Goal: Task Accomplishment & Management: Complete application form

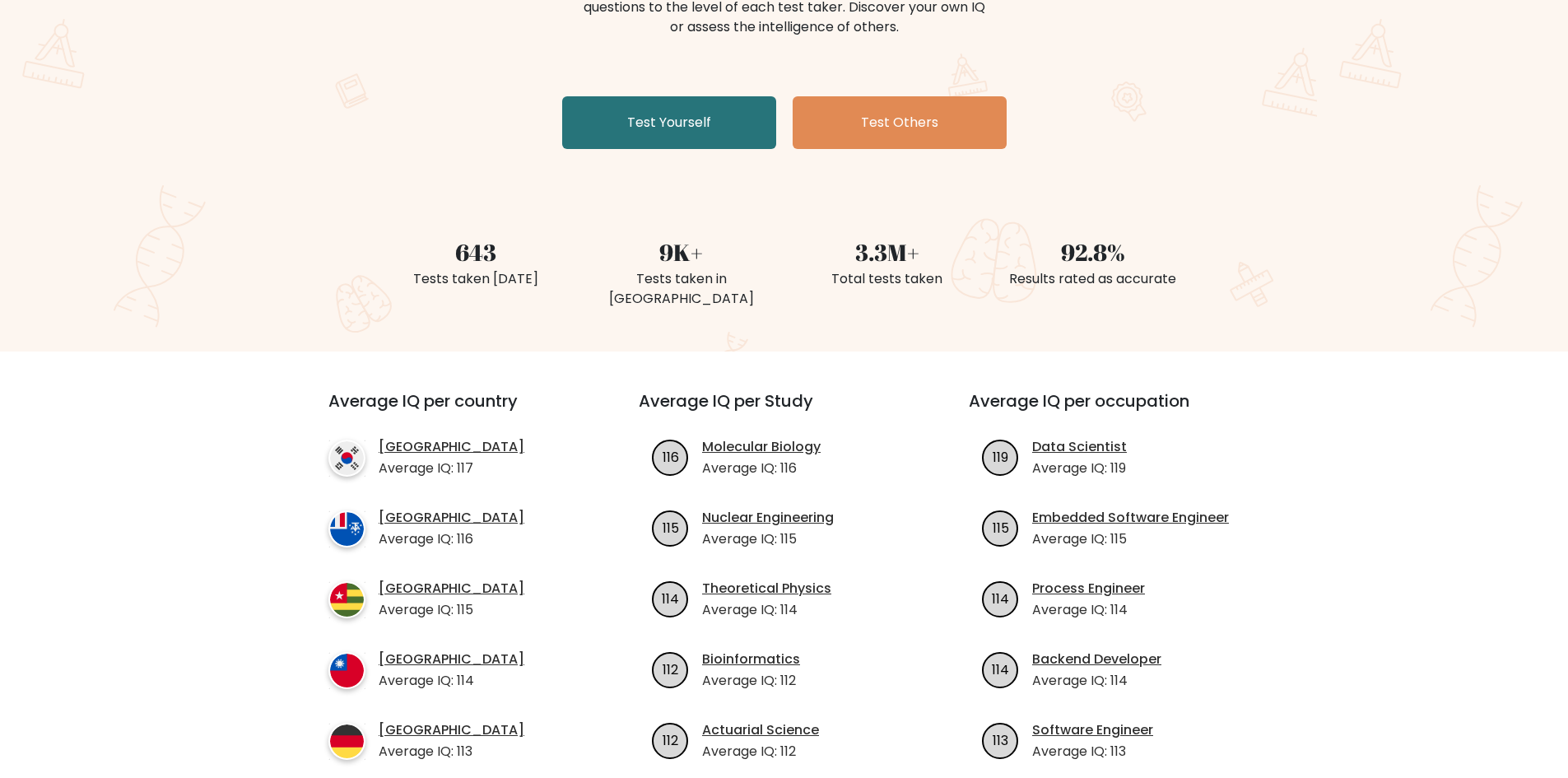
scroll to position [247, 0]
click at [602, 137] on link "Test Yourself" at bounding box center [669, 123] width 214 height 53
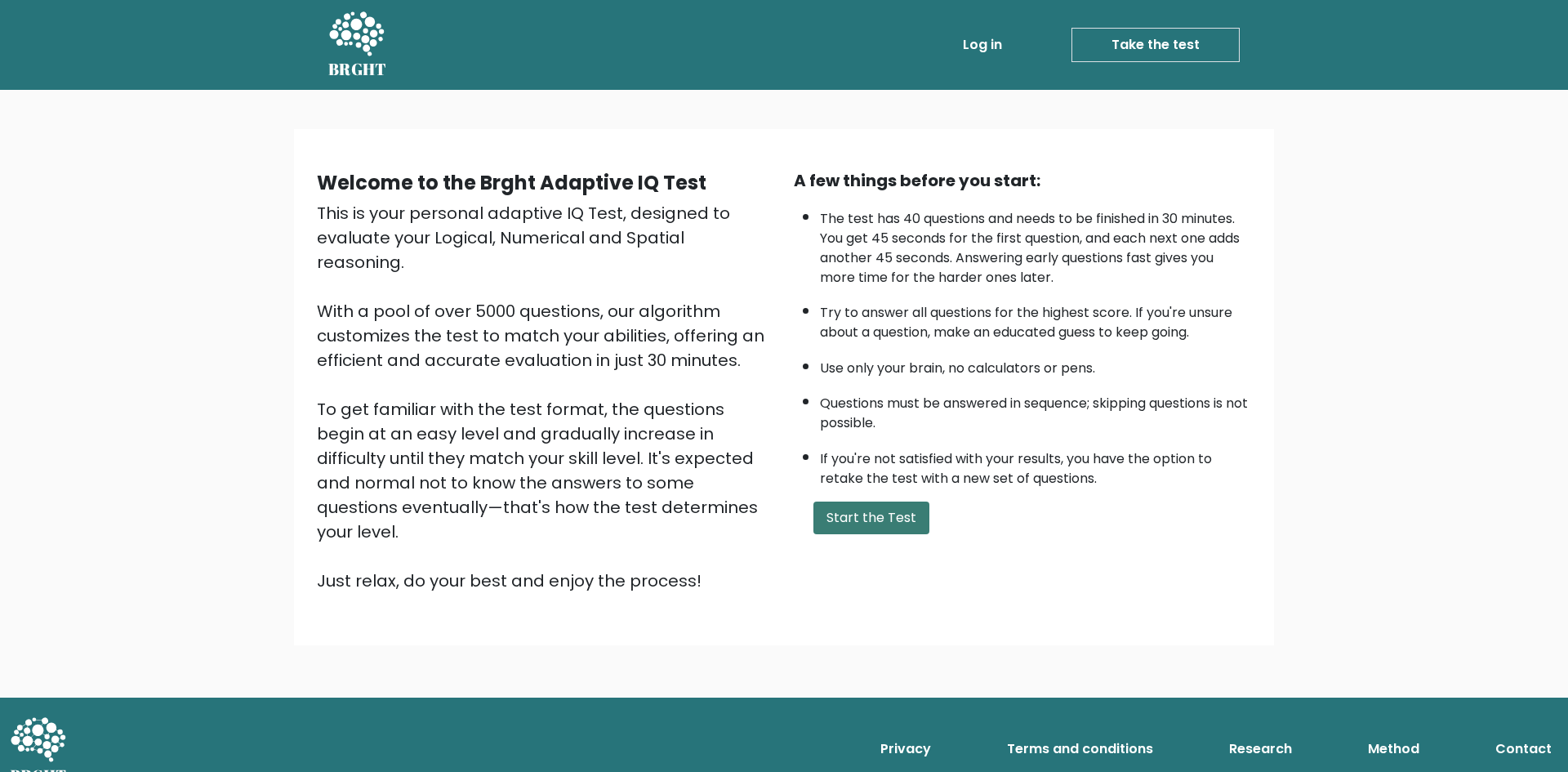
click at [888, 507] on button "Start the Test" at bounding box center [871, 518] width 116 height 33
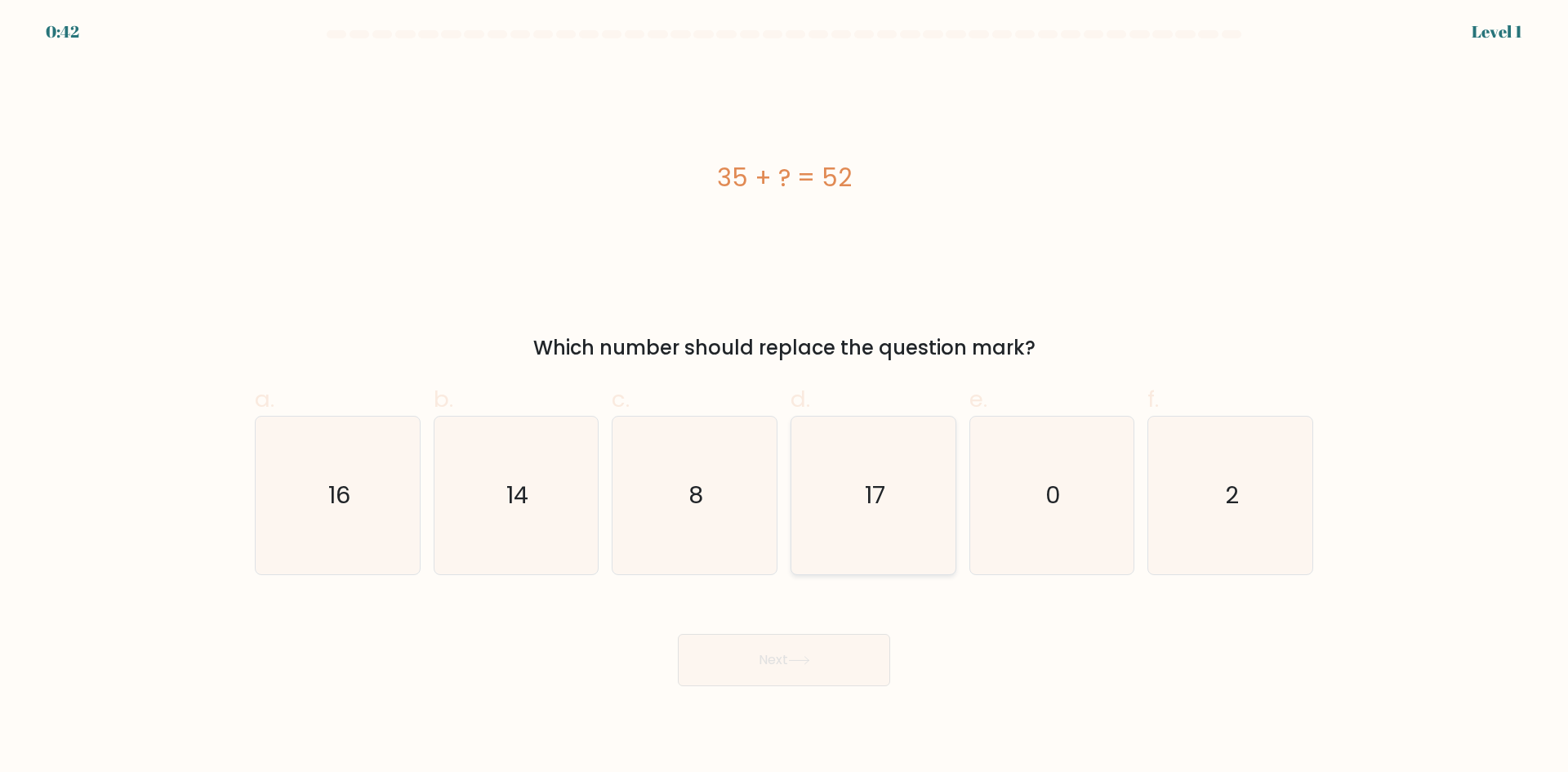
click at [853, 523] on icon "17" at bounding box center [873, 495] width 157 height 157
click at [784, 398] on input "d. 17" at bounding box center [784, 392] width 1 height 11
radio input "true"
click at [761, 675] on button "Next" at bounding box center [784, 660] width 212 height 52
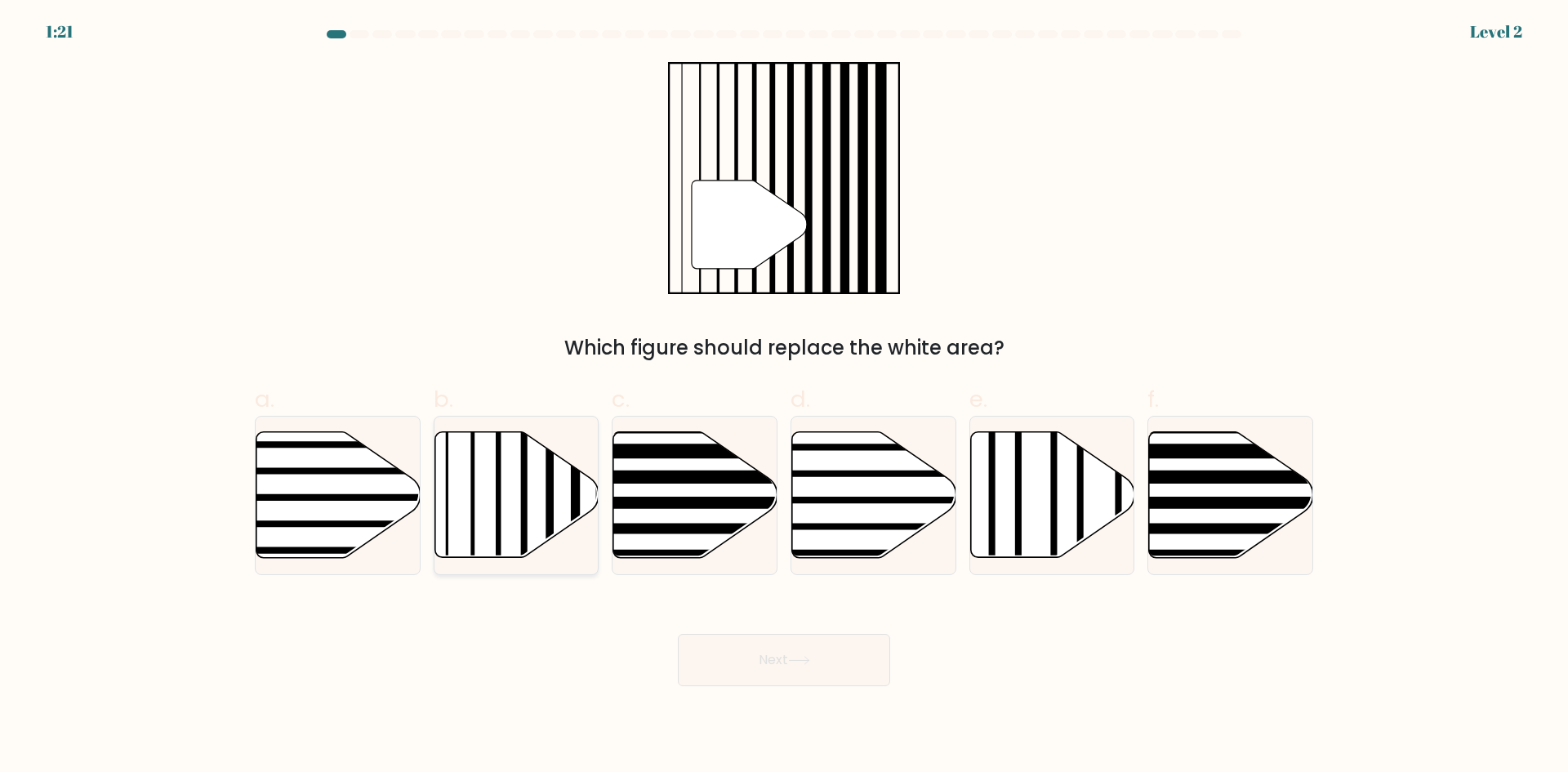
click at [484, 528] on icon at bounding box center [516, 495] width 164 height 126
click at [784, 398] on input "b." at bounding box center [784, 392] width 1 height 11
radio input "true"
click at [802, 674] on button "Next" at bounding box center [784, 660] width 212 height 52
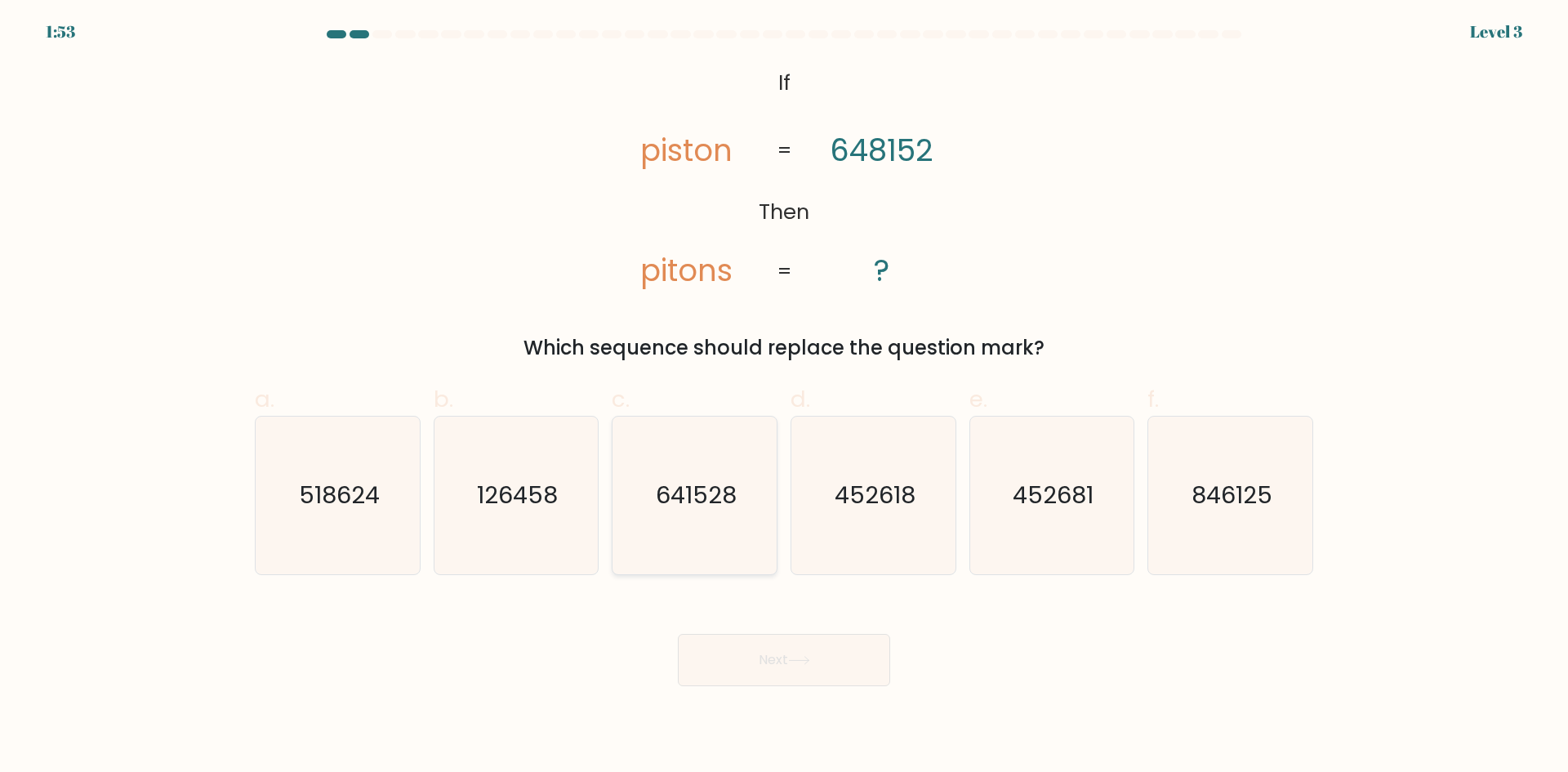
click at [695, 493] on text "641528" at bounding box center [696, 495] width 81 height 33
click at [784, 398] on input "c. 641528" at bounding box center [784, 392] width 1 height 11
radio input "true"
click at [761, 663] on button "Next" at bounding box center [784, 660] width 212 height 52
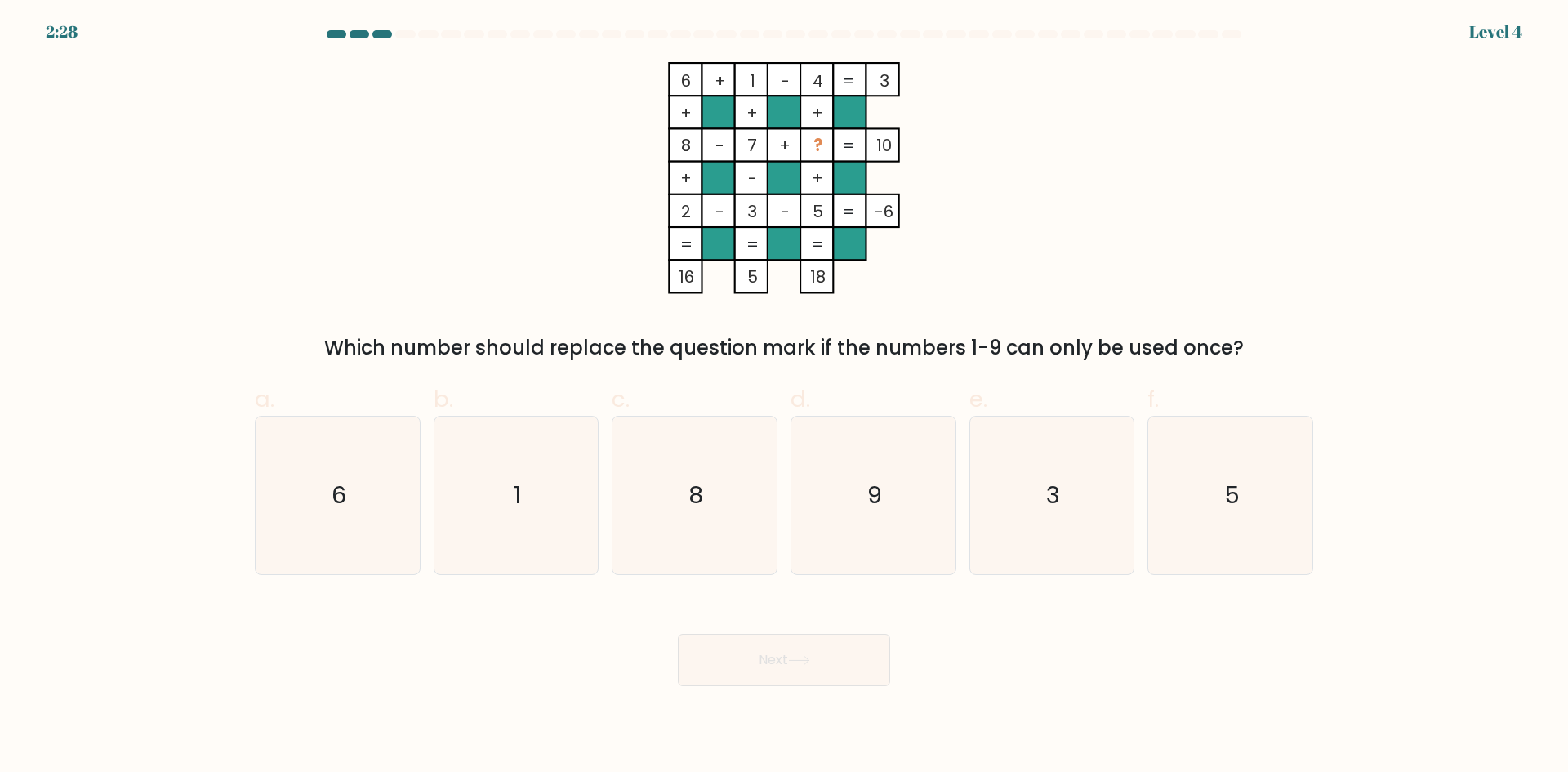
drag, startPoint x: 848, startPoint y: 465, endPoint x: 778, endPoint y: 659, distance: 206.2
click at [848, 466] on icon "9" at bounding box center [873, 495] width 157 height 157
click at [784, 398] on input "d. 9" at bounding box center [784, 392] width 1 height 11
radio input "true"
click at [769, 660] on button "Next" at bounding box center [784, 660] width 212 height 52
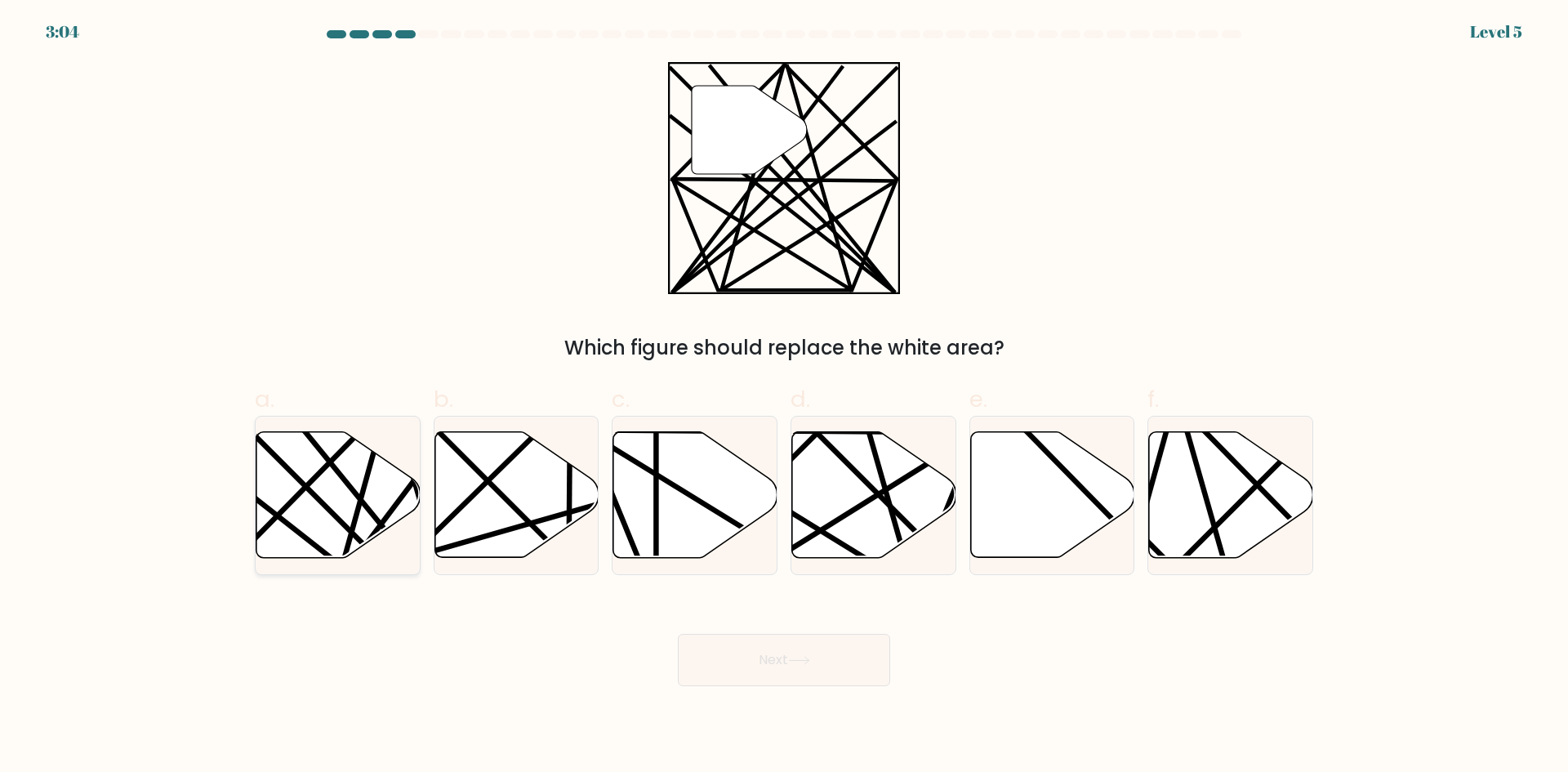
click at [328, 542] on icon at bounding box center [338, 495] width 164 height 126
click at [784, 398] on input "a." at bounding box center [784, 392] width 1 height 11
radio input "true"
click at [725, 667] on button "Next" at bounding box center [784, 660] width 212 height 52
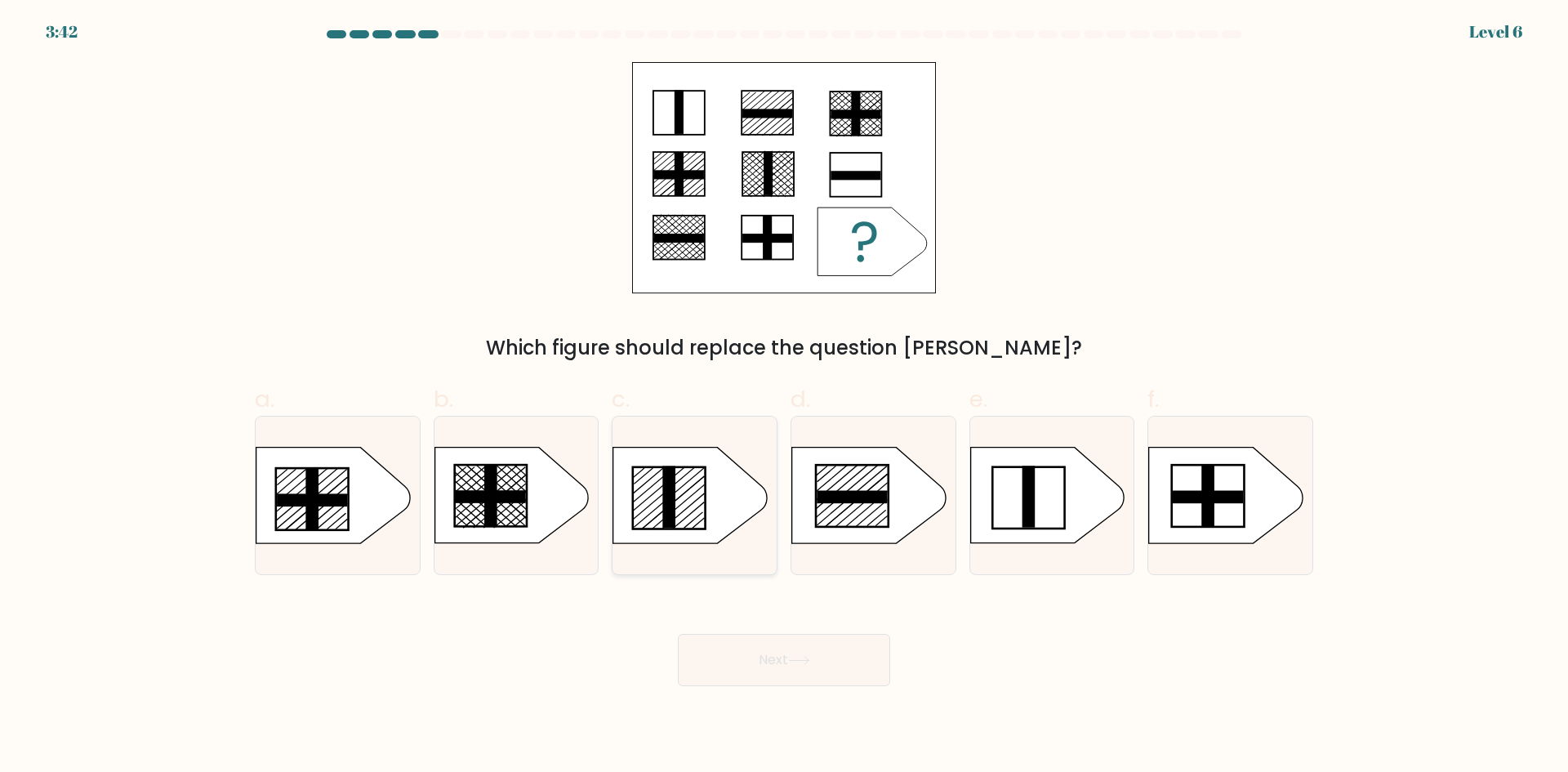
click at [676, 501] on icon at bounding box center [690, 496] width 154 height 96
click at [784, 398] on input "c." at bounding box center [784, 392] width 1 height 11
radio input "true"
click at [751, 667] on button "Next" at bounding box center [784, 660] width 212 height 52
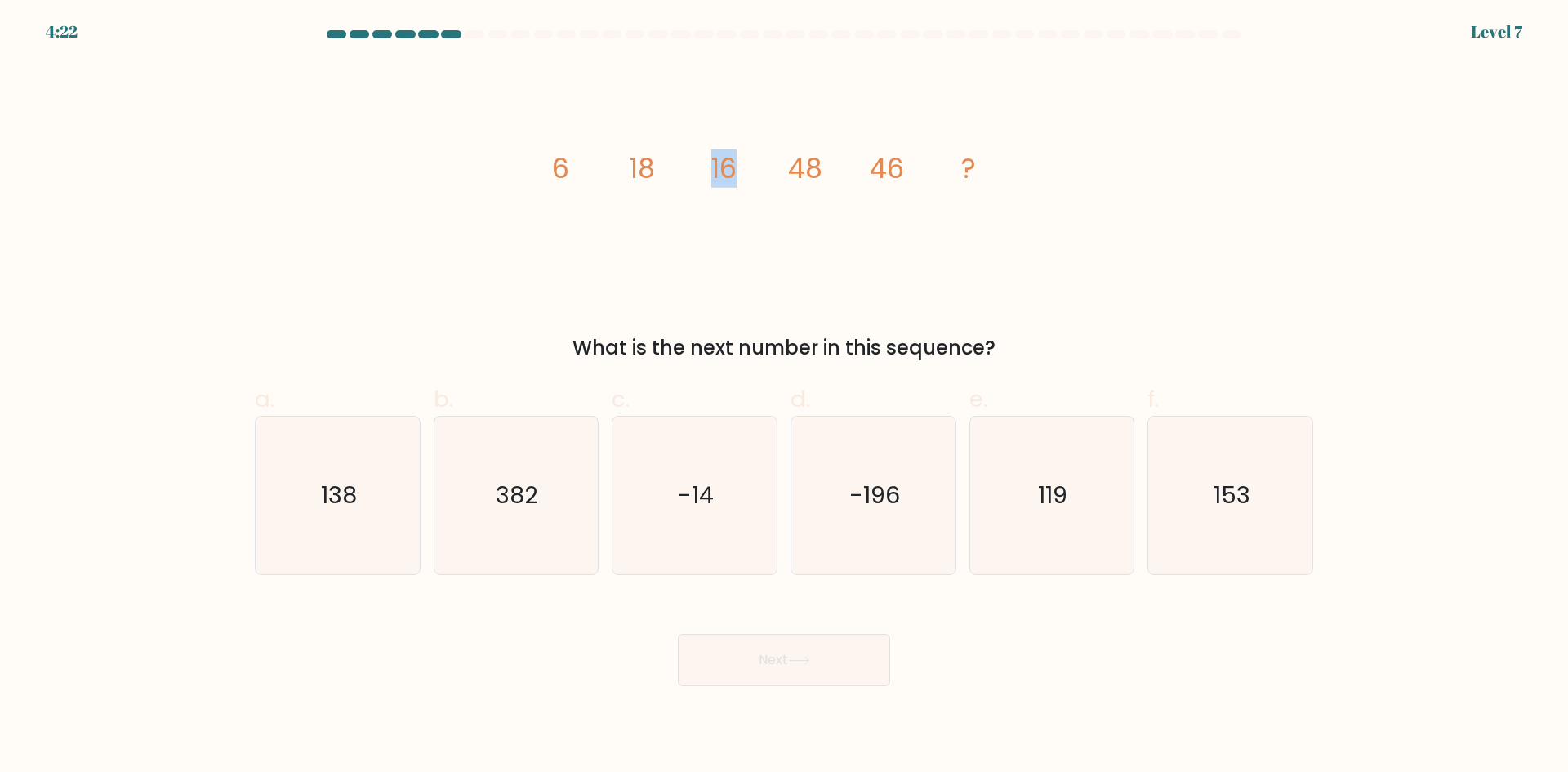
drag, startPoint x: 713, startPoint y: 168, endPoint x: 737, endPoint y: 168, distance: 24.0
click at [737, 168] on tspan "16" at bounding box center [724, 168] width 26 height 39
click at [754, 119] on icon "image/svg+xml 6 18 16 48 46 ?" at bounding box center [784, 178] width 490 height 232
click at [1373, 663] on form at bounding box center [784, 358] width 1568 height 656
click at [1140, 223] on div "image/svg+xml 6 18 16 48 46 ? What is the next number in this sequence?" at bounding box center [784, 212] width 1078 height 301
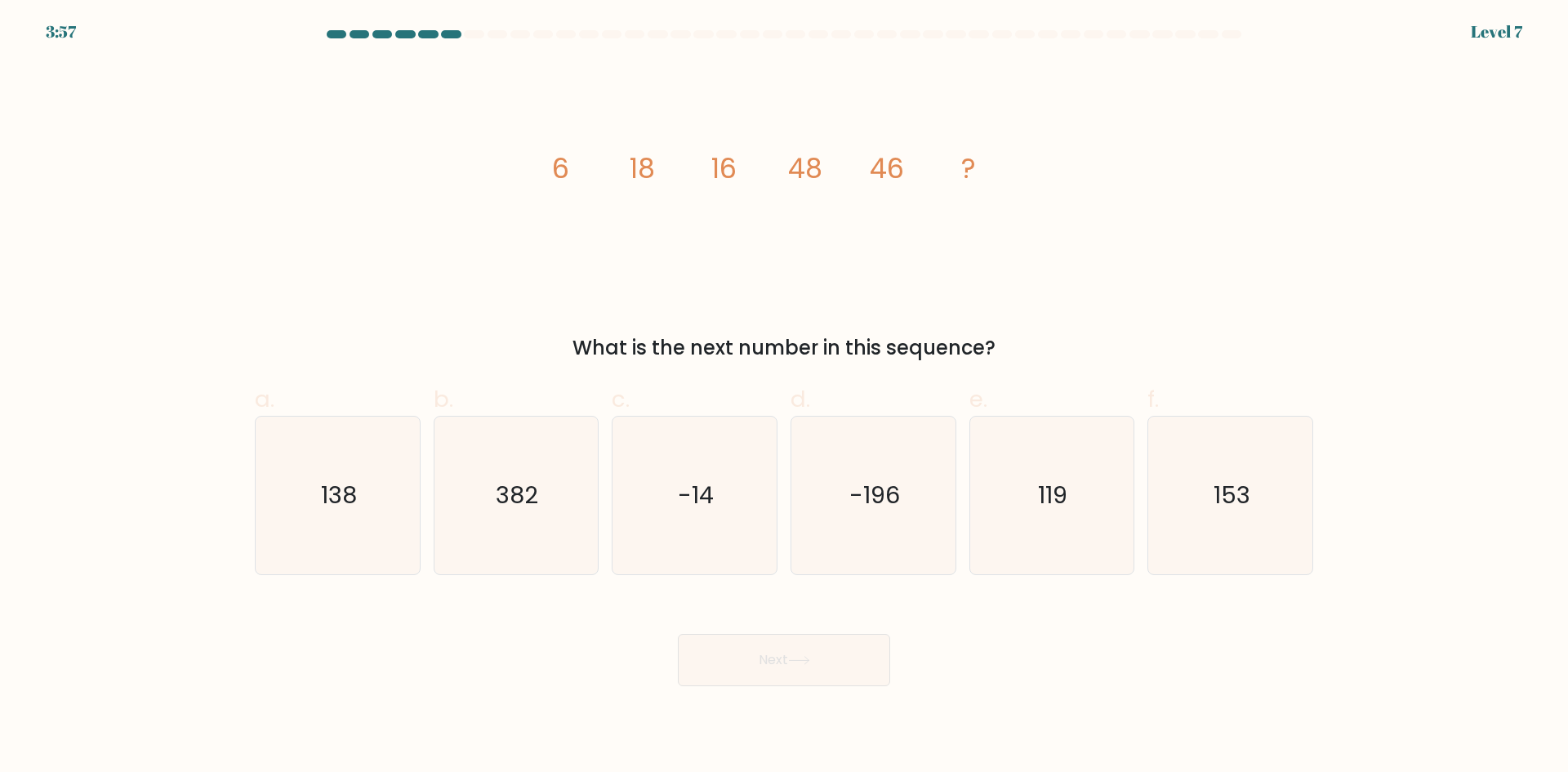
click at [1289, 226] on div "image/svg+xml 6 18 16 48 46 ? What is the next number in this sequence?" at bounding box center [784, 212] width 1078 height 301
click at [1027, 471] on icon "119" at bounding box center [1050, 495] width 157 height 157
click at [784, 398] on input "e. 119" at bounding box center [784, 392] width 1 height 11
radio input "true"
click at [851, 674] on button "Next" at bounding box center [784, 660] width 212 height 52
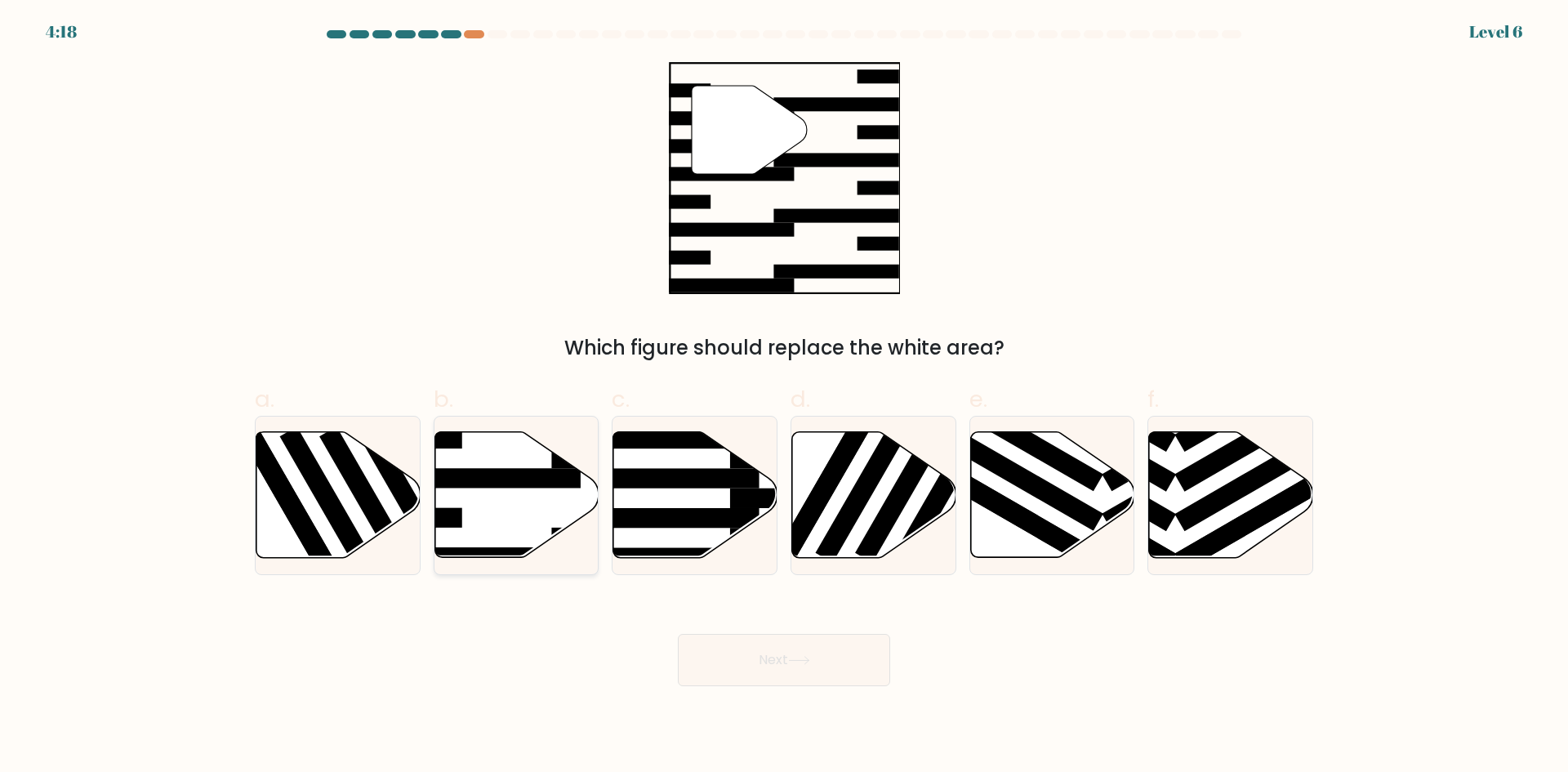
click at [574, 522] on icon at bounding box center [516, 495] width 164 height 126
click at [784, 398] on input "b." at bounding box center [784, 392] width 1 height 11
radio input "true"
click at [808, 660] on icon at bounding box center [798, 661] width 19 height 7
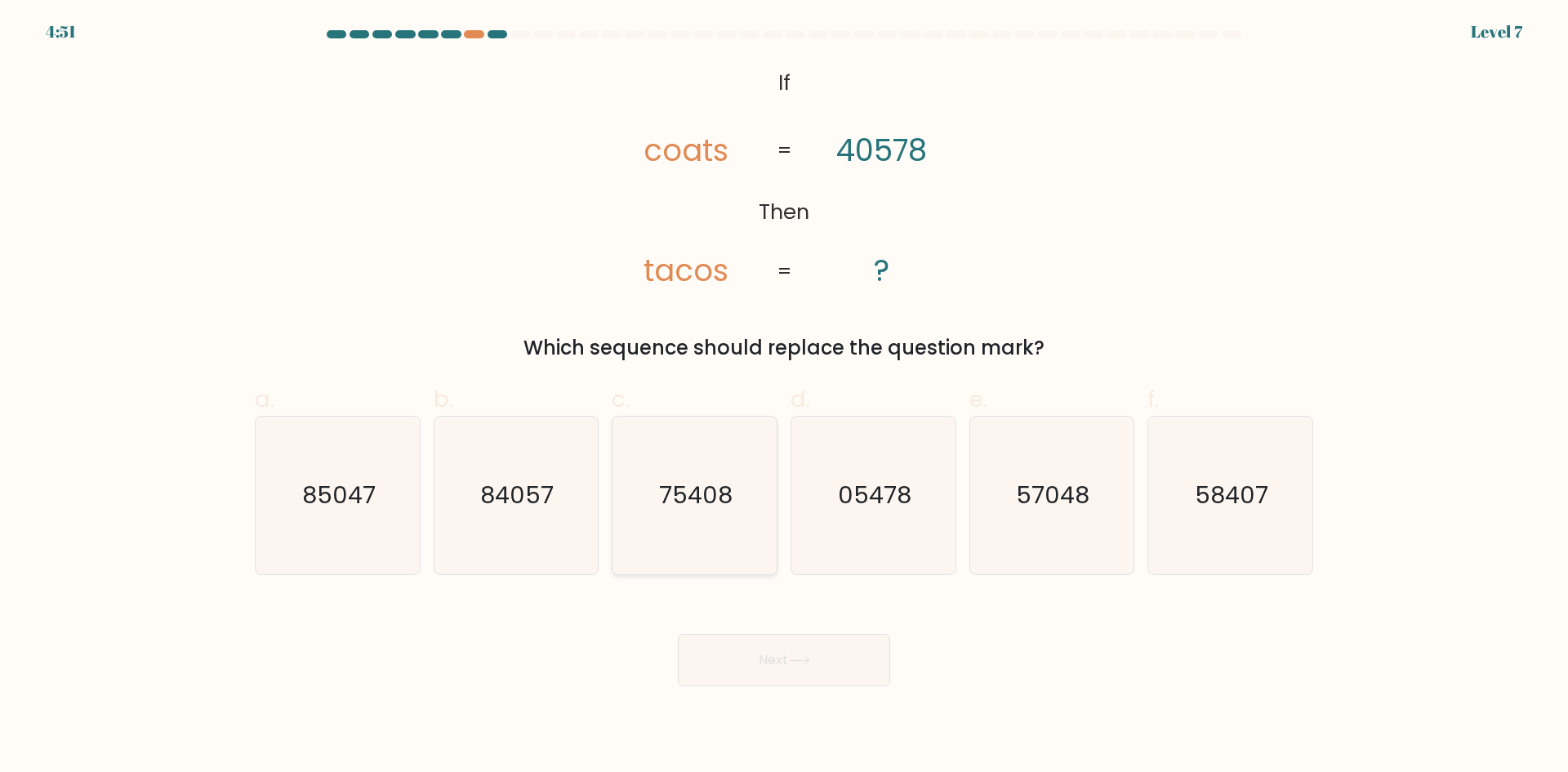
click at [680, 516] on icon "75408" at bounding box center [693, 495] width 157 height 157
click at [784, 398] on input "c. 75408" at bounding box center [784, 392] width 1 height 11
radio input "true"
click at [724, 657] on button "Next" at bounding box center [784, 660] width 212 height 52
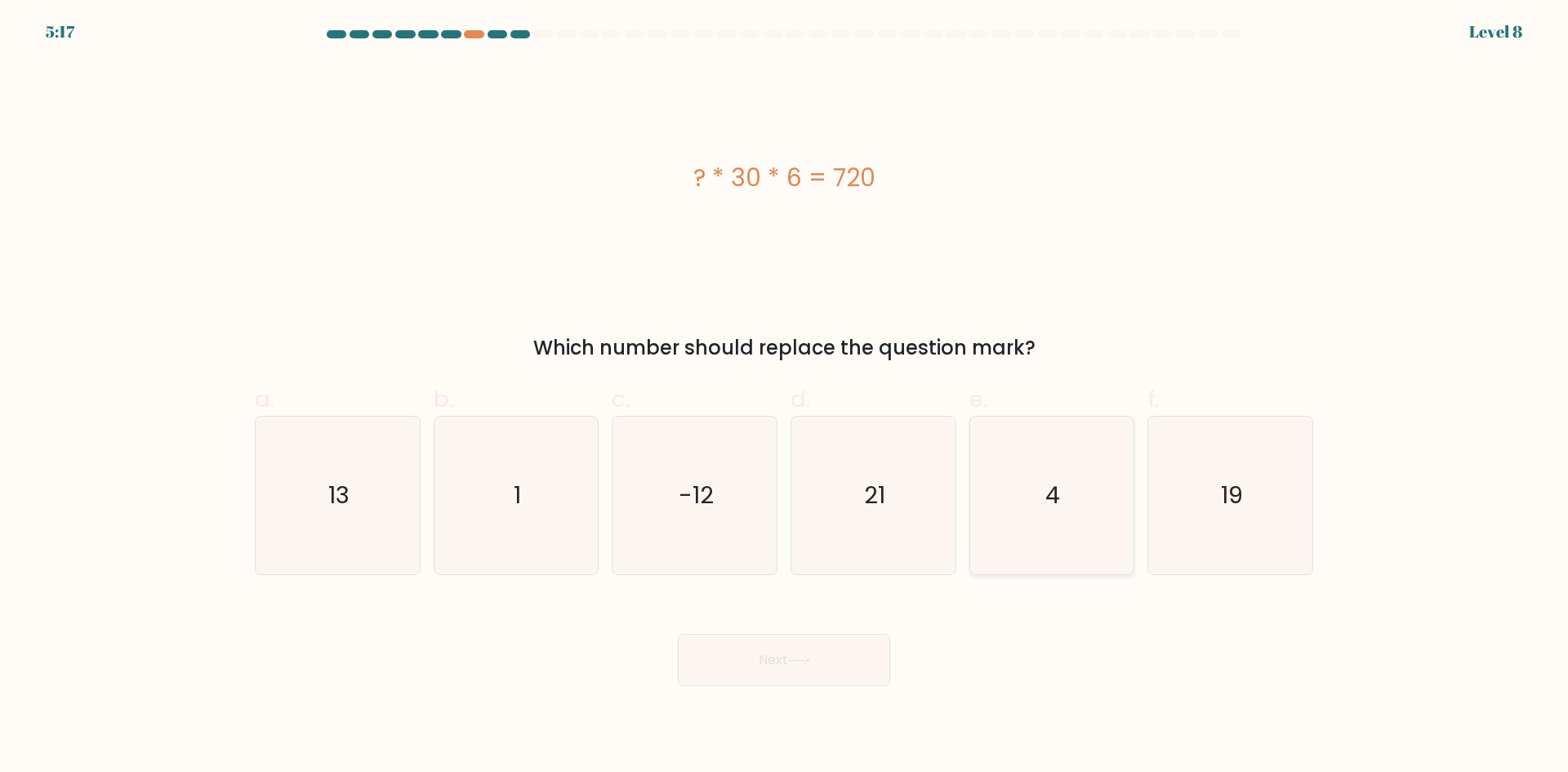
click at [1071, 505] on icon "4" at bounding box center [1050, 495] width 157 height 157
click at [784, 398] on input "e. 4" at bounding box center [784, 392] width 1 height 11
radio input "true"
click at [716, 665] on button "Next" at bounding box center [784, 660] width 212 height 52
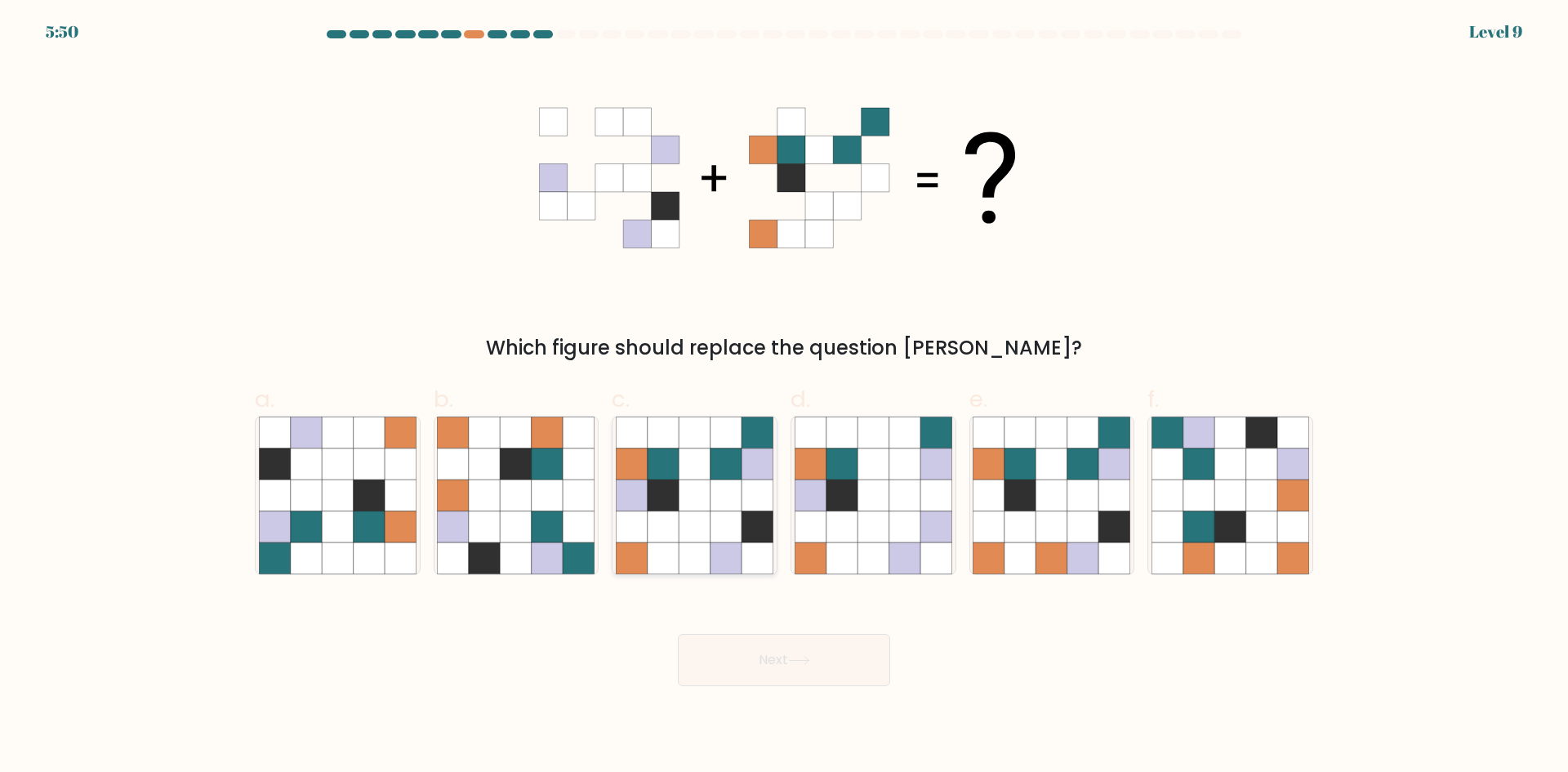
click at [696, 559] on icon at bounding box center [694, 559] width 31 height 31
click at [784, 398] on input "c." at bounding box center [784, 392] width 1 height 11
radio input "true"
click at [723, 668] on button "Next" at bounding box center [784, 660] width 212 height 52
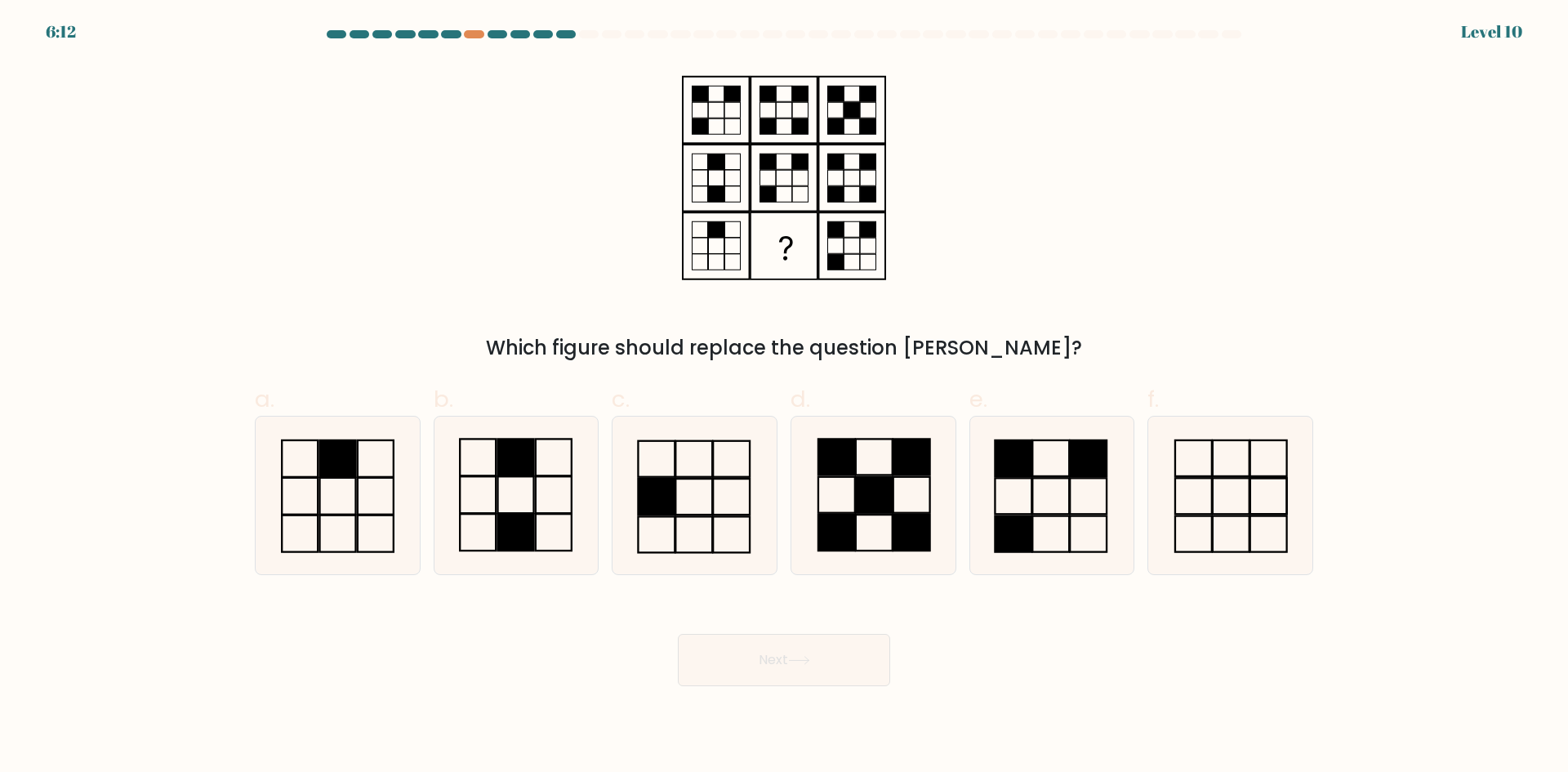
click at [571, 586] on form at bounding box center [784, 358] width 1568 height 656
click at [572, 540] on rect at bounding box center [553, 532] width 36 height 37
click at [784, 398] on input "b." at bounding box center [784, 392] width 1 height 11
radio input "true"
click at [693, 643] on button "Next" at bounding box center [784, 660] width 212 height 52
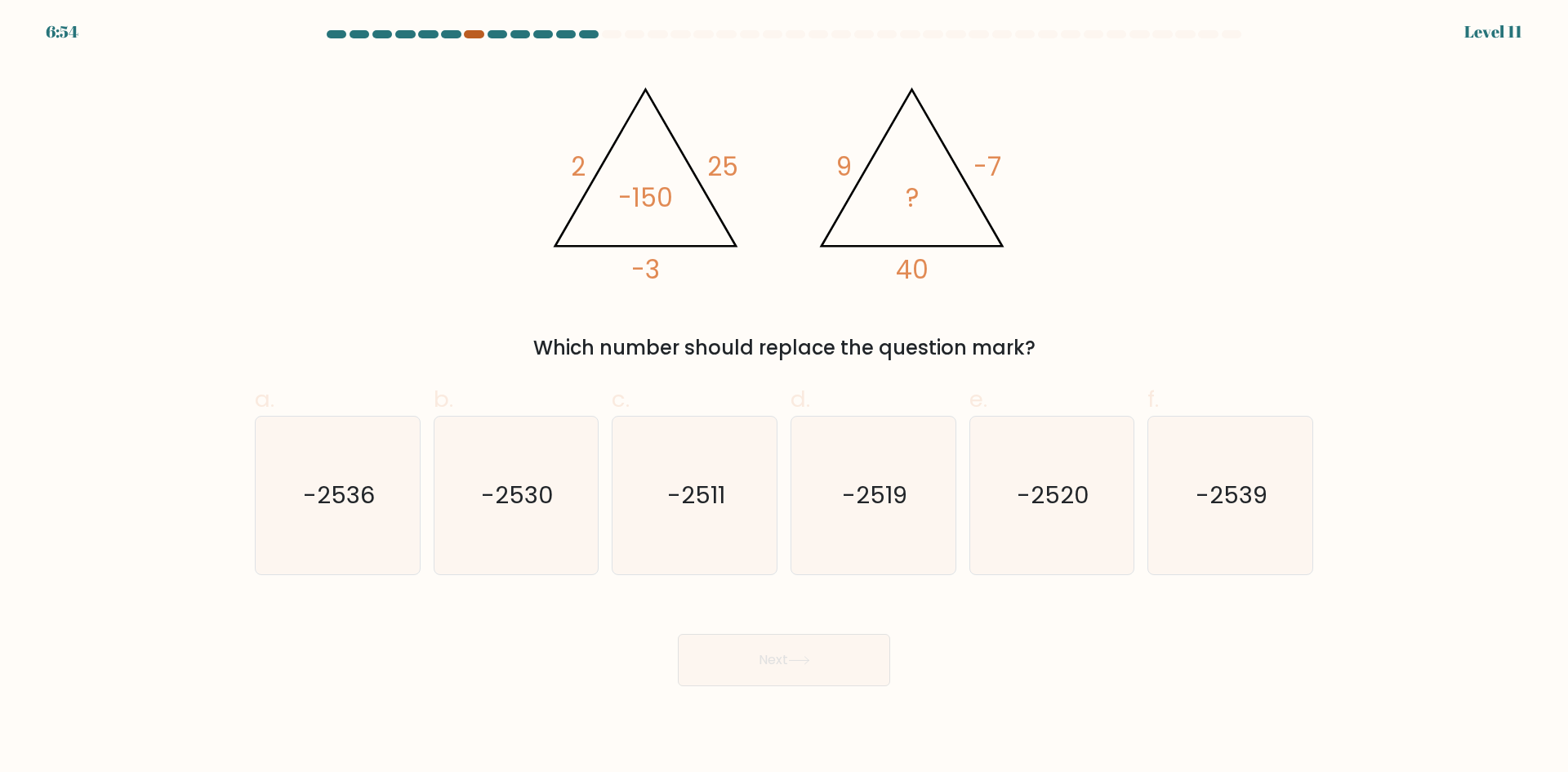
click at [470, 34] on div at bounding box center [473, 34] width 19 height 8
click at [1084, 515] on icon "-2520" at bounding box center [1050, 495] width 157 height 157
click at [784, 398] on input "e. -2520" at bounding box center [784, 392] width 1 height 11
radio input "true"
click at [834, 674] on button "Next" at bounding box center [784, 660] width 212 height 52
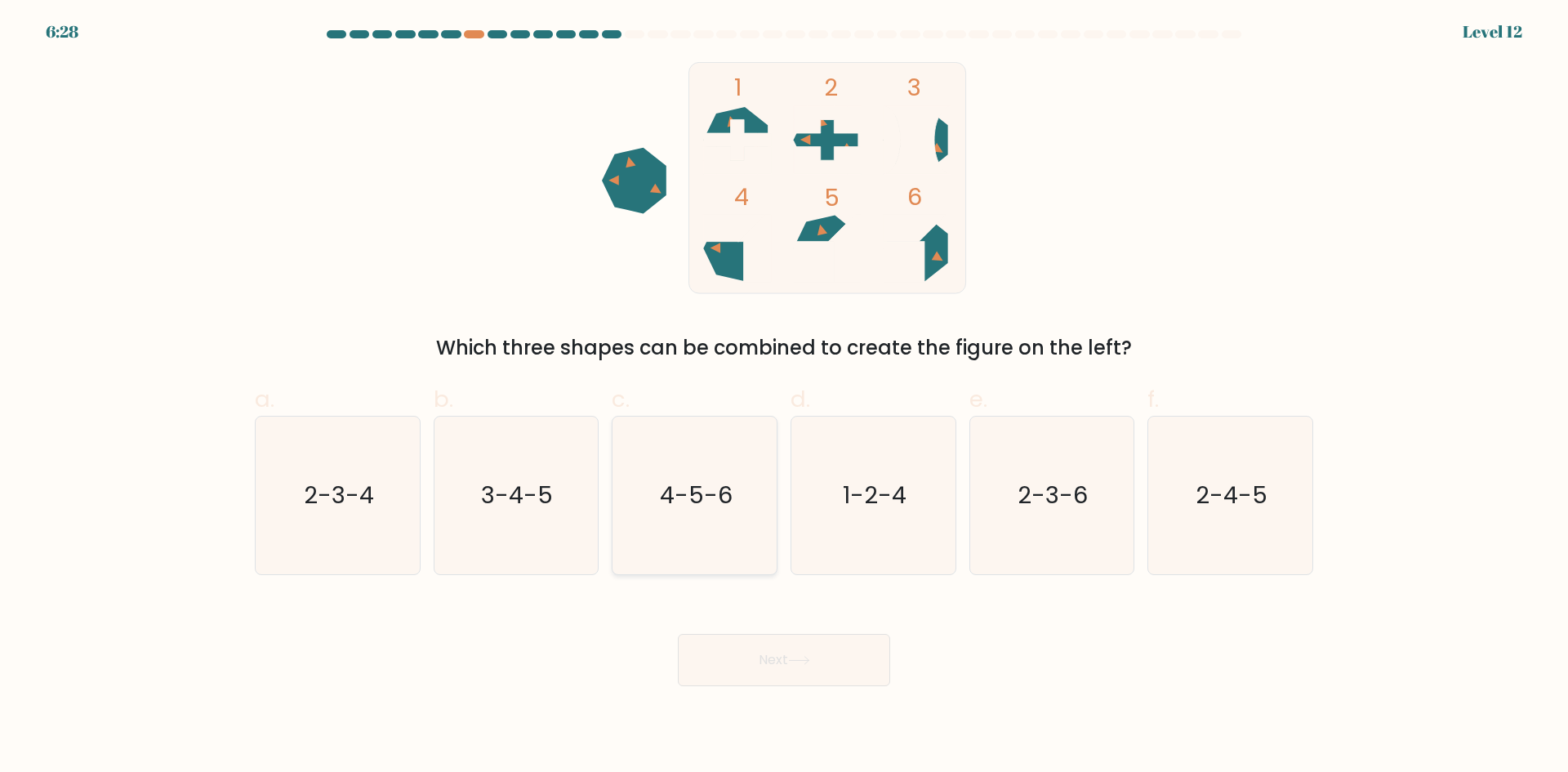
click at [755, 504] on icon "4-5-6" at bounding box center [693, 495] width 157 height 157
click at [784, 398] on input "c. 4-5-6" at bounding box center [784, 392] width 1 height 11
radio input "true"
click at [781, 674] on button "Next" at bounding box center [784, 660] width 212 height 52
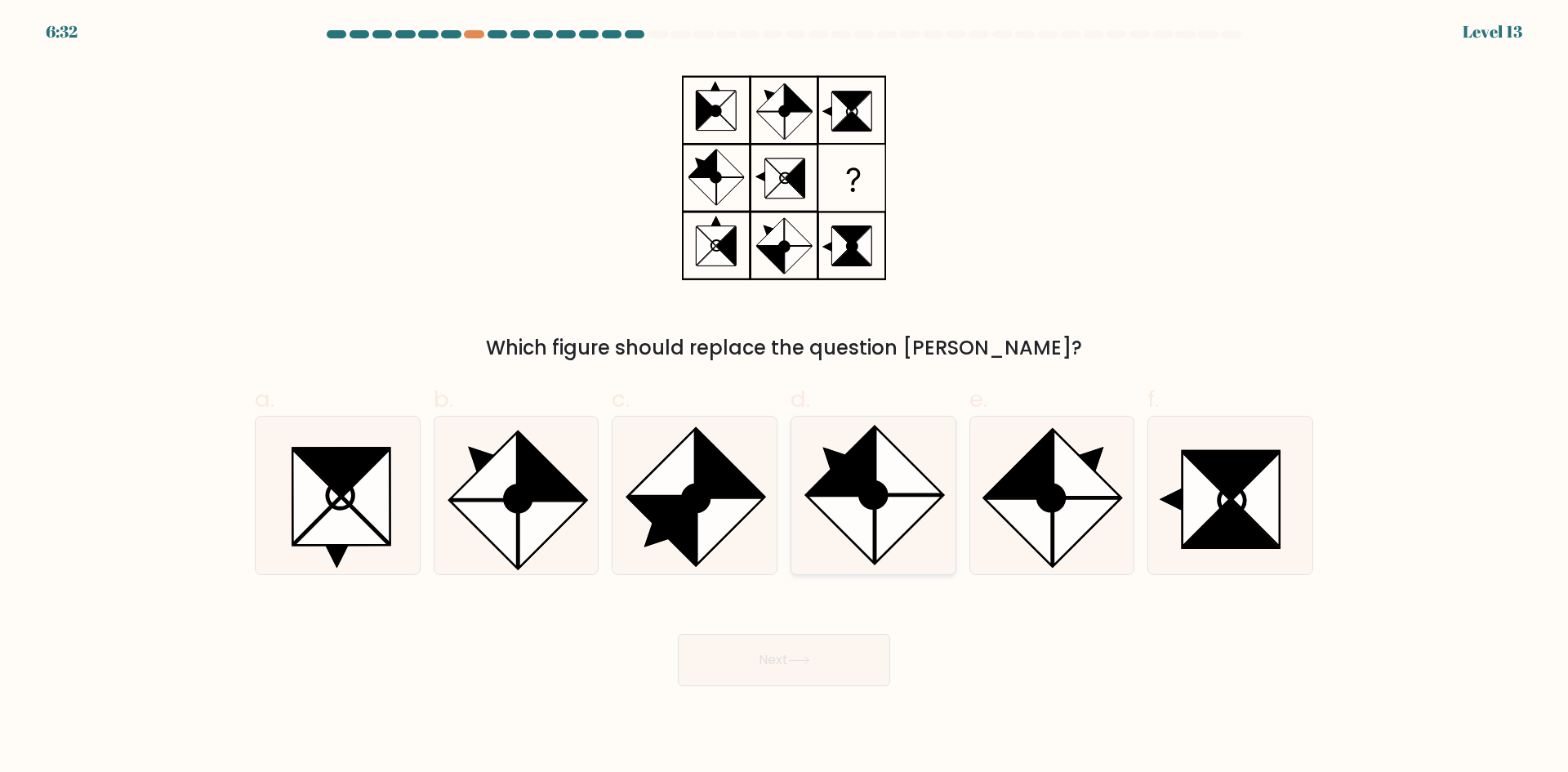
click at [853, 465] on icon at bounding box center [840, 460] width 67 height 67
click at [784, 398] on input "d." at bounding box center [784, 392] width 1 height 11
radio input "true"
click at [815, 670] on button "Next" at bounding box center [784, 660] width 212 height 52
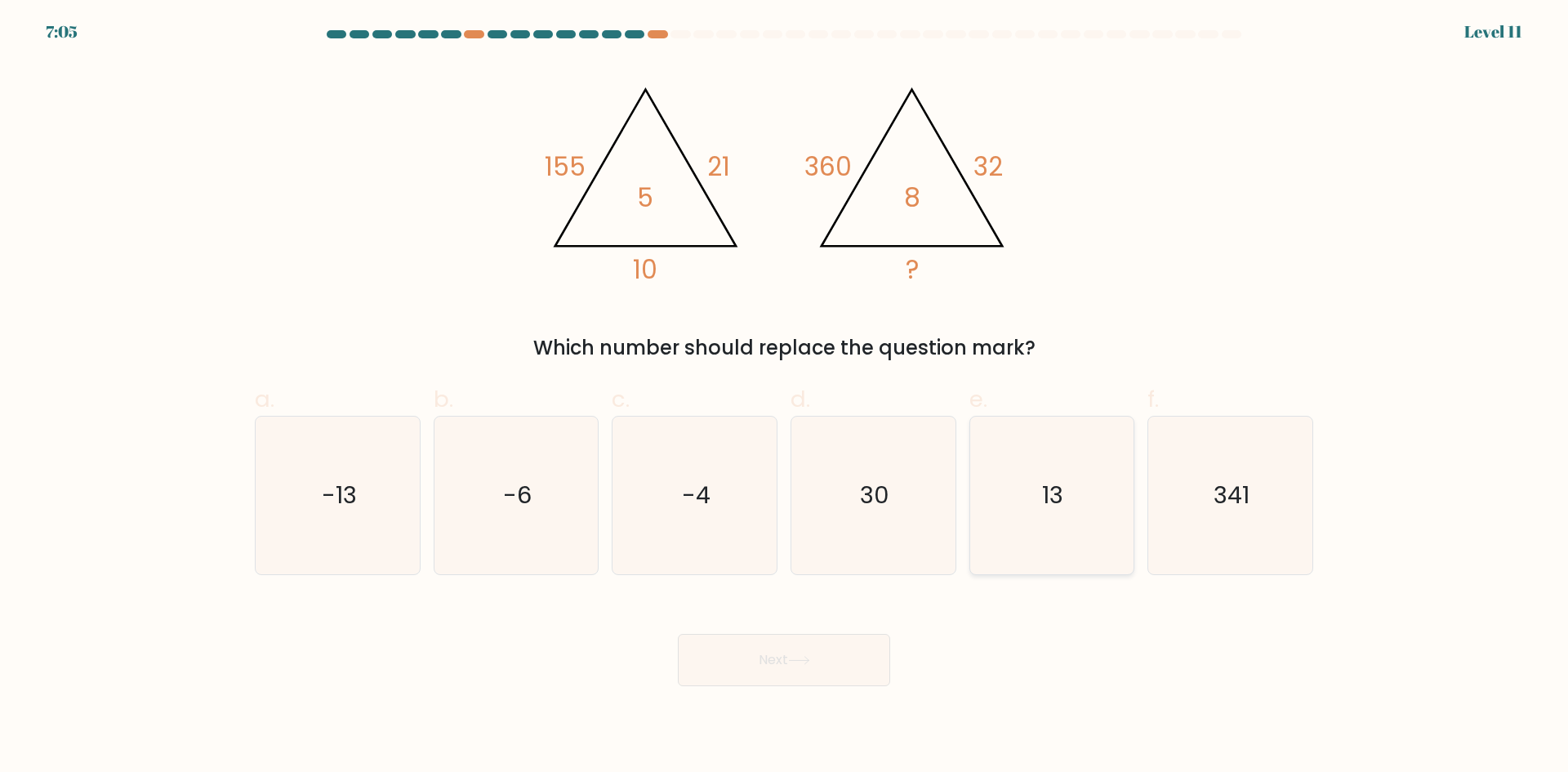
click at [1001, 513] on icon "13" at bounding box center [1050, 495] width 157 height 157
click at [784, 398] on input "e. 13" at bounding box center [784, 392] width 1 height 11
radio input "true"
click at [807, 652] on button "Next" at bounding box center [784, 660] width 212 height 52
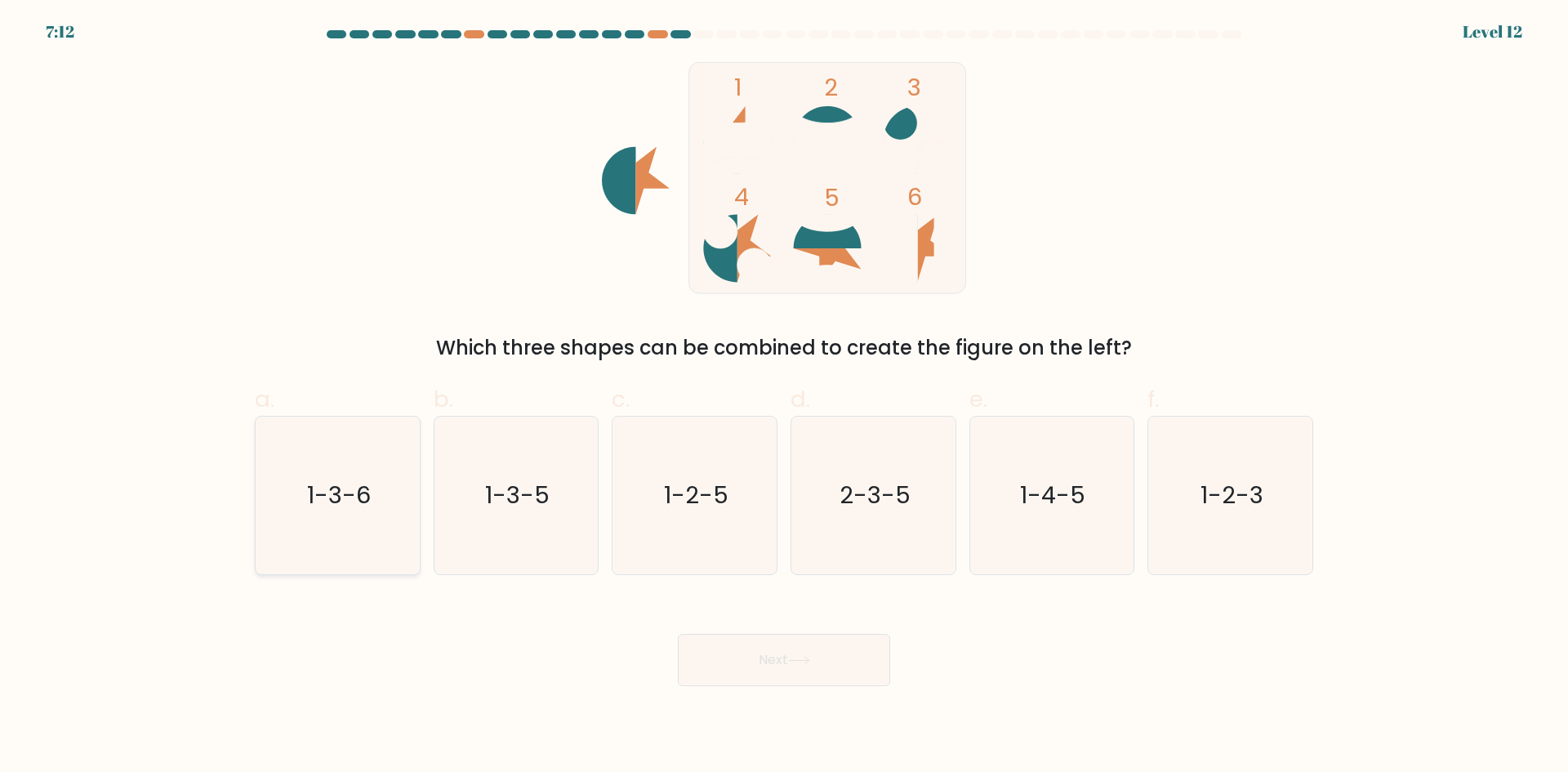
click at [392, 513] on icon "1-3-6" at bounding box center [337, 495] width 157 height 157
click at [784, 398] on input "a. 1-3-6" at bounding box center [784, 392] width 1 height 11
radio input "true"
click at [682, 651] on button "Next" at bounding box center [784, 660] width 212 height 52
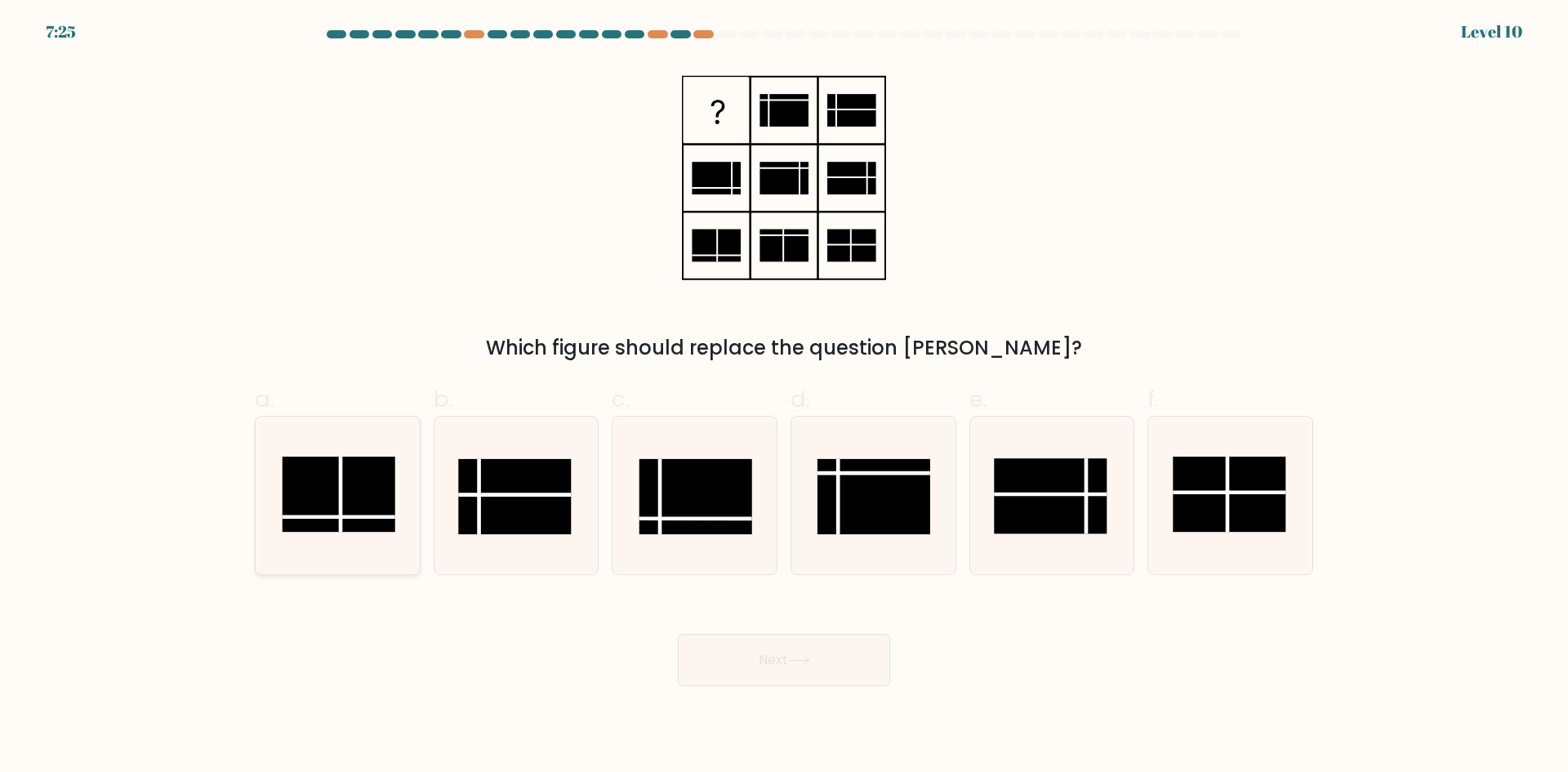
click at [344, 559] on icon at bounding box center [337, 495] width 157 height 157
click at [784, 398] on input "a." at bounding box center [784, 392] width 1 height 11
radio input "true"
click at [754, 659] on button "Next" at bounding box center [784, 660] width 212 height 52
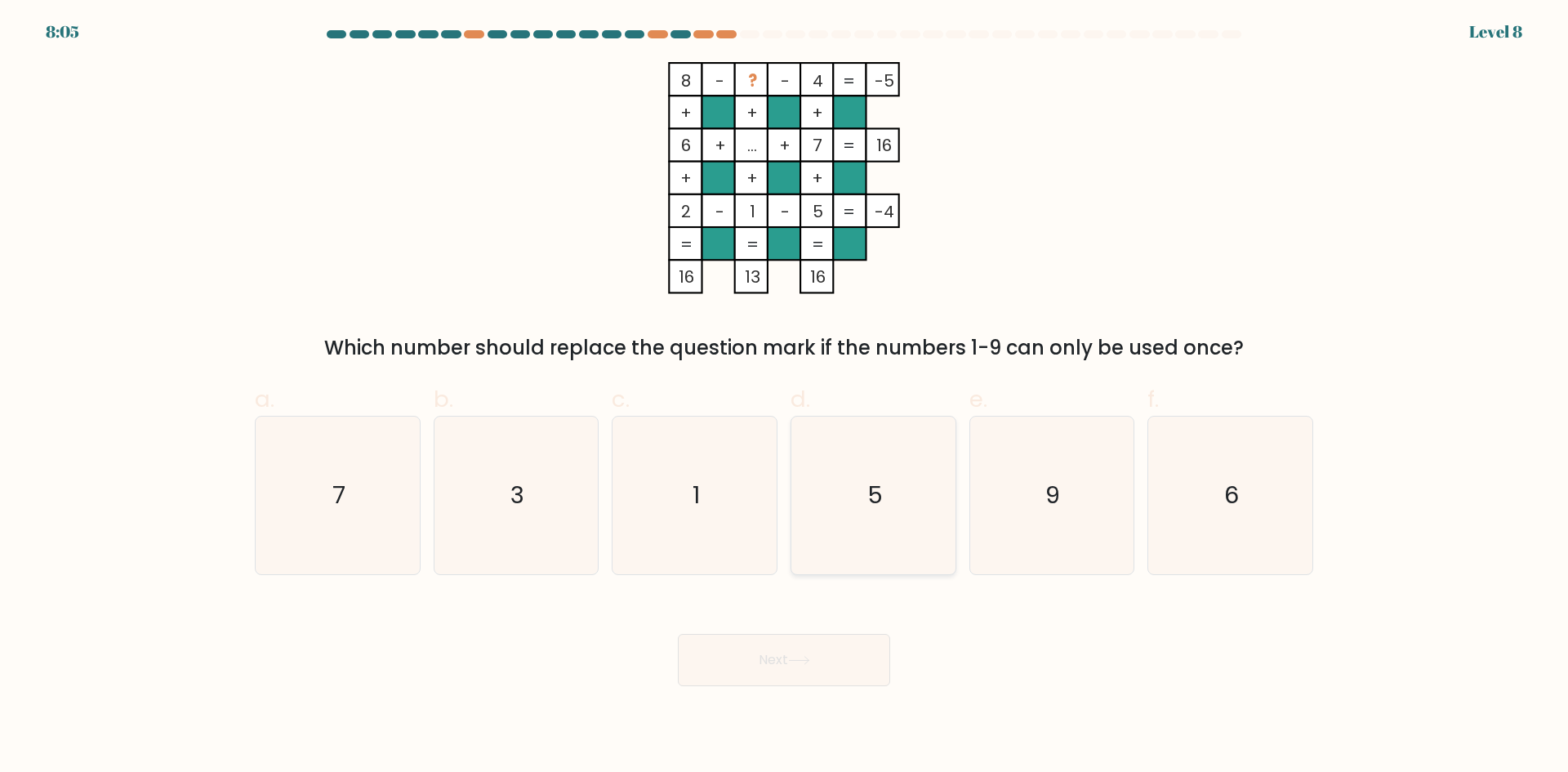
click at [860, 432] on icon "5" at bounding box center [873, 495] width 157 height 157
click at [784, 398] on input "d. 5" at bounding box center [784, 392] width 1 height 11
radio input "true"
click at [805, 660] on icon at bounding box center [799, 661] width 22 height 9
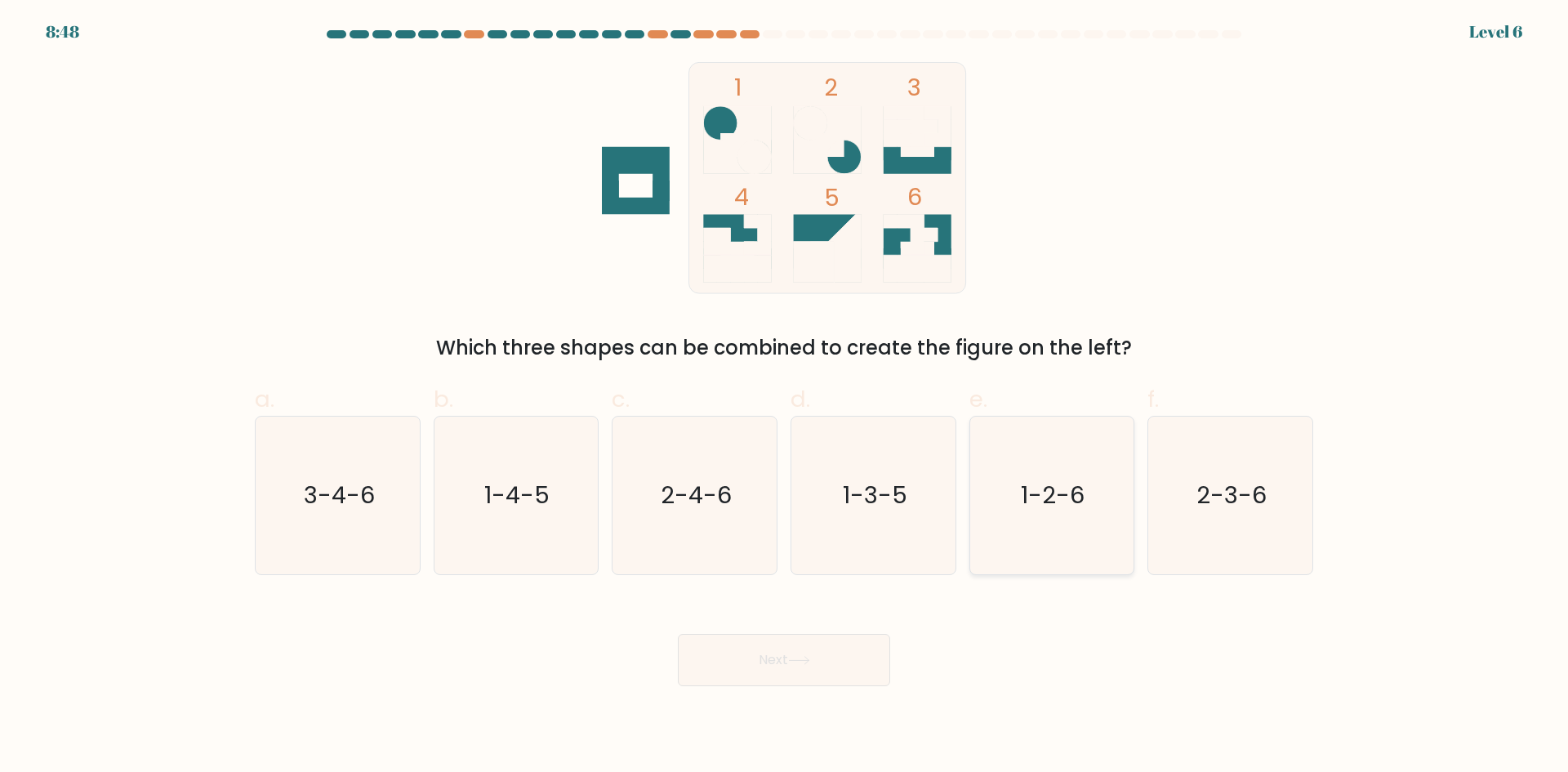
click at [1083, 503] on icon "1-2-6" at bounding box center [1050, 495] width 157 height 157
click at [784, 398] on input "e. 1-2-6" at bounding box center [784, 392] width 1 height 11
radio input "true"
click at [858, 666] on button "Next" at bounding box center [784, 660] width 212 height 52
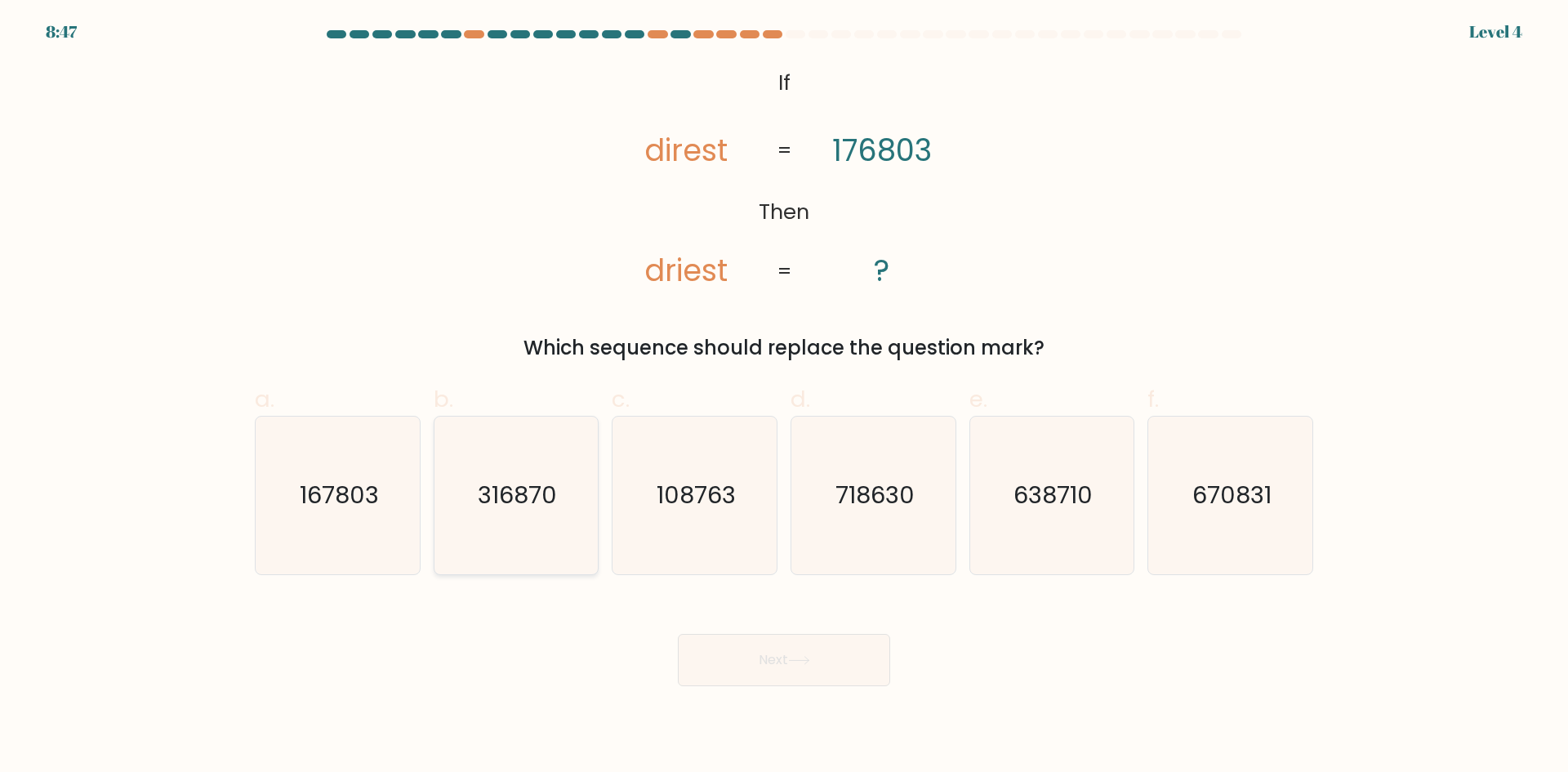
click at [598, 432] on div "b. 316870" at bounding box center [516, 479] width 178 height 193
click at [559, 500] on icon "316870" at bounding box center [515, 495] width 157 height 157
click at [784, 398] on input "b. 316870" at bounding box center [784, 392] width 1 height 11
radio input "true"
click at [725, 650] on button "Next" at bounding box center [784, 660] width 212 height 52
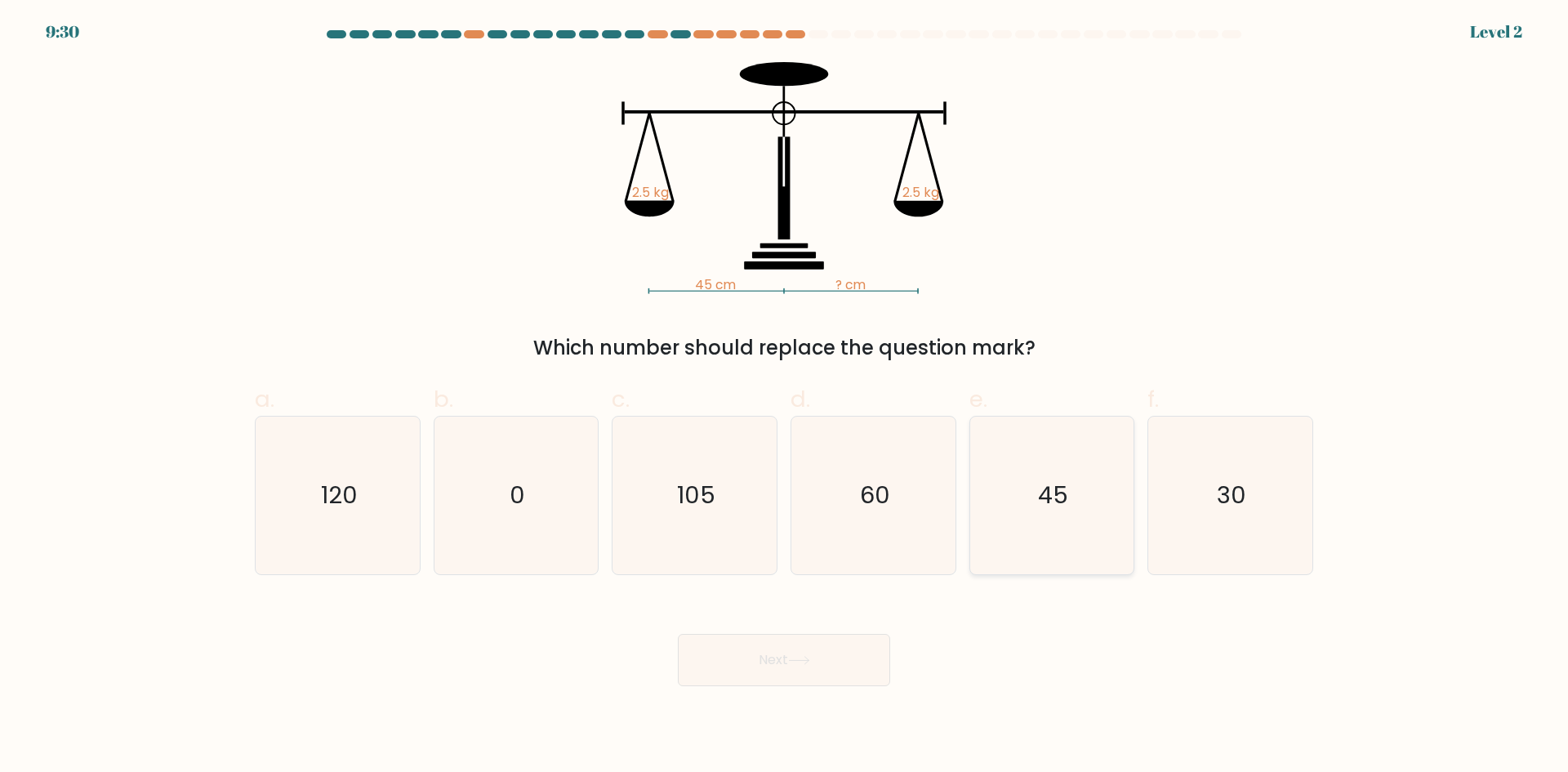
click at [1015, 481] on icon "45" at bounding box center [1050, 495] width 157 height 157
click at [784, 398] on input "e. 45" at bounding box center [784, 392] width 1 height 11
radio input "true"
click at [881, 686] on button "Next" at bounding box center [784, 660] width 212 height 52
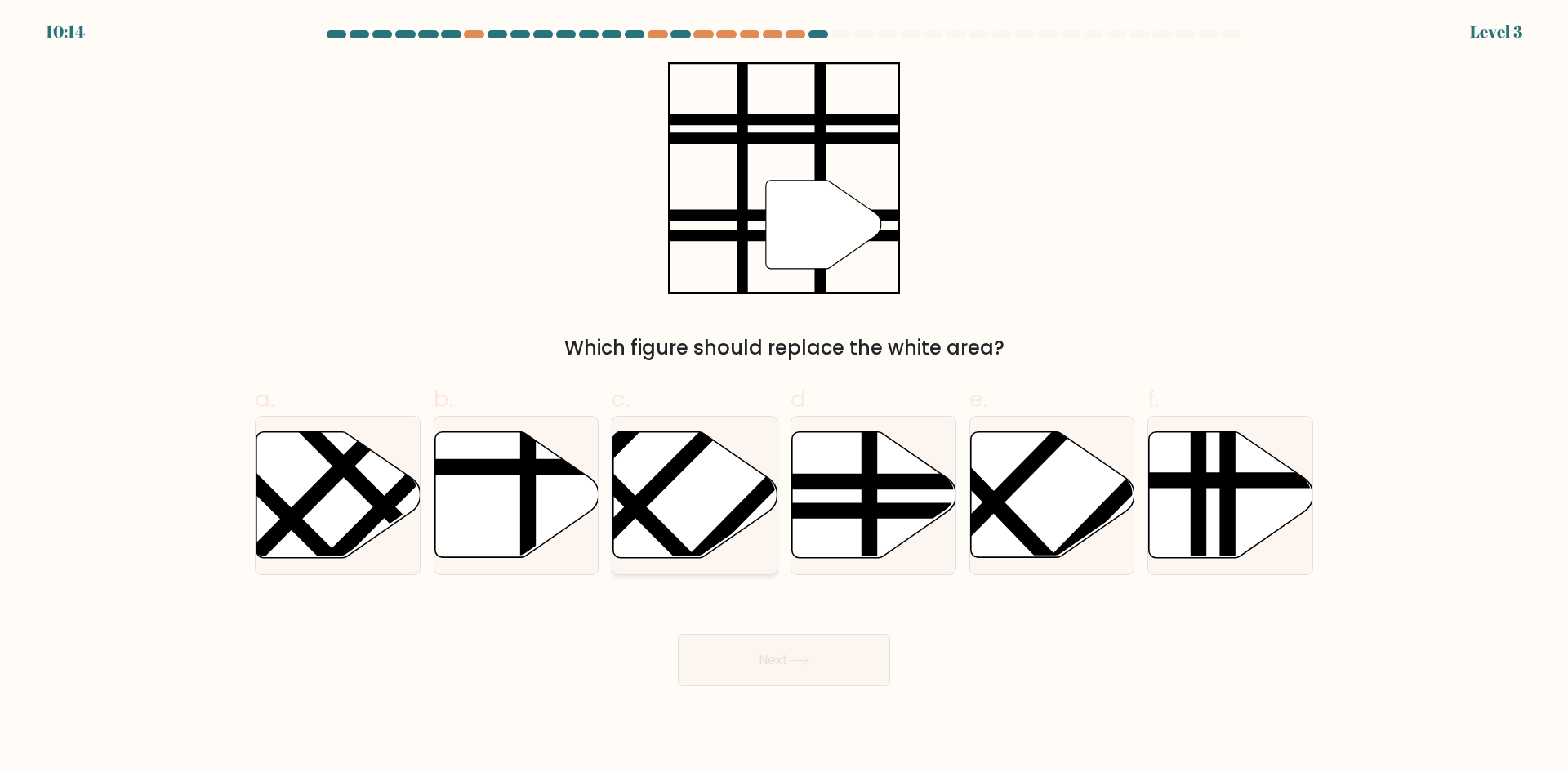
click at [634, 481] on icon at bounding box center [695, 495] width 164 height 126
click at [784, 398] on input "c." at bounding box center [784, 392] width 1 height 11
radio input "true"
click at [751, 674] on button "Next" at bounding box center [784, 660] width 212 height 52
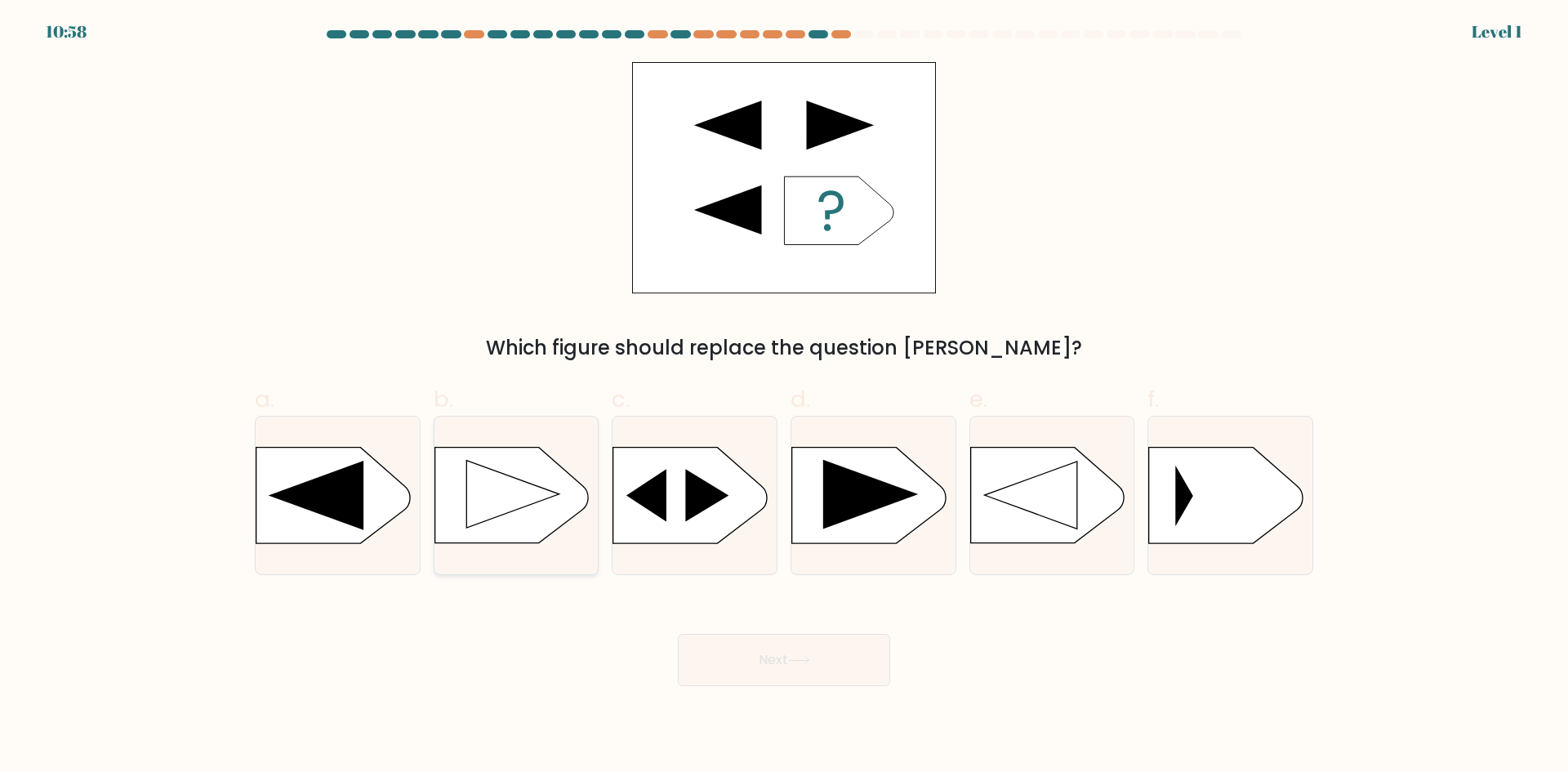
drag, startPoint x: 464, startPoint y: 480, endPoint x: 568, endPoint y: 537, distance: 118.6
click at [465, 482] on rect at bounding box center [433, 449] width 426 height 324
click at [784, 398] on input "b." at bounding box center [784, 392] width 1 height 11
radio input "true"
click at [882, 500] on icon at bounding box center [870, 494] width 95 height 69
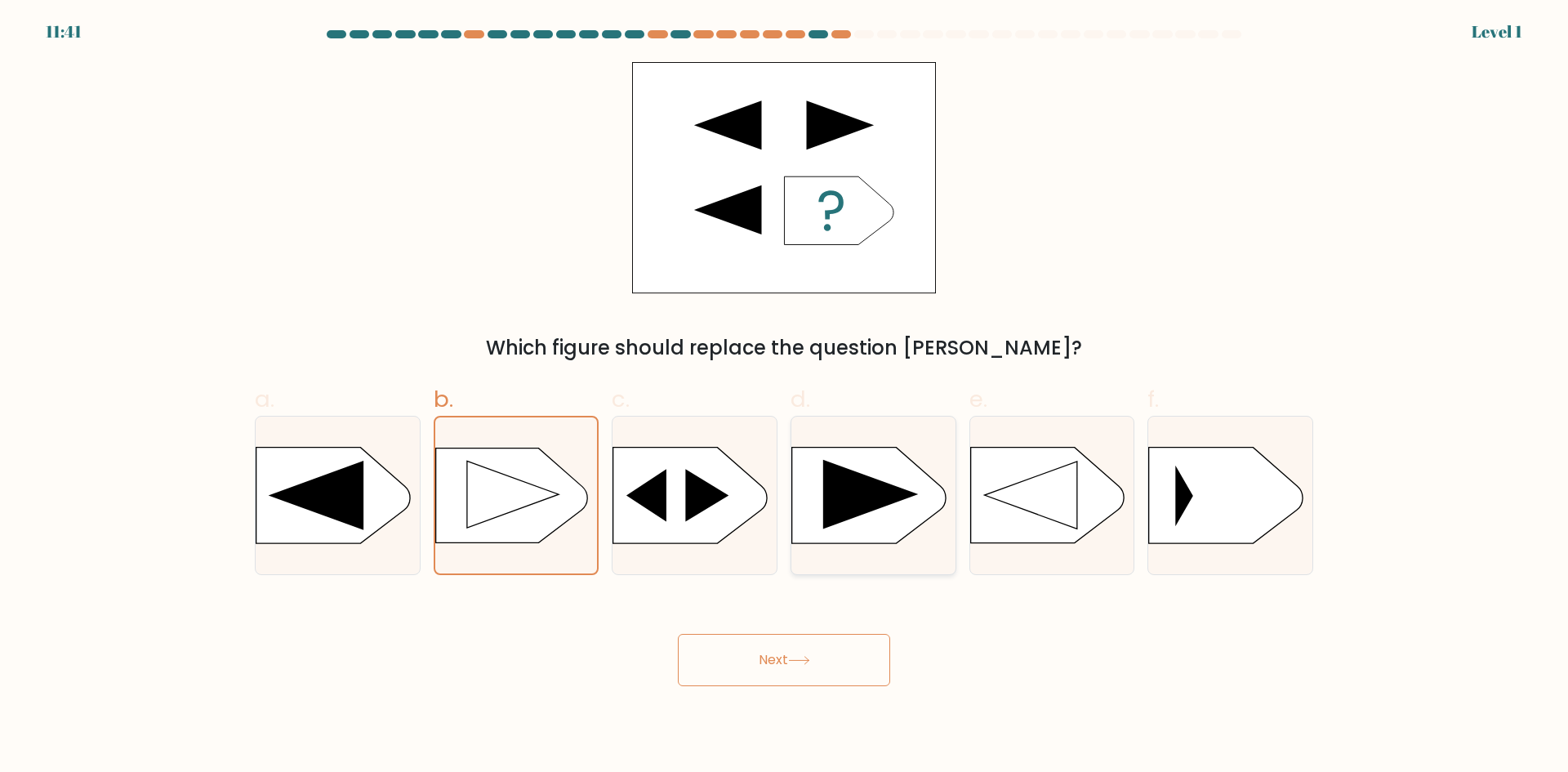
click at [784, 398] on input "d." at bounding box center [784, 392] width 1 height 11
radio input "true"
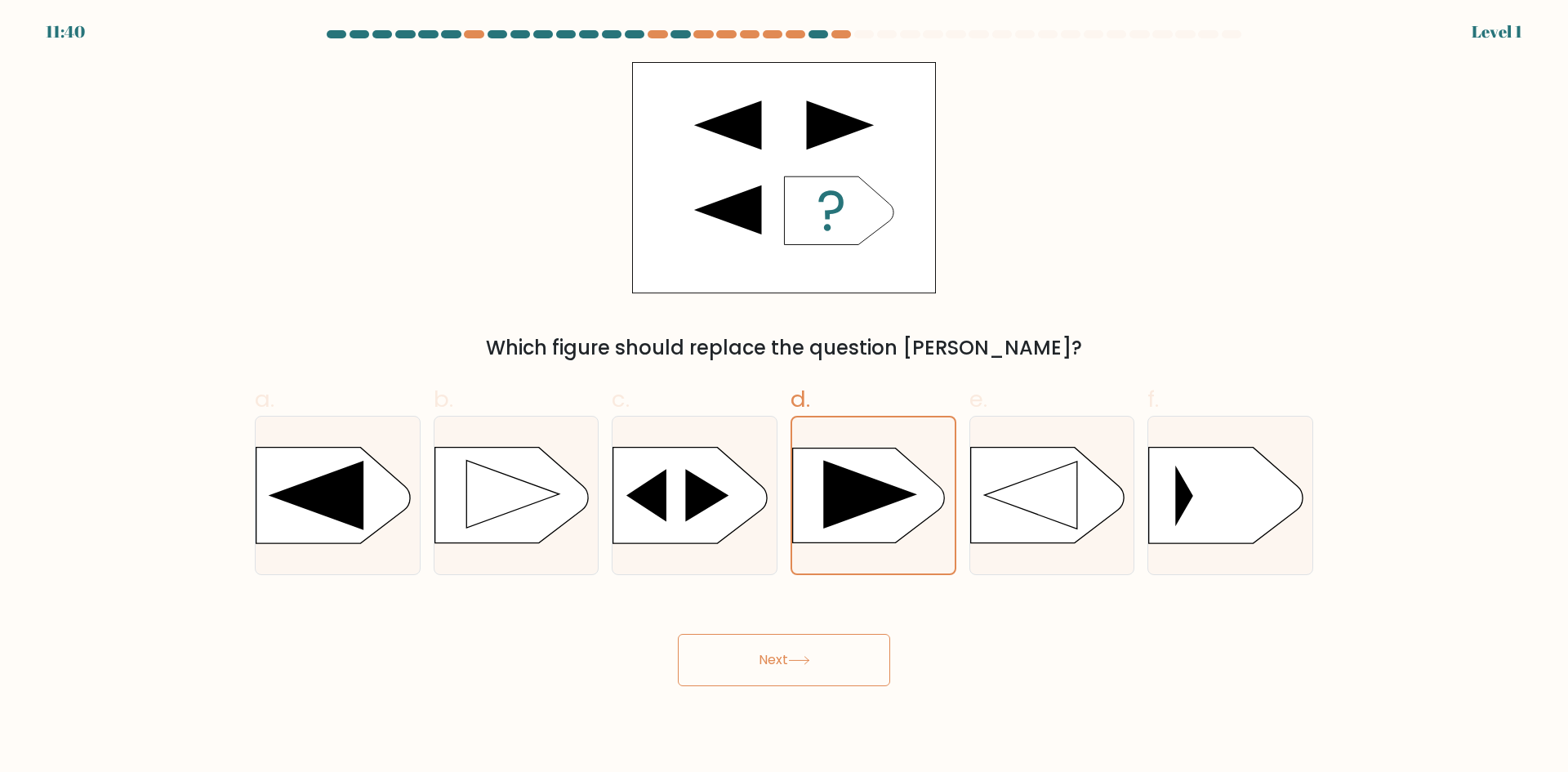
click at [817, 660] on button "Next" at bounding box center [784, 660] width 212 height 52
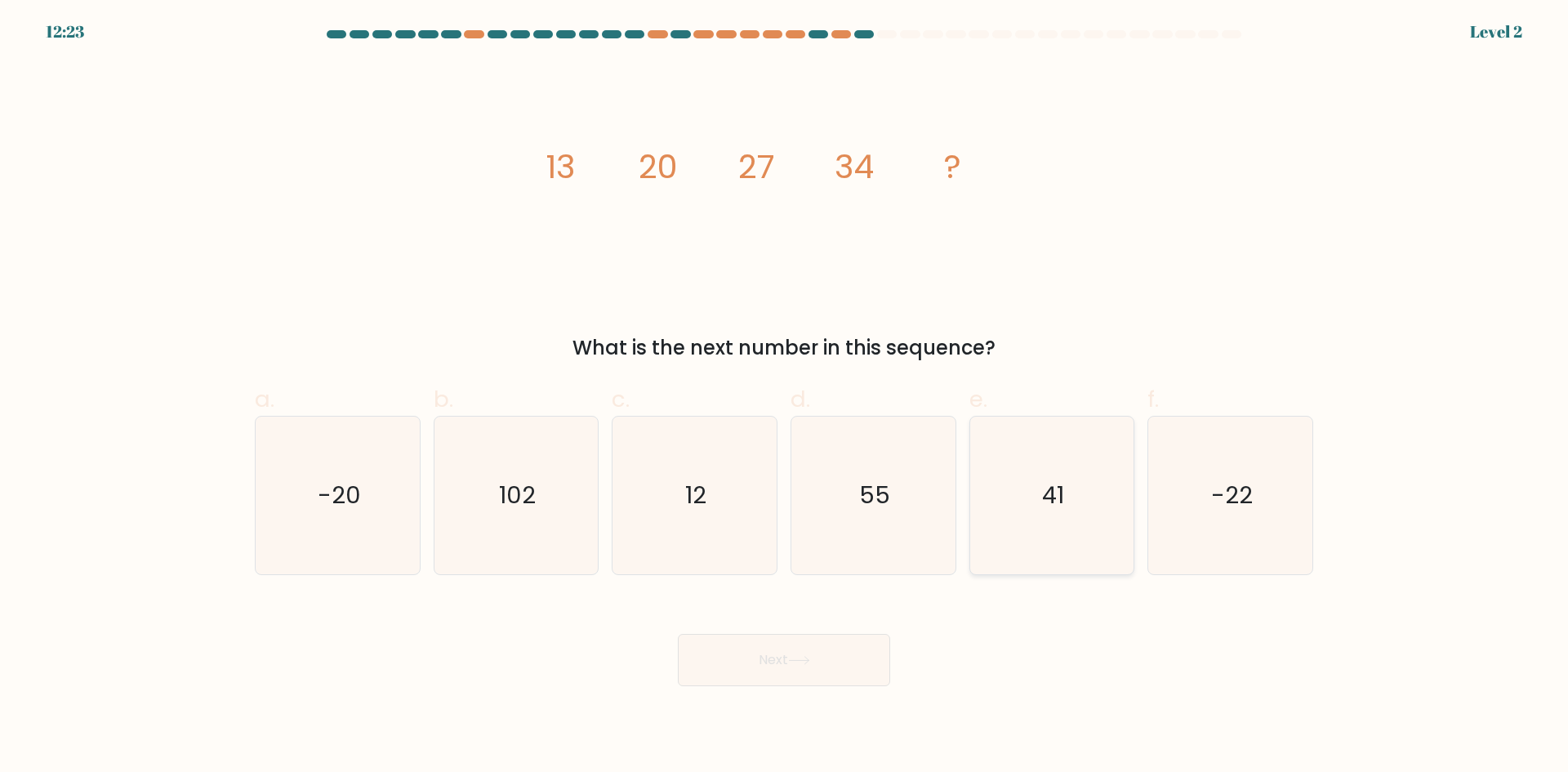
click at [1000, 490] on icon "41" at bounding box center [1050, 495] width 157 height 157
click at [784, 398] on input "e. 41" at bounding box center [784, 392] width 1 height 11
radio input "true"
click at [860, 643] on button "Next" at bounding box center [784, 660] width 212 height 52
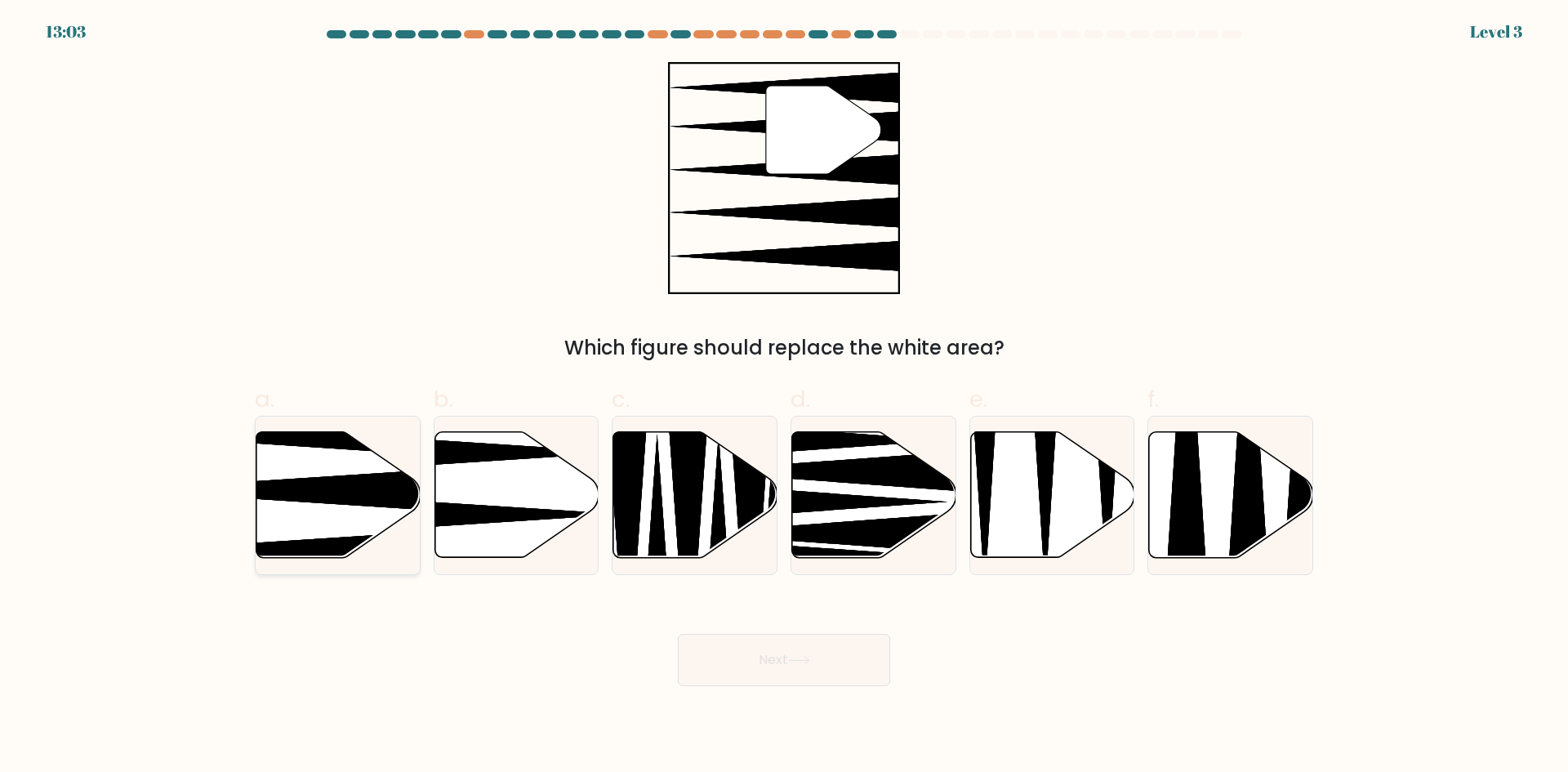
drag, startPoint x: 358, startPoint y: 522, endPoint x: 389, endPoint y: 561, distance: 49.8
click at [358, 521] on icon at bounding box center [338, 495] width 164 height 126
click at [784, 398] on input "a." at bounding box center [784, 392] width 1 height 11
radio input "true"
click at [782, 668] on button "Next" at bounding box center [784, 660] width 212 height 52
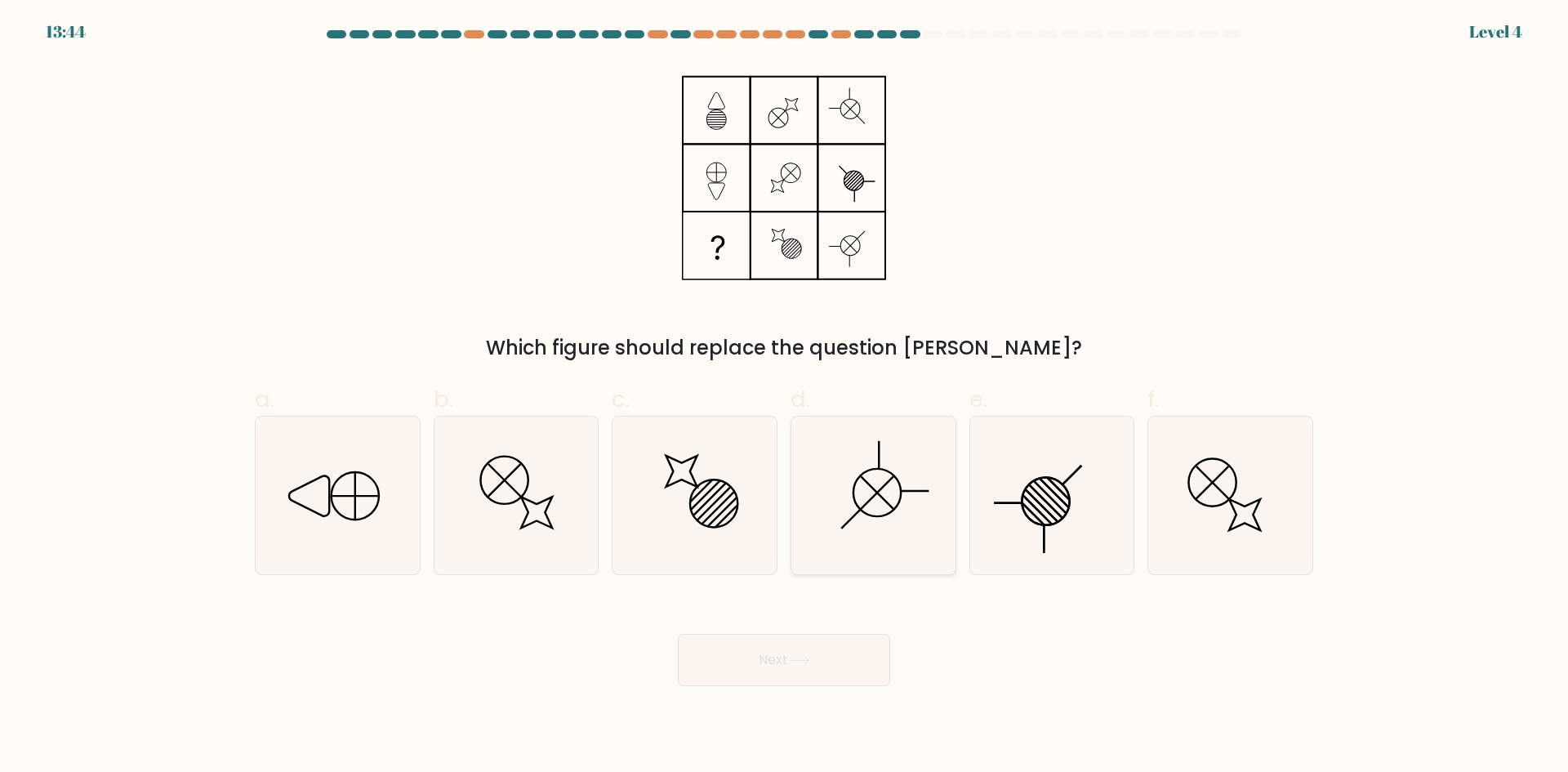
click at [860, 526] on icon at bounding box center [873, 495] width 157 height 157
click at [784, 398] on input "d." at bounding box center [784, 392] width 1 height 11
radio input "true"
click at [834, 657] on button "Next" at bounding box center [784, 660] width 212 height 52
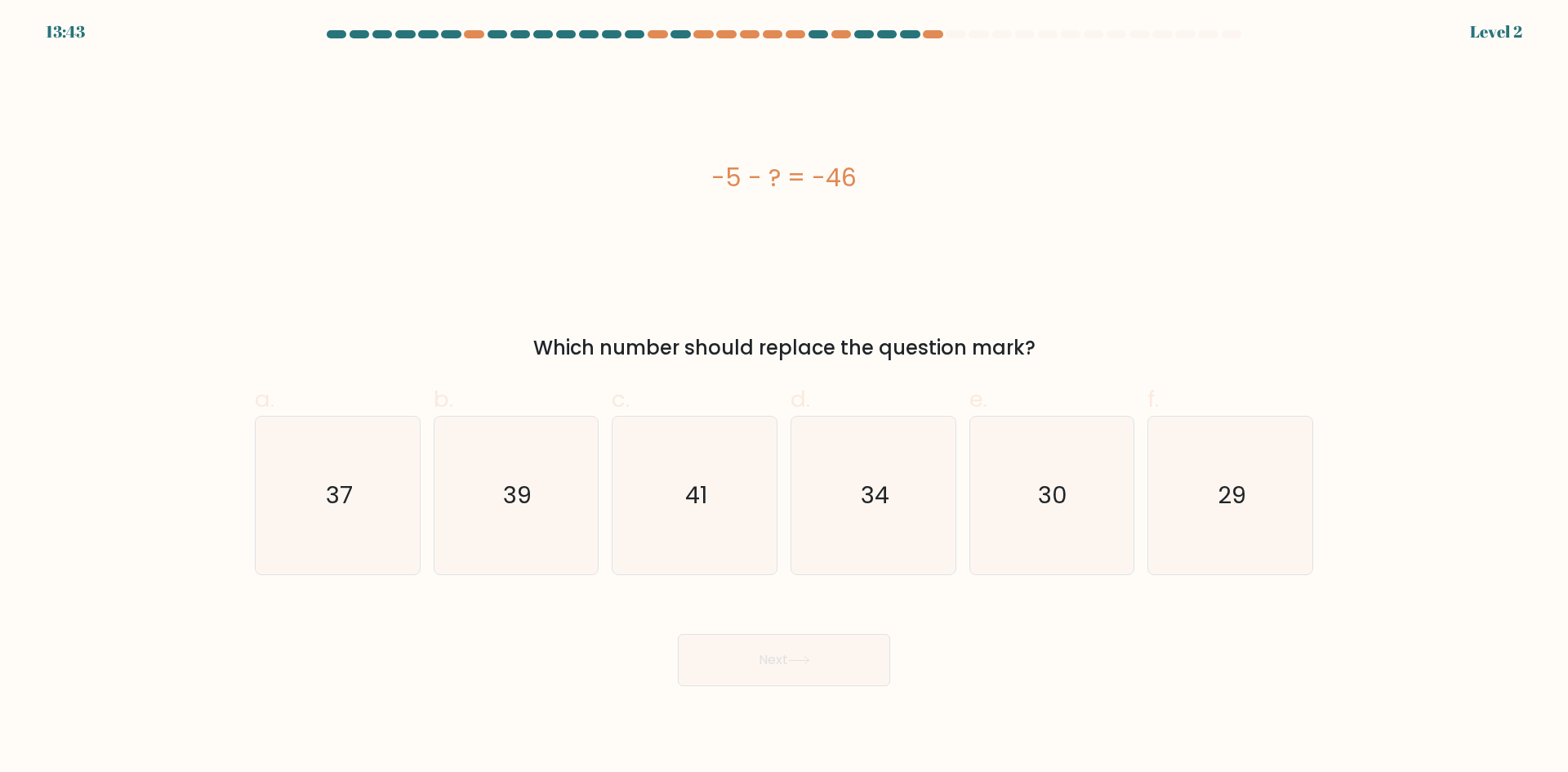
click at [969, 536] on div "30" at bounding box center [1052, 495] width 166 height 159
click at [784, 398] on input "e. 30" at bounding box center [784, 392] width 1 height 11
radio input "true"
click at [697, 523] on icon "41" at bounding box center [693, 495] width 157 height 157
click at [784, 398] on input "c. 41" at bounding box center [784, 392] width 1 height 11
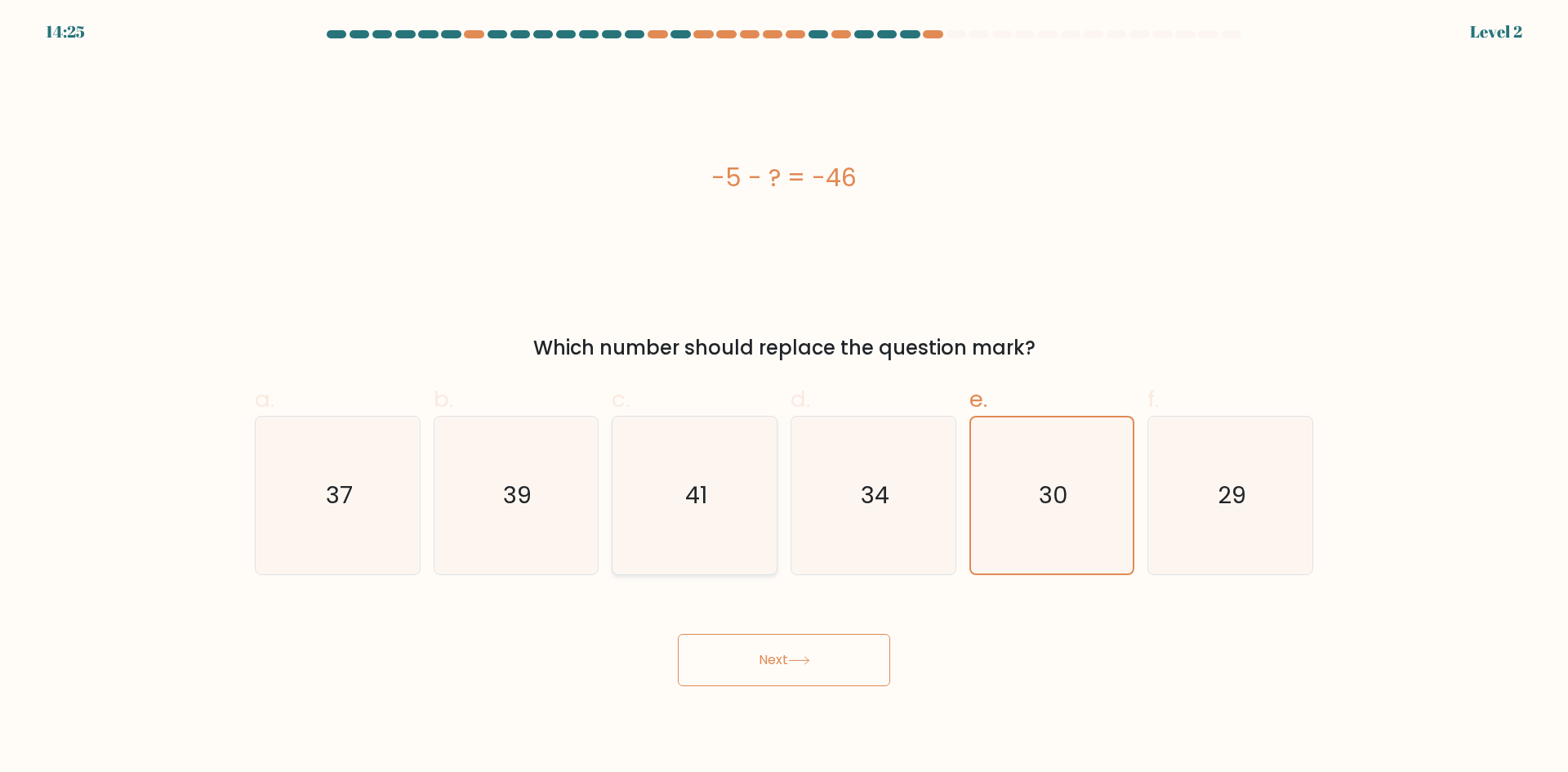
radio input "true"
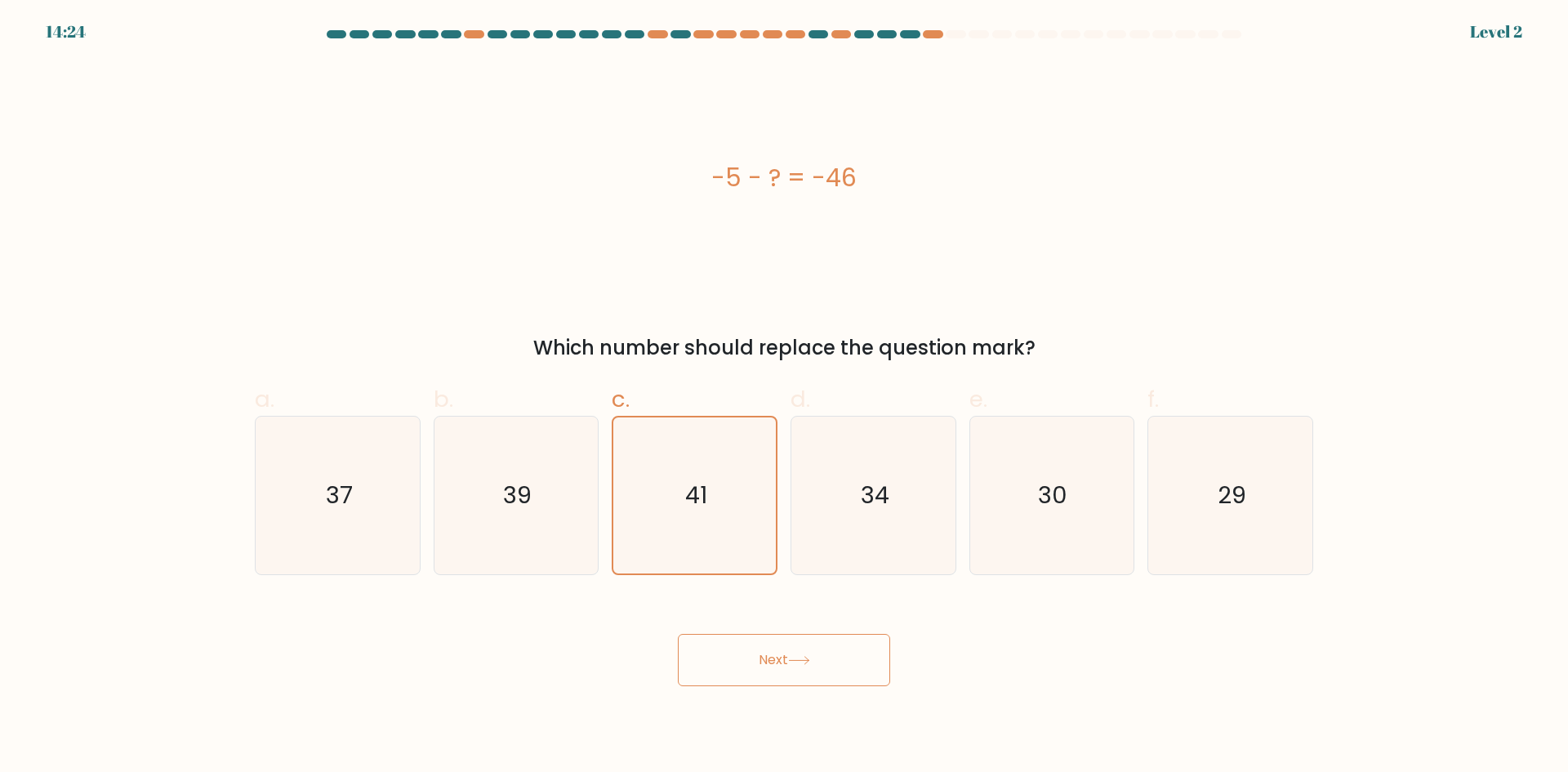
click at [834, 656] on button "Next" at bounding box center [784, 660] width 212 height 52
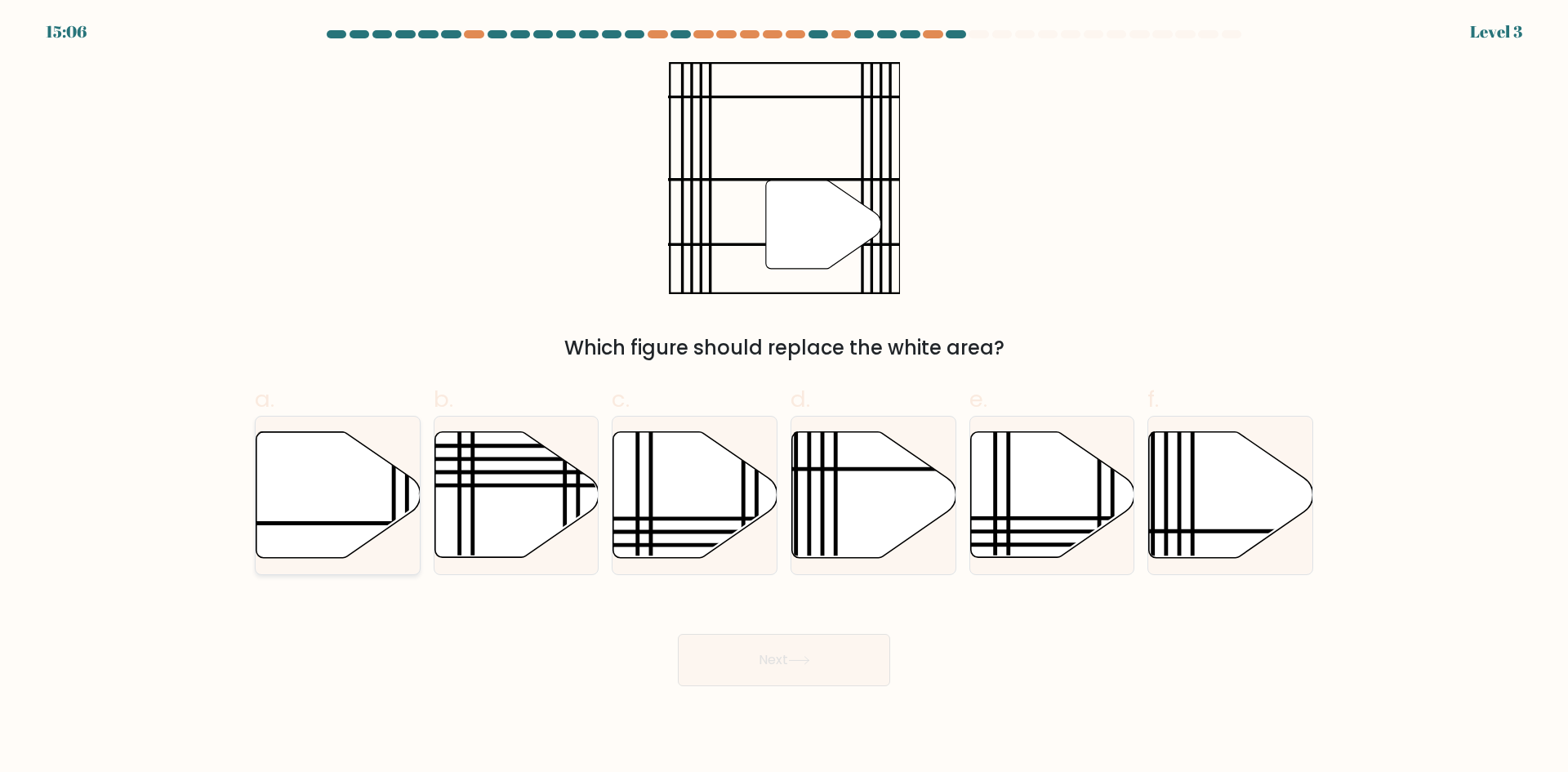
click at [362, 525] on icon at bounding box center [338, 495] width 164 height 126
click at [784, 398] on input "a." at bounding box center [784, 392] width 1 height 11
radio input "true"
click at [716, 657] on button "Next" at bounding box center [784, 660] width 212 height 52
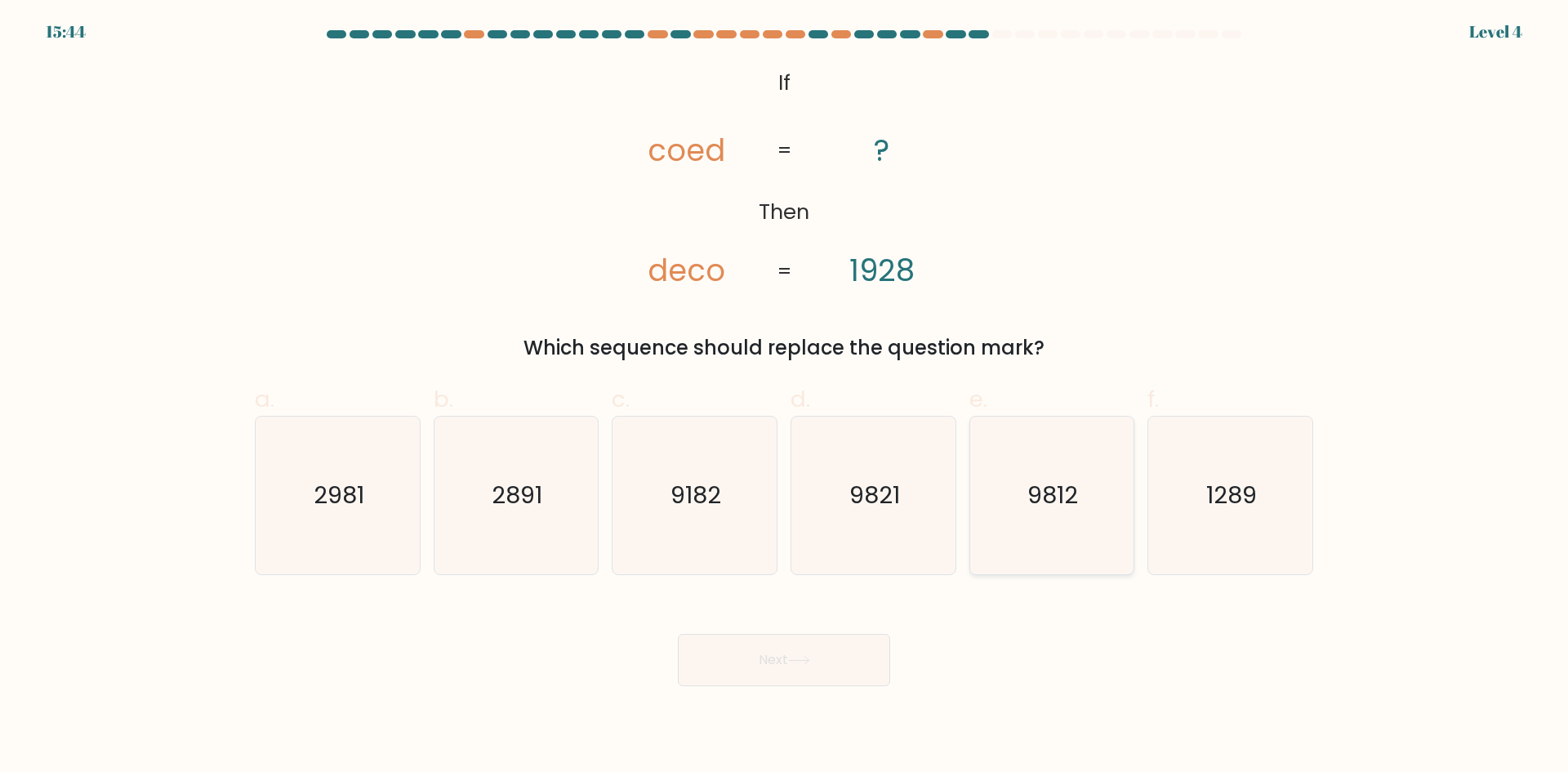
click at [1038, 493] on text "9812" at bounding box center [1053, 495] width 51 height 33
click at [784, 398] on input "e. 9812" at bounding box center [784, 392] width 1 height 11
radio input "true"
click at [806, 674] on button "Next" at bounding box center [784, 660] width 212 height 52
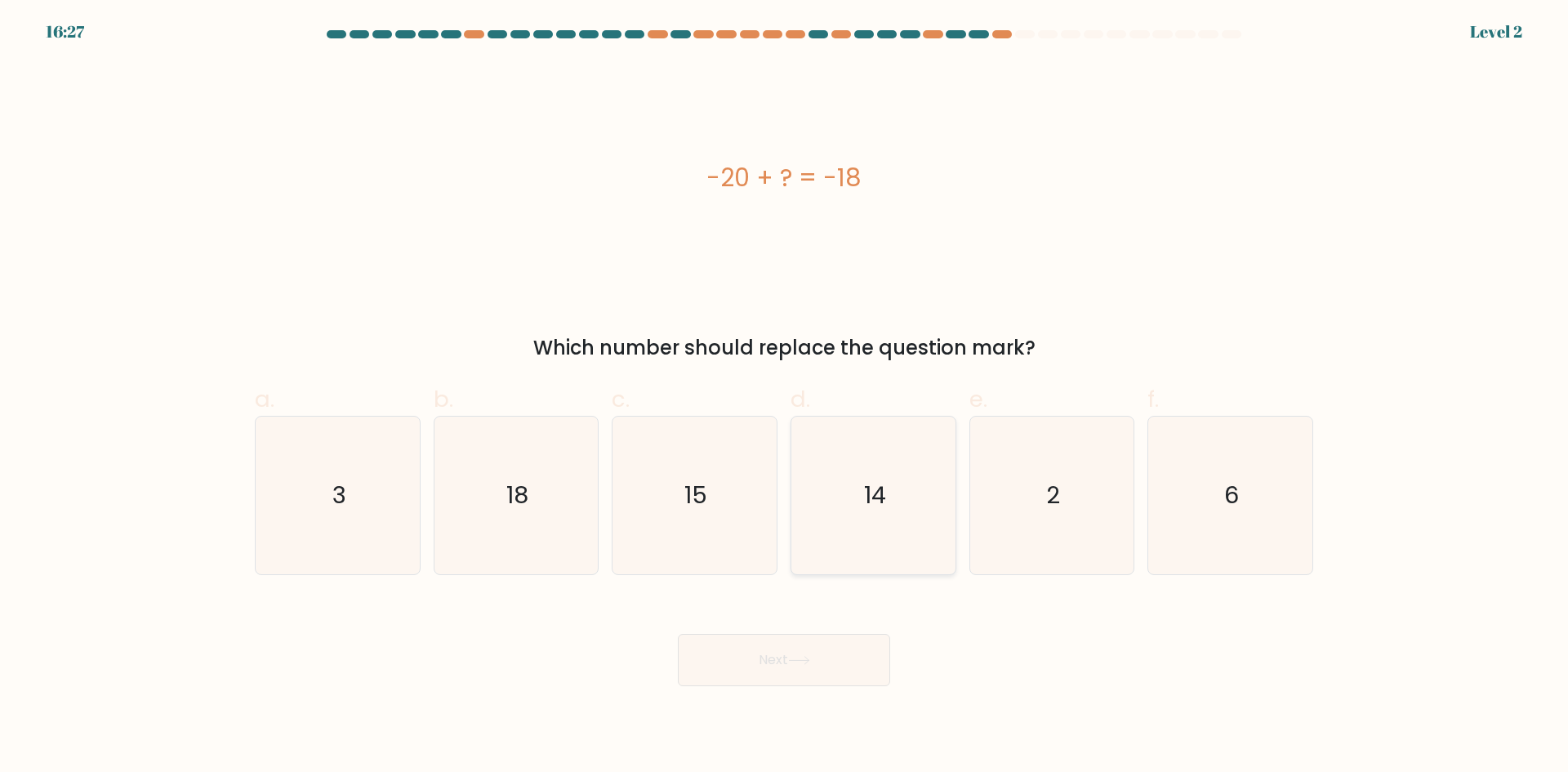
click at [847, 484] on icon "14" at bounding box center [873, 495] width 157 height 157
click at [784, 398] on input "d. 14" at bounding box center [784, 392] width 1 height 11
radio input "true"
click at [779, 651] on button "Next" at bounding box center [784, 660] width 212 height 52
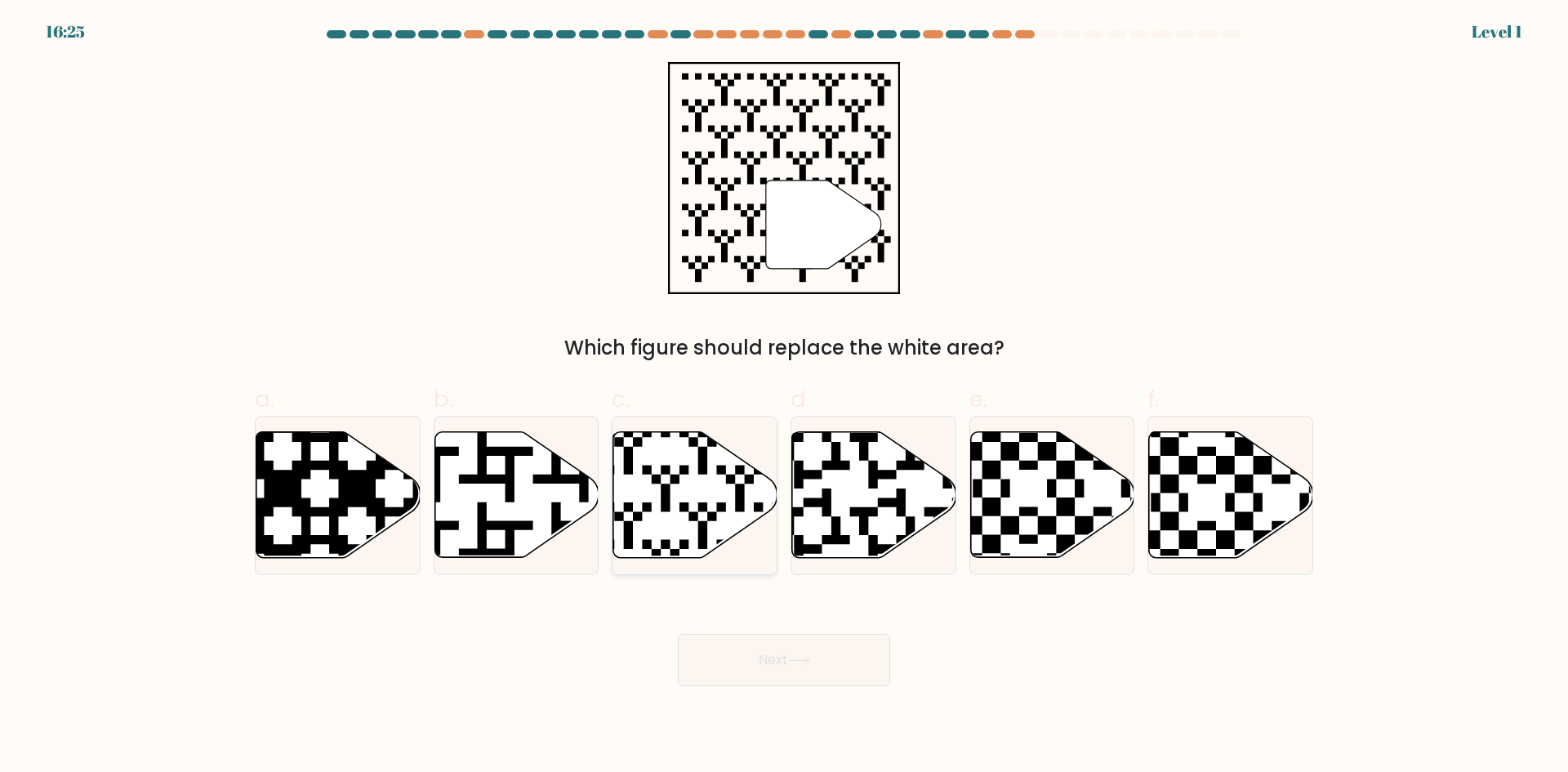
drag, startPoint x: 709, startPoint y: 491, endPoint x: 722, endPoint y: 538, distance: 48.8
click at [708, 491] on icon at bounding box center [695, 495] width 164 height 126
click at [784, 398] on input "c." at bounding box center [784, 392] width 1 height 11
radio input "true"
click at [790, 651] on button "Next" at bounding box center [784, 660] width 212 height 52
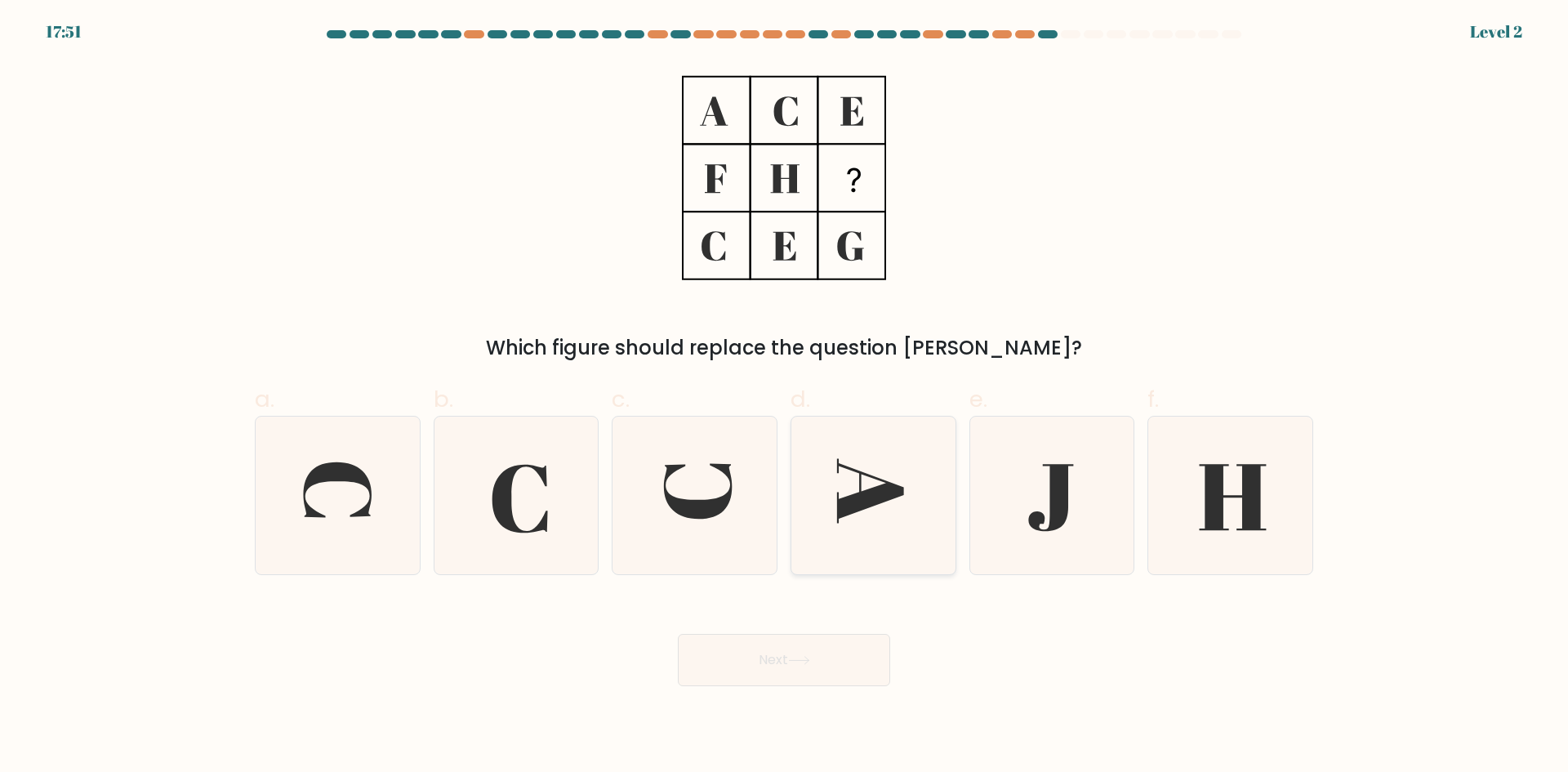
click at [871, 547] on icon at bounding box center [873, 495] width 157 height 157
click at [784, 398] on input "d." at bounding box center [784, 392] width 1 height 11
radio input "true"
click at [831, 666] on button "Next" at bounding box center [784, 660] width 212 height 52
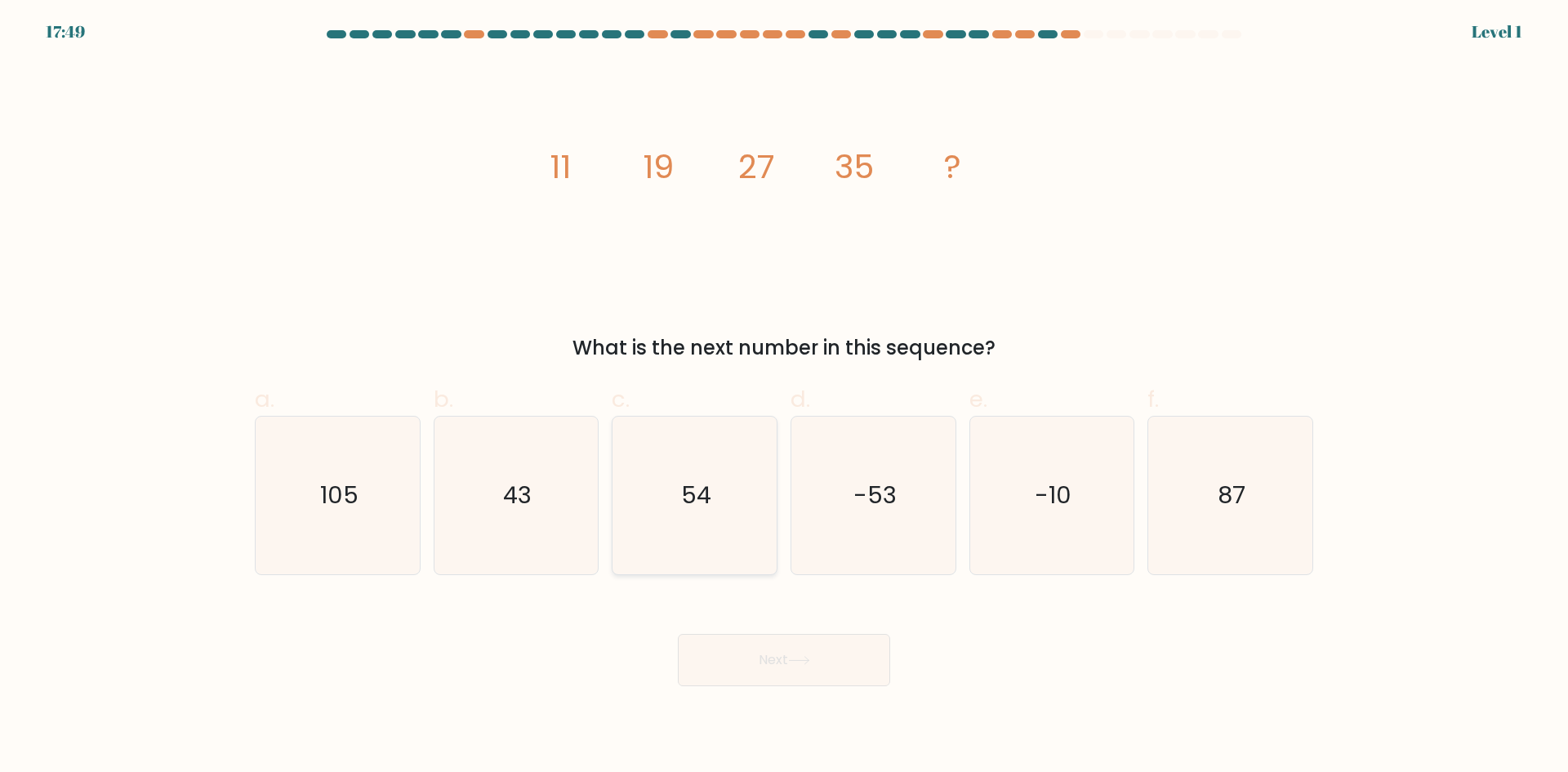
click at [715, 543] on icon "54" at bounding box center [693, 495] width 157 height 157
click at [784, 398] on input "c. 54" at bounding box center [784, 392] width 1 height 11
radio input "true"
click at [771, 652] on button "Next" at bounding box center [784, 660] width 212 height 52
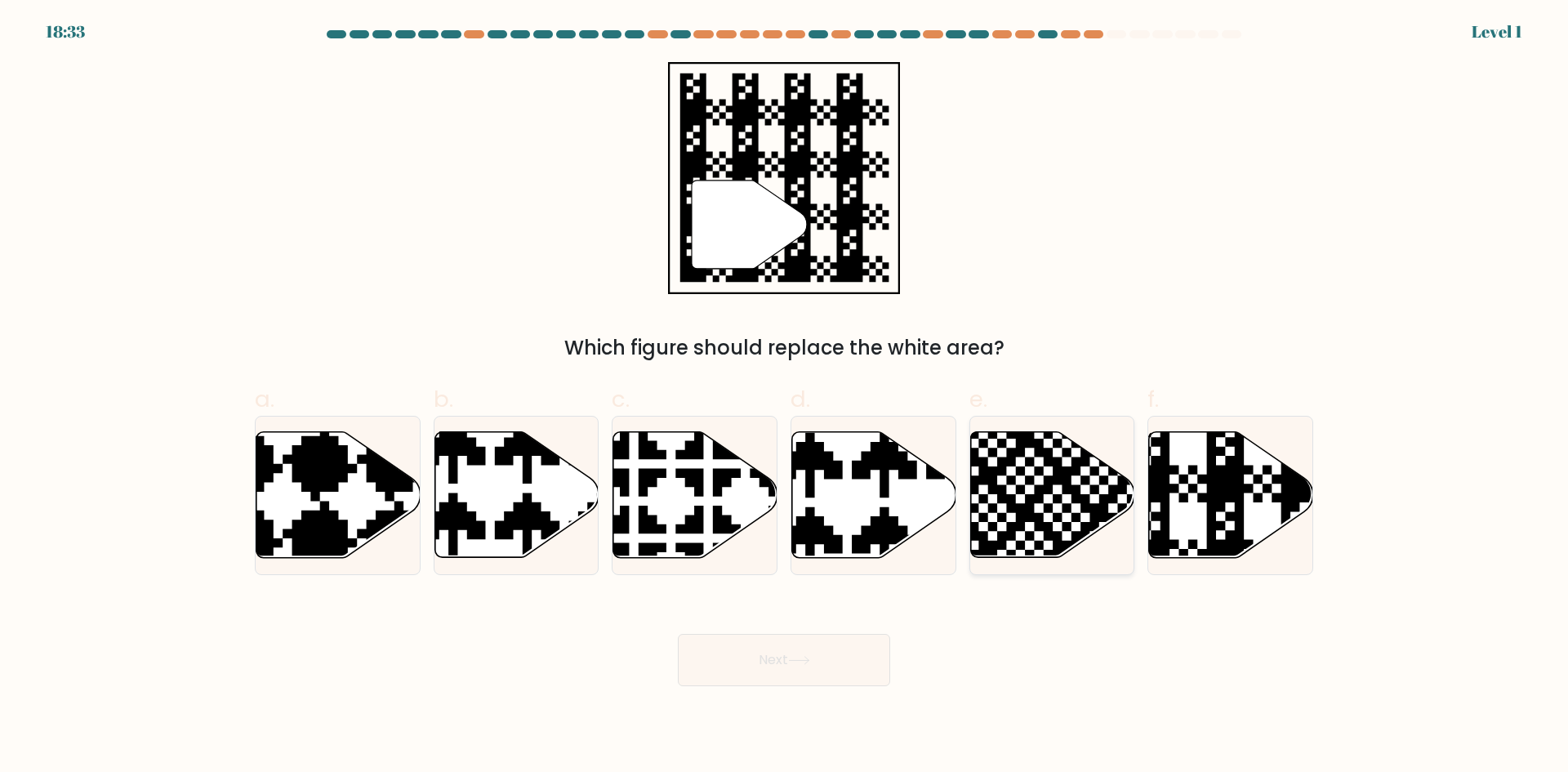
click at [969, 566] on div at bounding box center [1052, 495] width 166 height 159
click at [784, 398] on input "e." at bounding box center [784, 392] width 1 height 11
radio input "true"
click at [853, 682] on button "Next" at bounding box center [784, 660] width 212 height 52
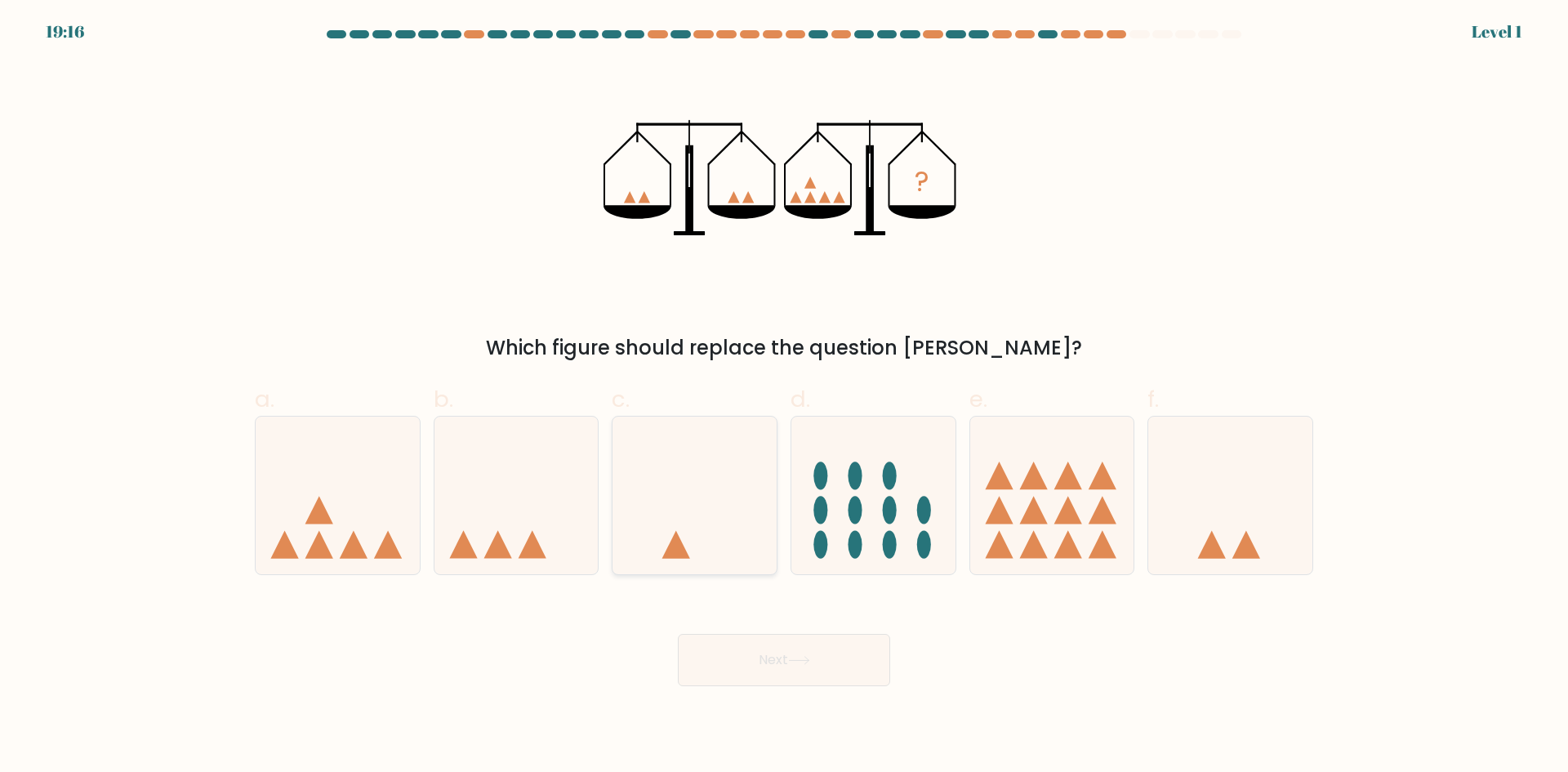
click at [745, 527] on icon at bounding box center [694, 494] width 164 height 135
click at [784, 398] on input "c." at bounding box center [784, 392] width 1 height 11
radio input "true"
click at [762, 661] on button "Next" at bounding box center [784, 660] width 212 height 52
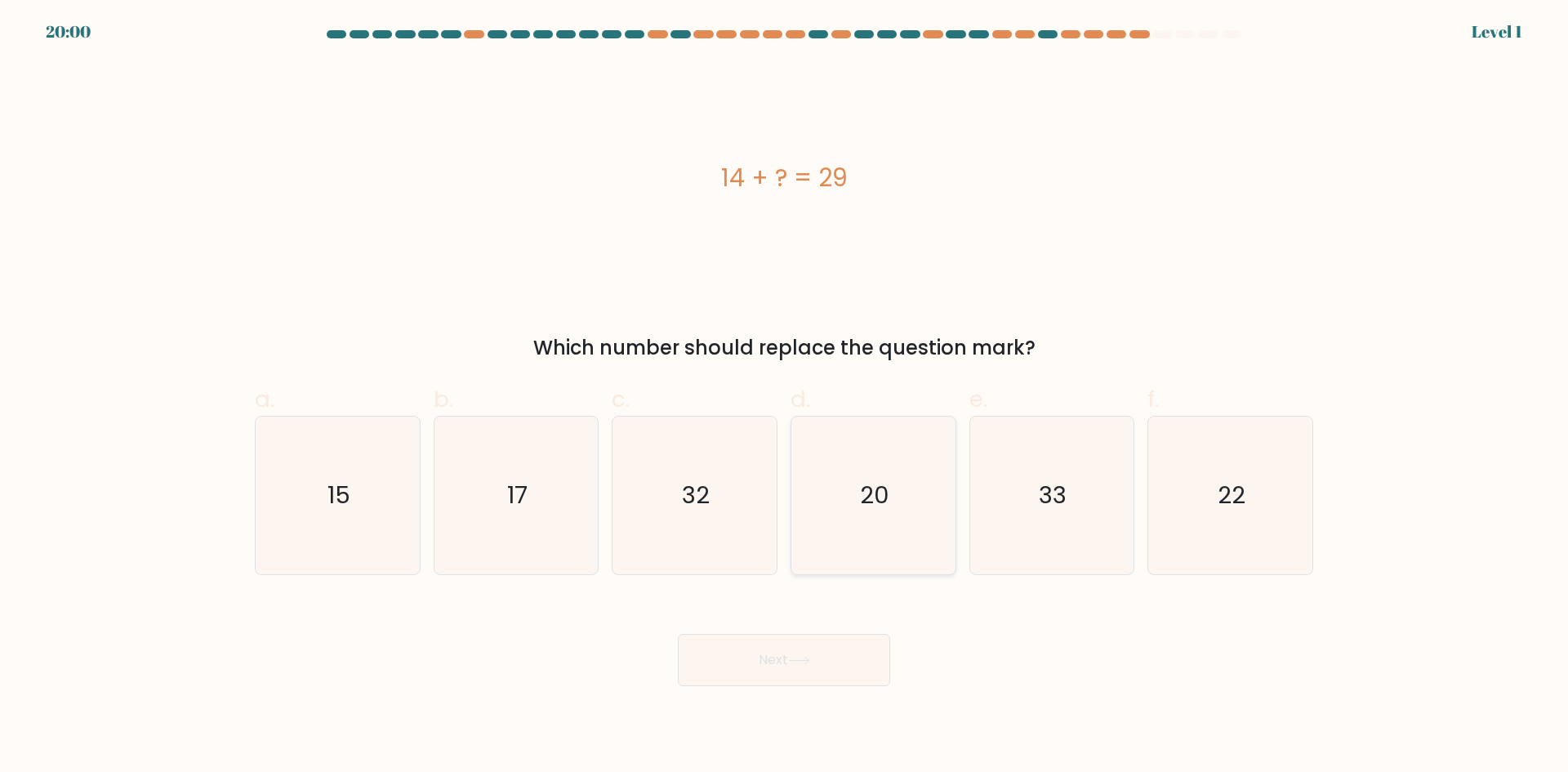
click at [873, 497] on text "20" at bounding box center [875, 495] width 29 height 33
click at [784, 398] on input "d. 20" at bounding box center [784, 392] width 1 height 11
radio input "true"
click at [858, 665] on button "Next" at bounding box center [784, 660] width 212 height 52
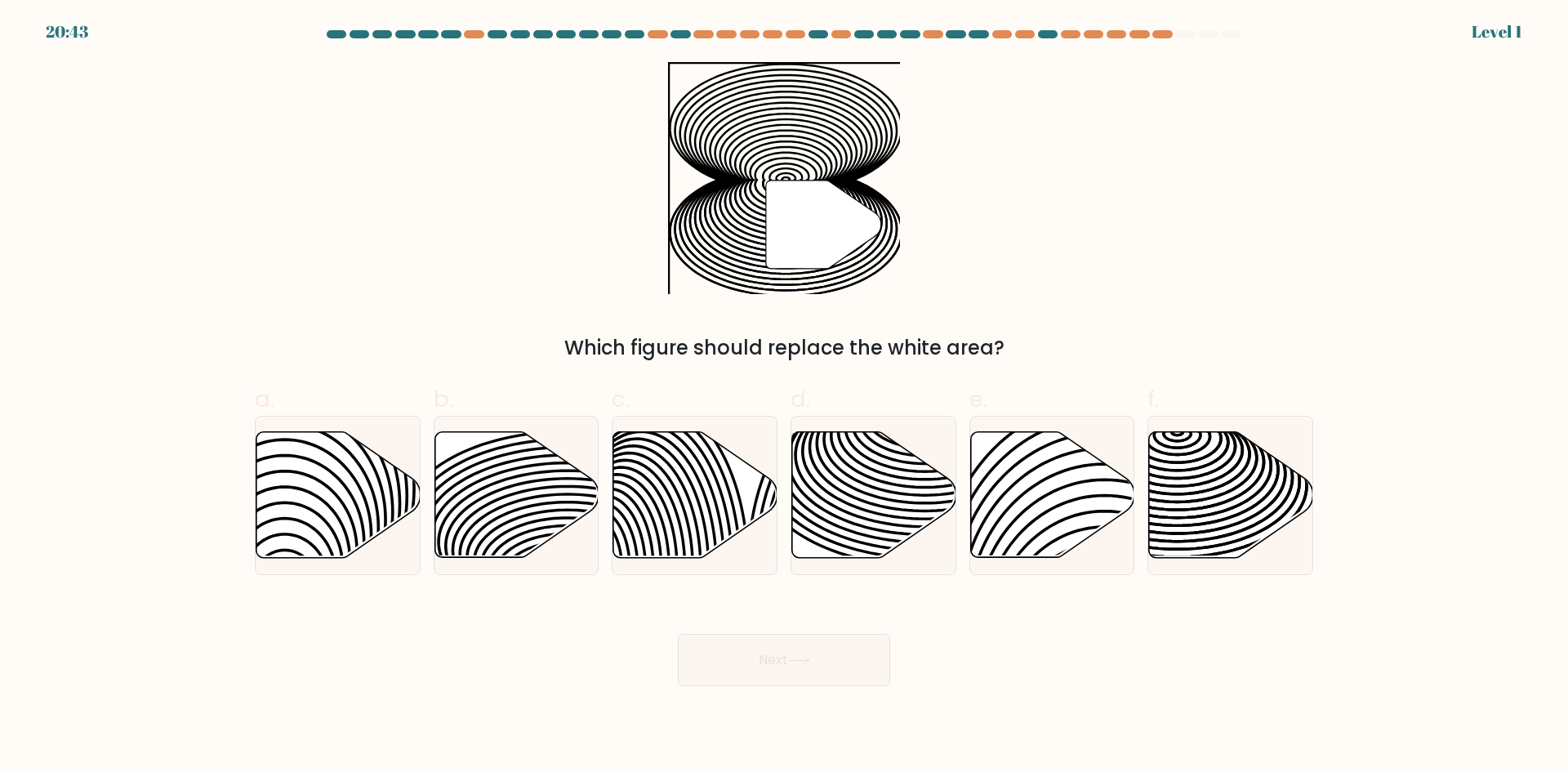
click at [1138, 525] on div "e." at bounding box center [1052, 479] width 178 height 193
click at [710, 678] on button "Next" at bounding box center [784, 660] width 212 height 52
click at [685, 530] on icon at bounding box center [695, 495] width 164 height 126
click at [784, 398] on input "c." at bounding box center [784, 392] width 1 height 11
radio input "true"
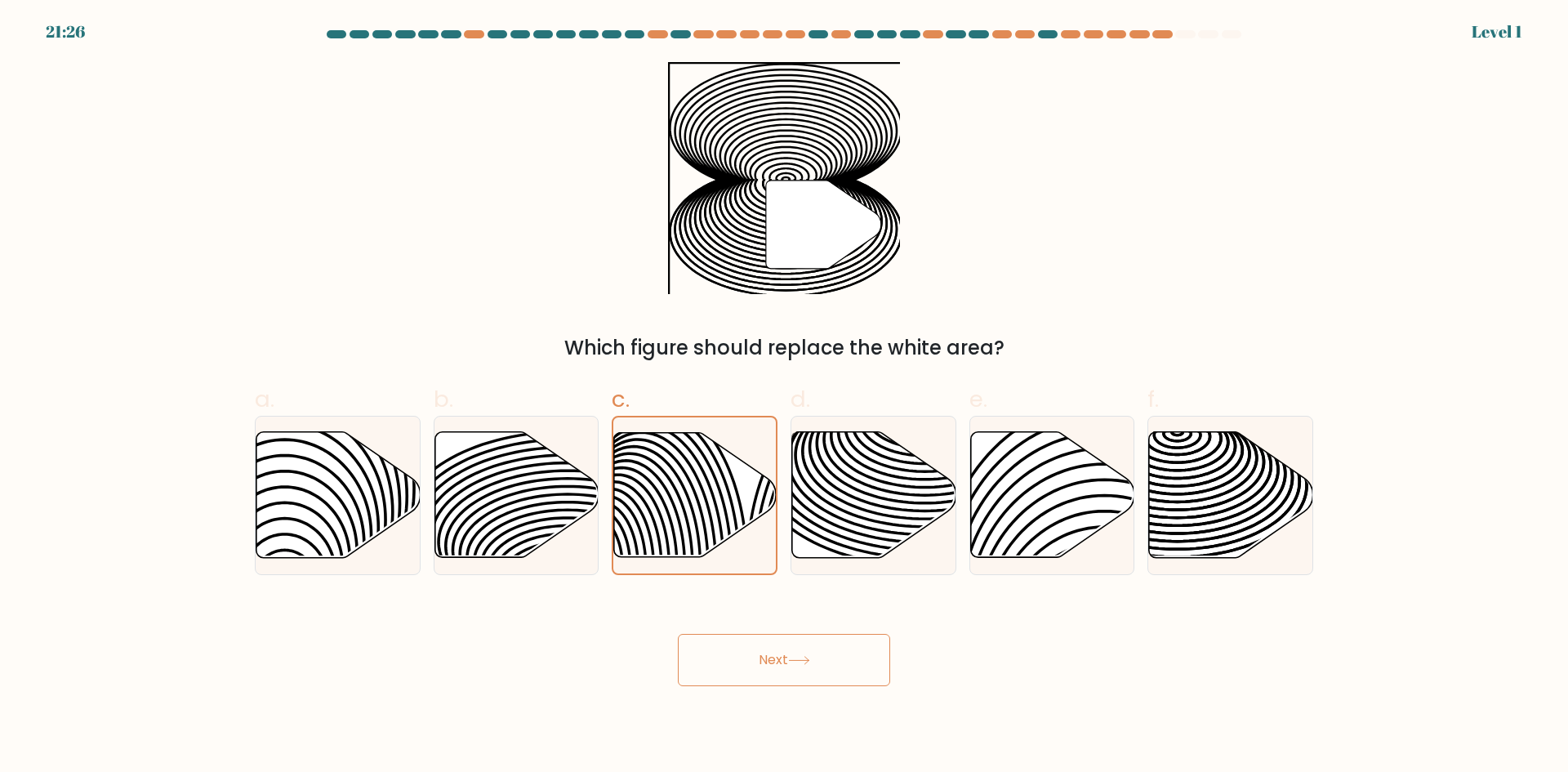
click at [763, 634] on button "Next" at bounding box center [784, 660] width 212 height 52
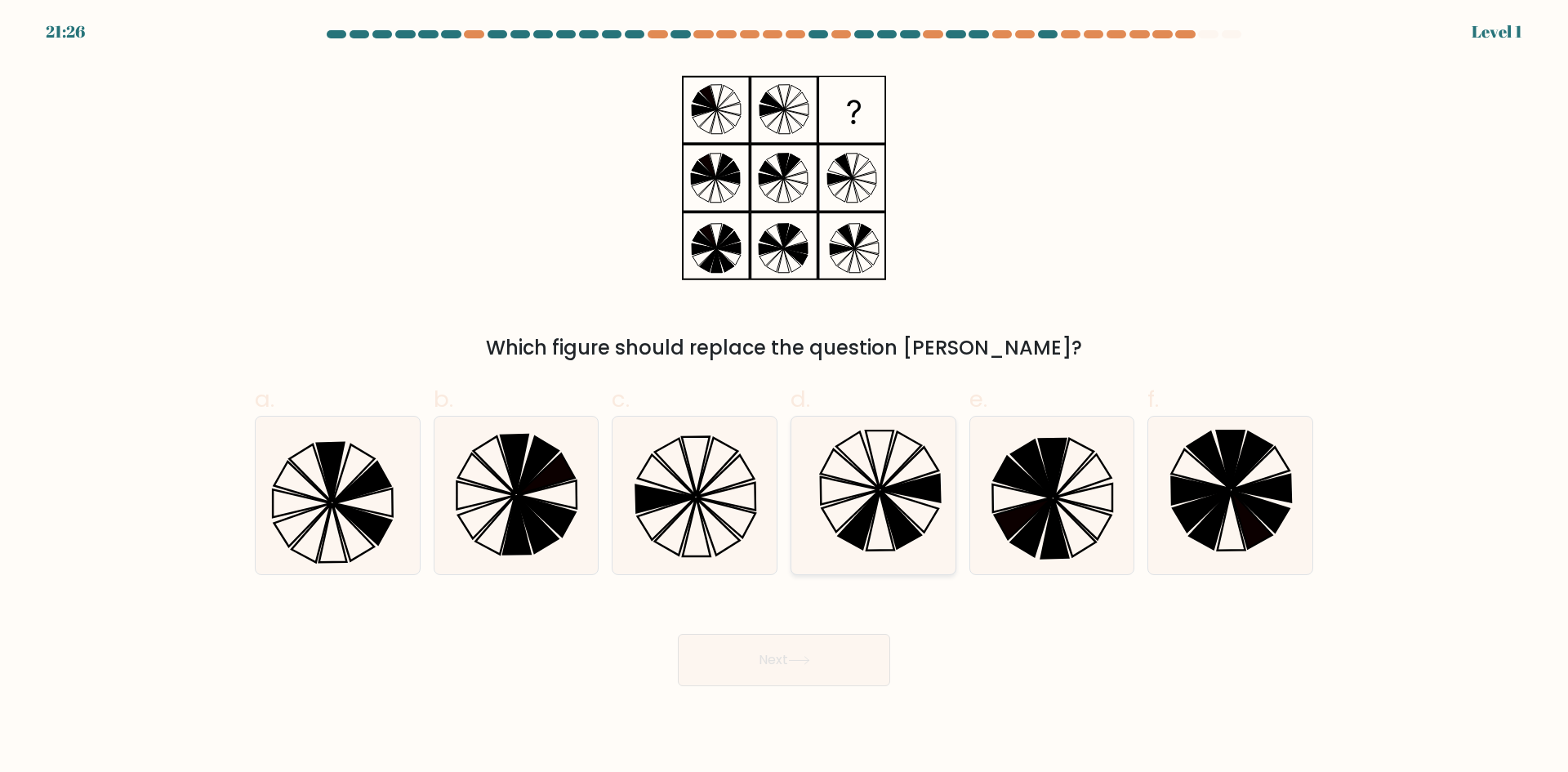
click at [916, 521] on icon at bounding box center [873, 495] width 157 height 157
click at [784, 398] on input "d." at bounding box center [784, 392] width 1 height 11
radio input "true"
click at [856, 651] on button "Next" at bounding box center [784, 660] width 212 height 52
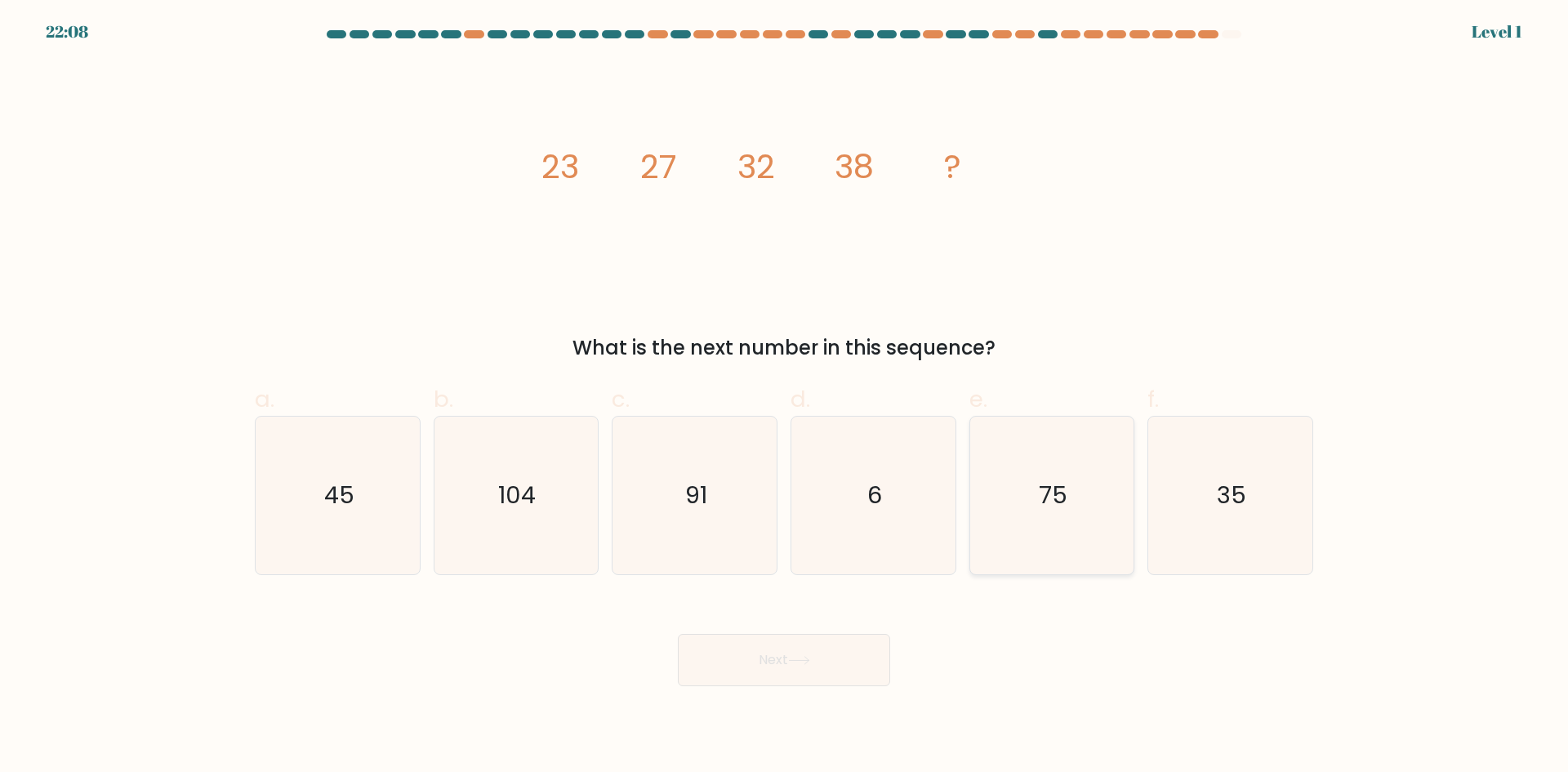
click at [1132, 487] on div "75" at bounding box center [1052, 495] width 166 height 159
click at [784, 398] on input "e. 75" at bounding box center [784, 392] width 1 height 11
radio input "true"
click at [862, 644] on button "Next" at bounding box center [784, 660] width 212 height 52
click at [886, 530] on icon "6" at bounding box center [873, 495] width 157 height 157
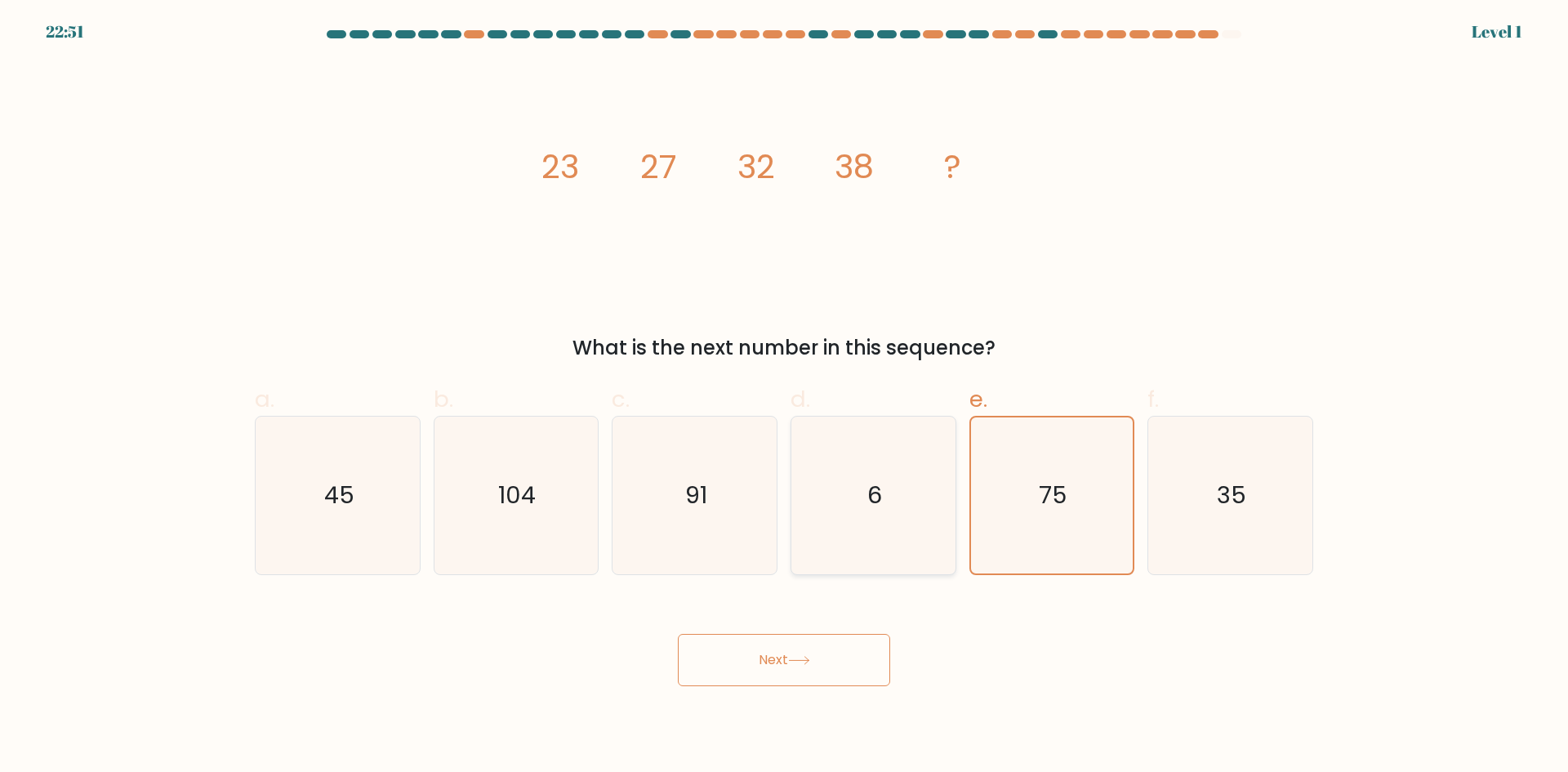
click at [784, 398] on input "d. 6" at bounding box center [784, 392] width 1 height 11
radio input "true"
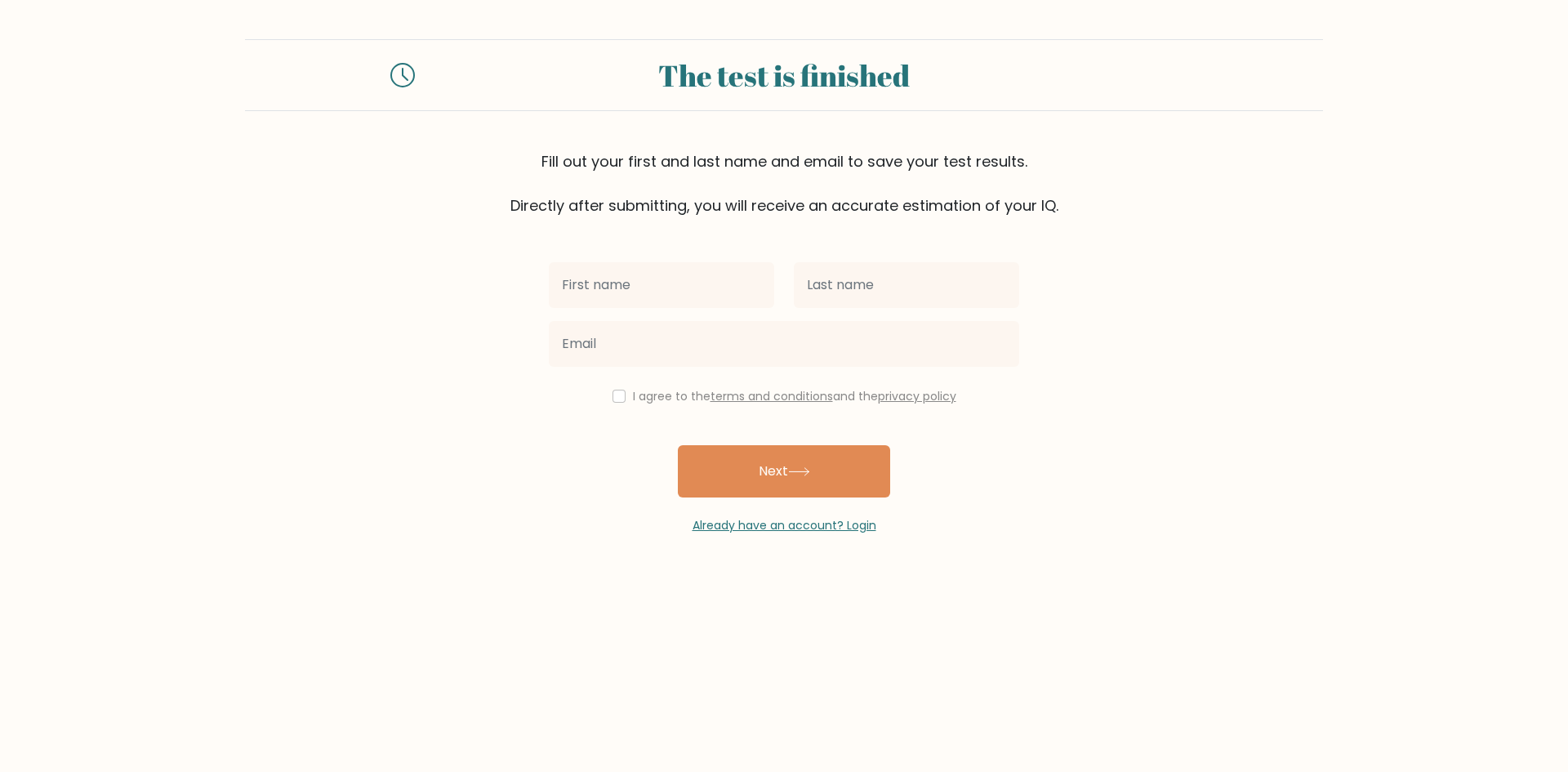
click at [687, 280] on input "text" at bounding box center [661, 285] width 225 height 46
type input "miki"
drag, startPoint x: 855, startPoint y: 304, endPoint x: 846, endPoint y: 304, distance: 9.0
click at [855, 304] on input "text" at bounding box center [906, 285] width 225 height 46
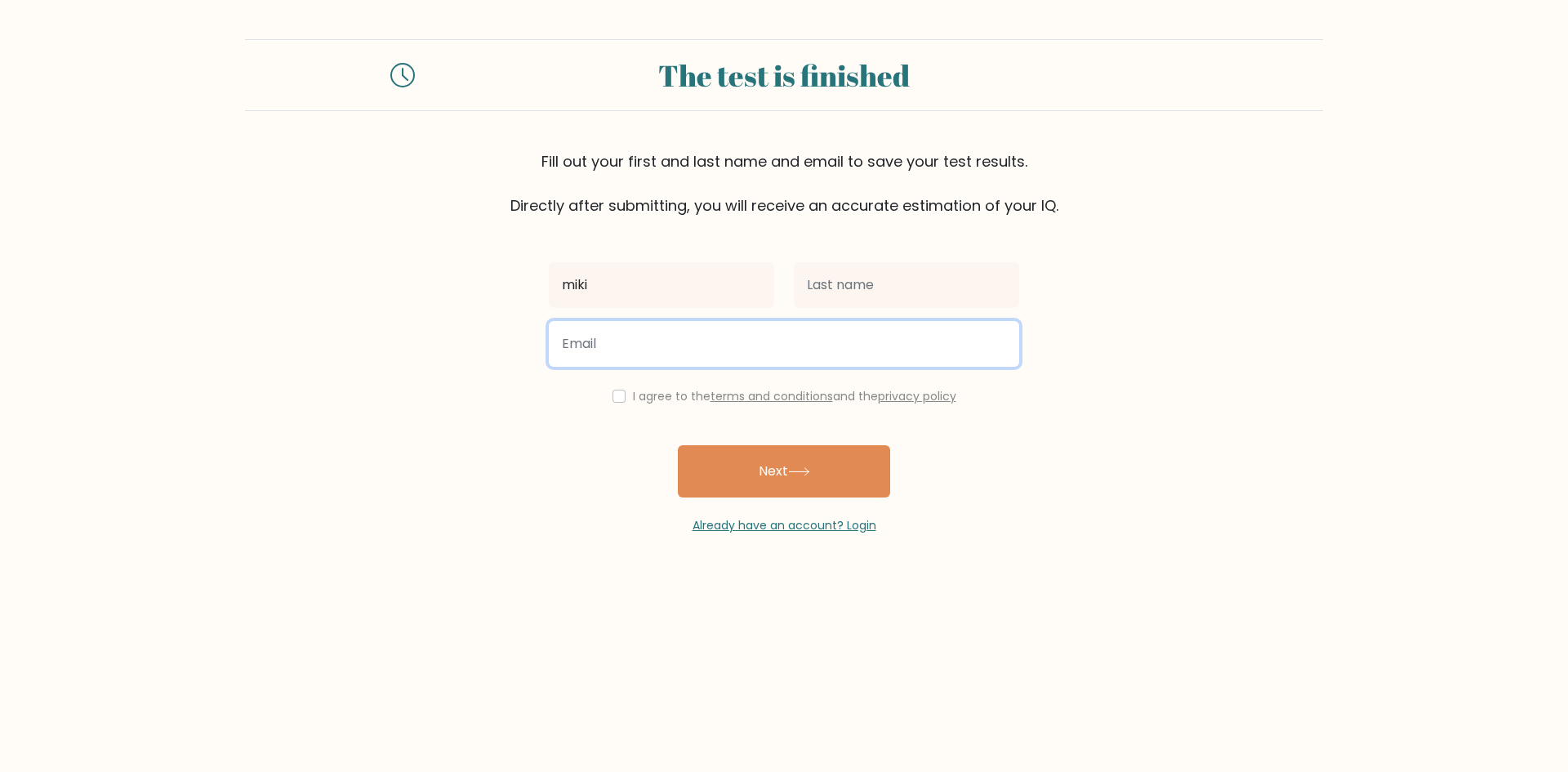
click at [749, 346] on input "email" at bounding box center [784, 344] width 470 height 46
type input "u@1gmail.com"
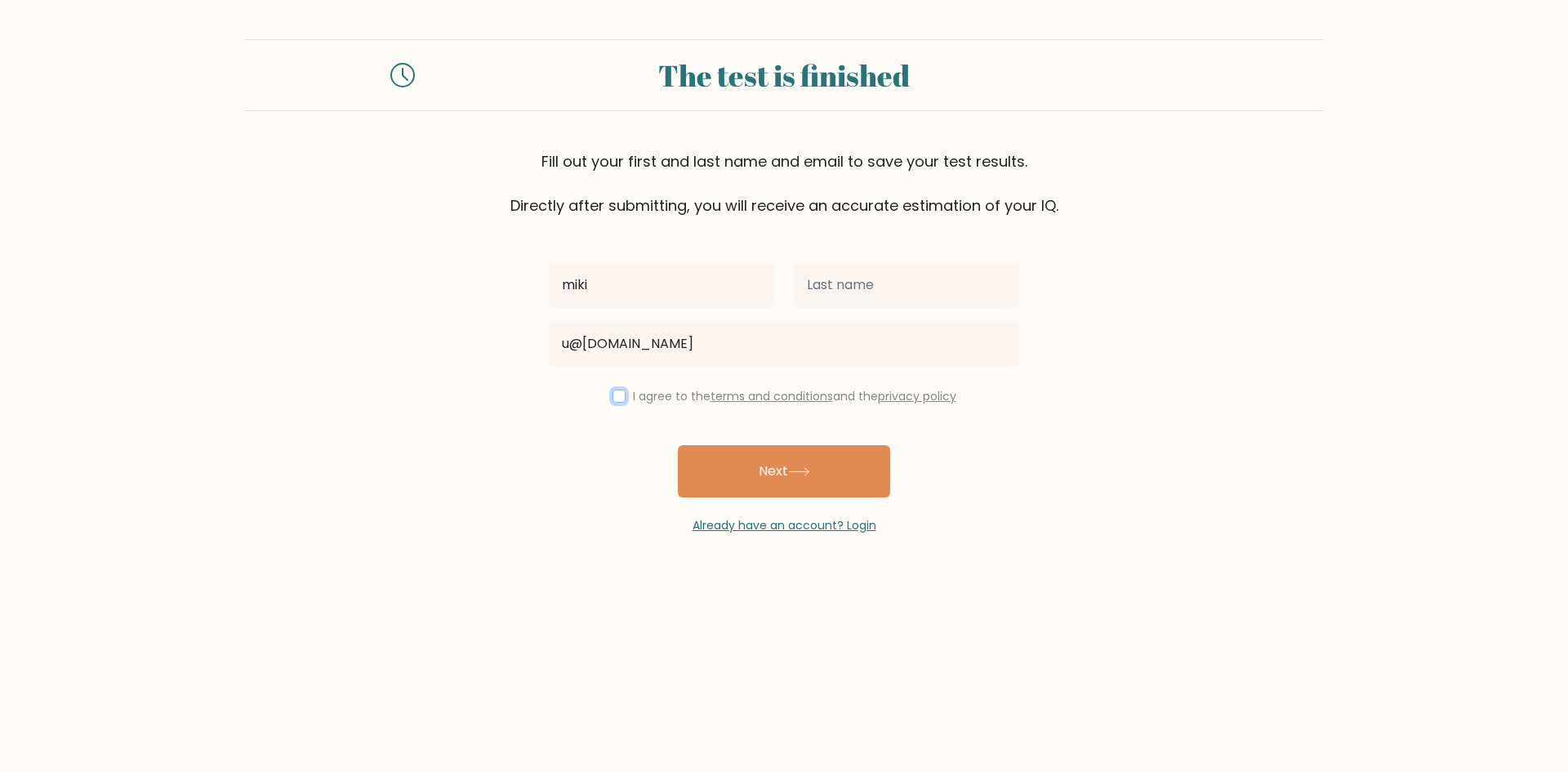
click at [612, 390] on input "checkbox" at bounding box center [619, 397] width 13 height 13
checkbox input "true"
click at [781, 451] on button "Next" at bounding box center [784, 471] width 212 height 52
click at [856, 295] on input "text" at bounding box center [906, 285] width 225 height 46
type input "mouse"
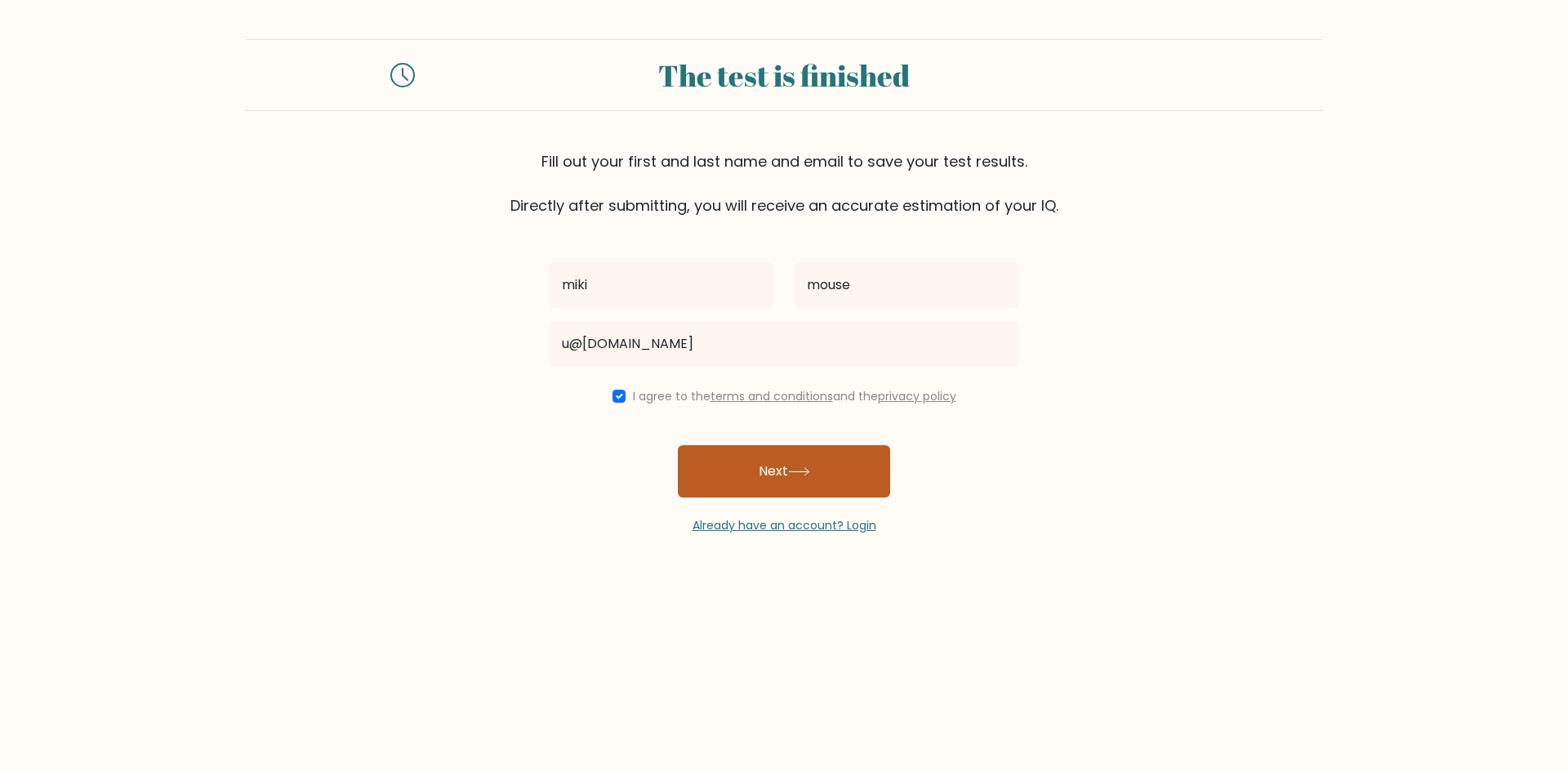
click at [810, 465] on button "Next" at bounding box center [784, 471] width 212 height 52
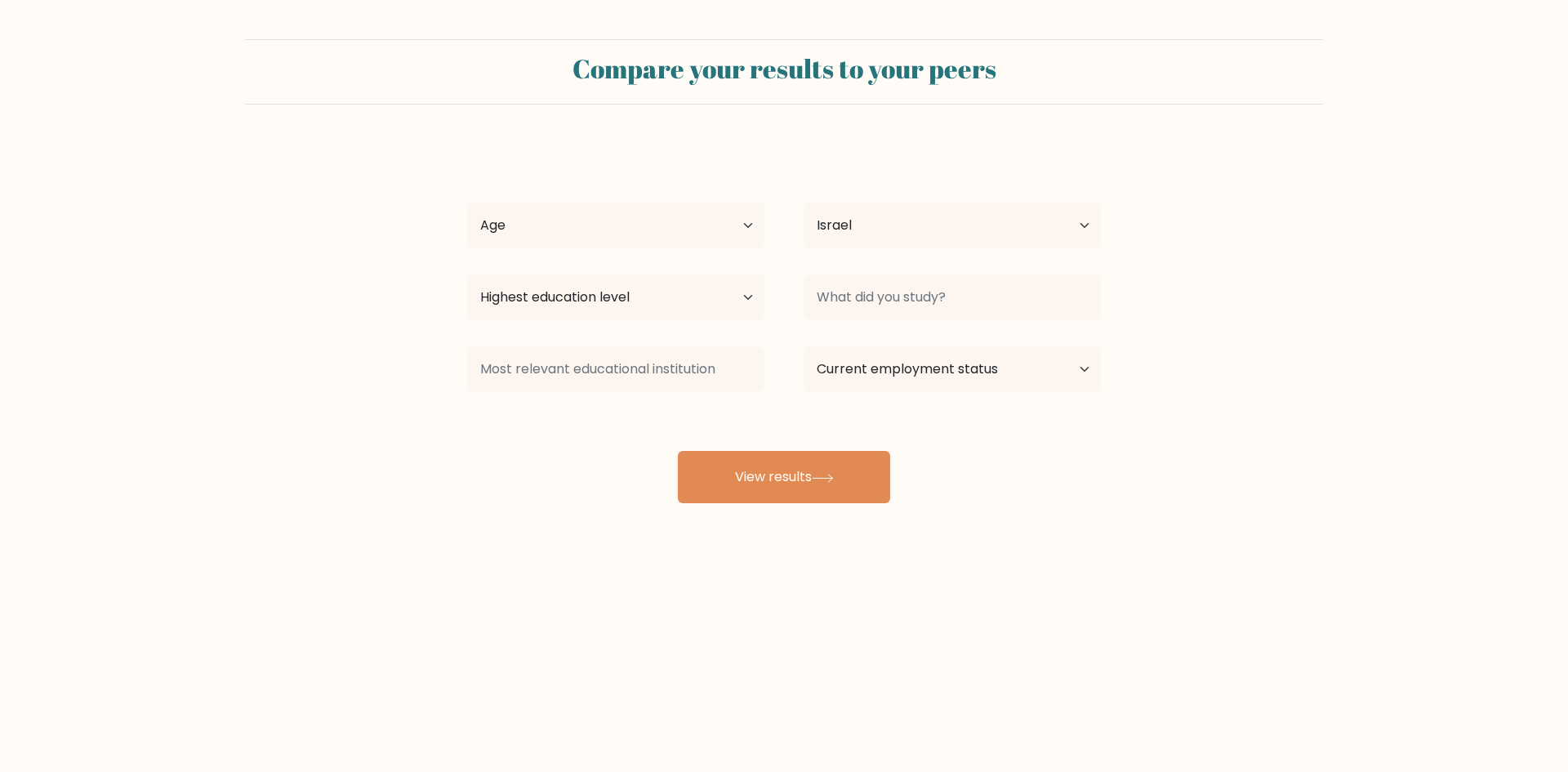
select select "IL"
click at [766, 463] on button "View results" at bounding box center [784, 477] width 212 height 52
click at [667, 244] on select "Age Under [DEMOGRAPHIC_DATA] [DEMOGRAPHIC_DATA] [DEMOGRAPHIC_DATA] [DEMOGRAPHIC…" at bounding box center [615, 225] width 297 height 46
select select "min_18"
click at [467, 202] on select "Age Under [DEMOGRAPHIC_DATA] [DEMOGRAPHIC_DATA] [DEMOGRAPHIC_DATA] [DEMOGRAPHIC…" at bounding box center [615, 225] width 297 height 46
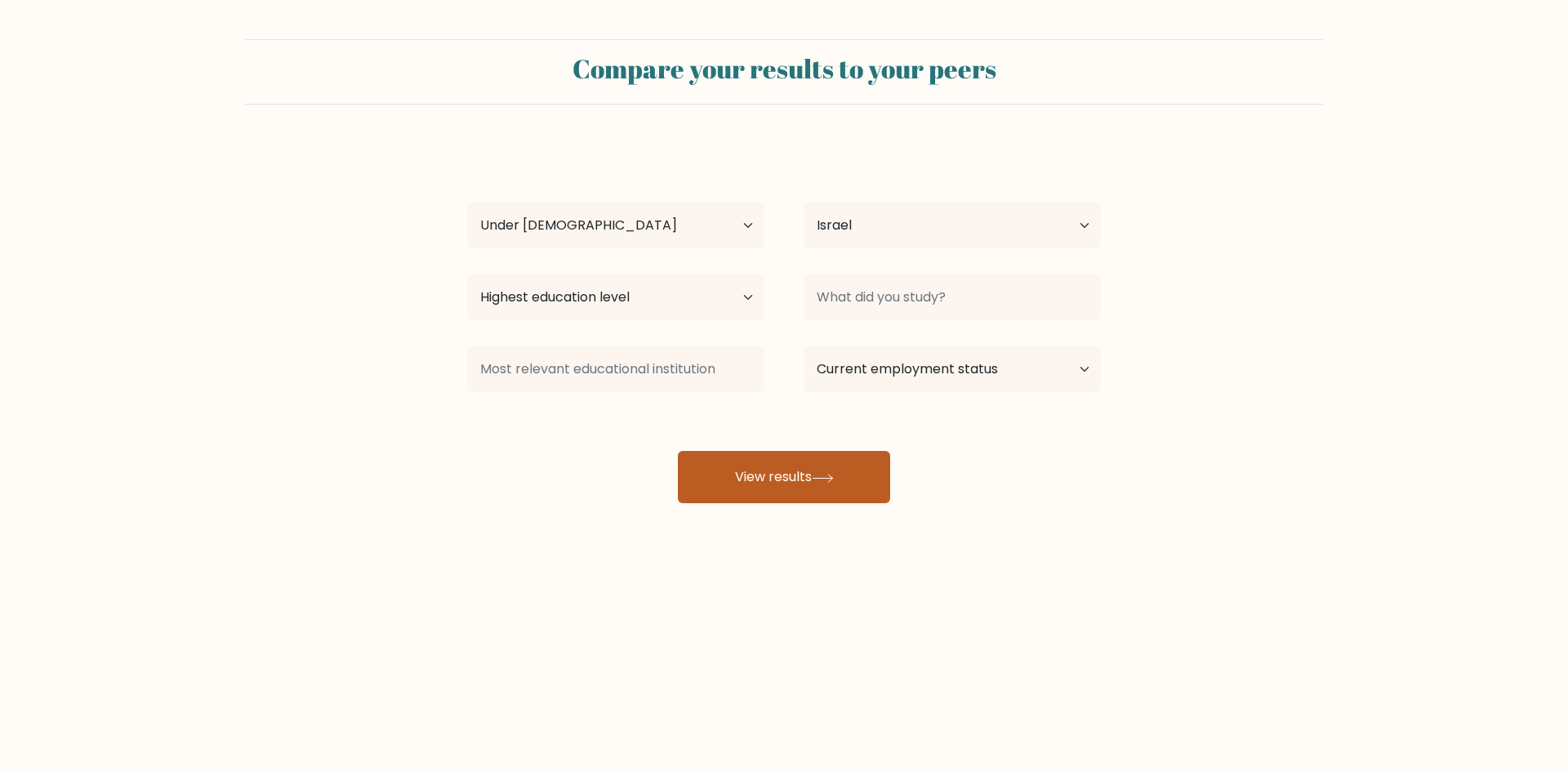
click at [773, 478] on button "View results" at bounding box center [784, 477] width 212 height 52
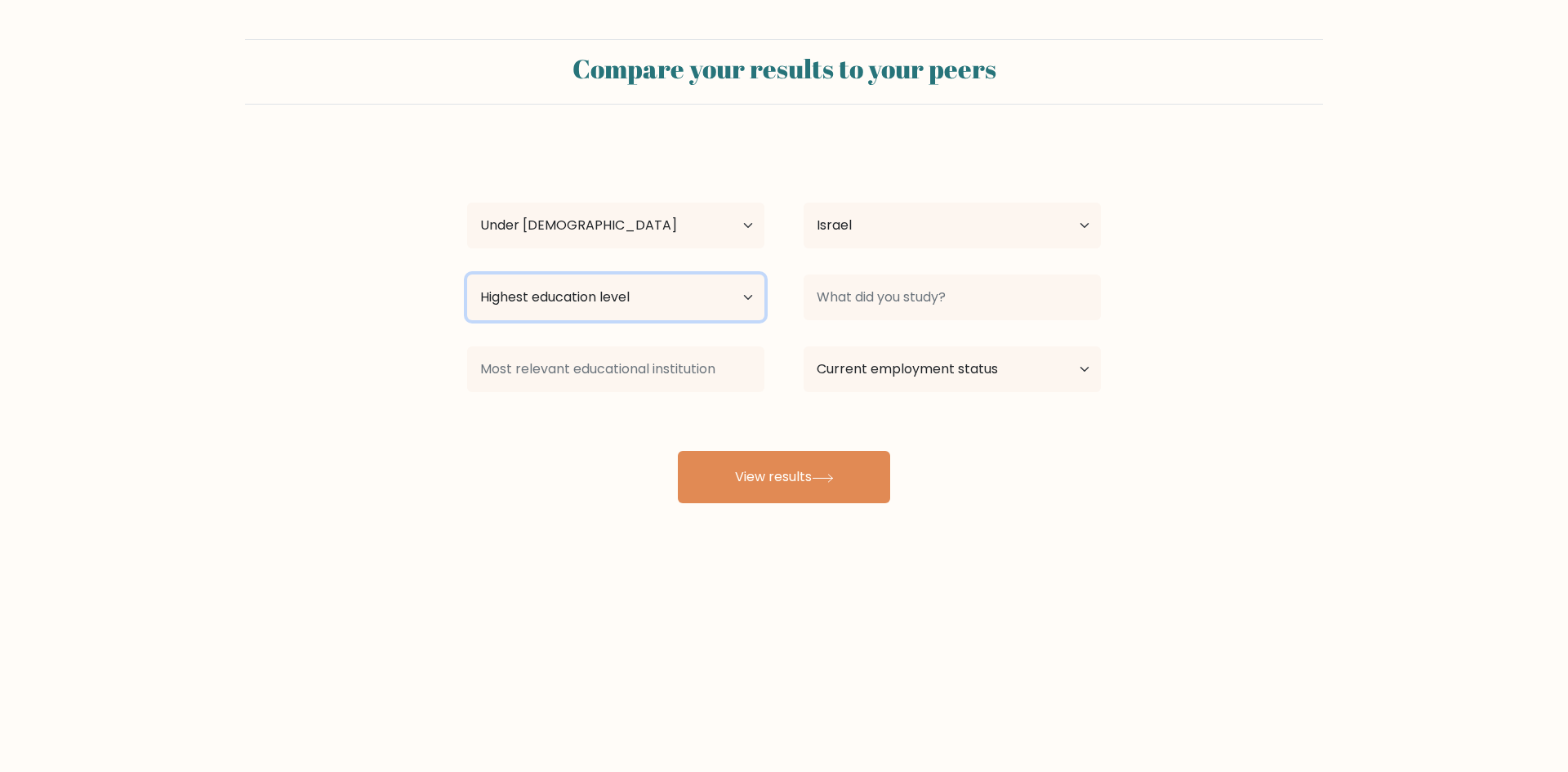
click at [690, 303] on select "Highest education level No schooling Primary Lower Secondary Upper Secondary Oc…" at bounding box center [615, 297] width 297 height 46
select select "no_schooling"
click at [467, 274] on select "Highest education level No schooling Primary Lower Secondary Upper Secondary Oc…" at bounding box center [615, 297] width 297 height 46
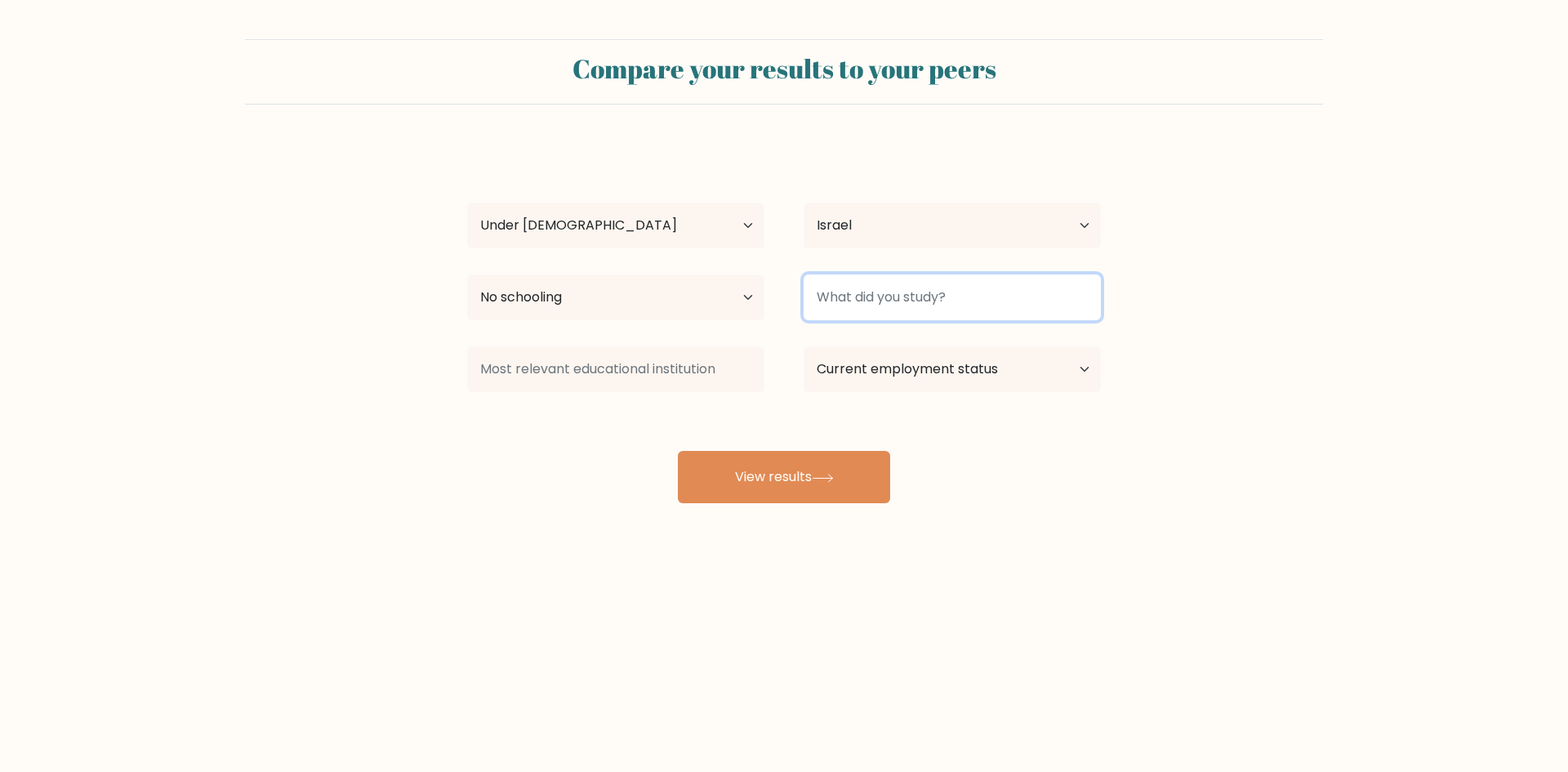
click at [916, 308] on input at bounding box center [952, 297] width 297 height 46
type input ";"
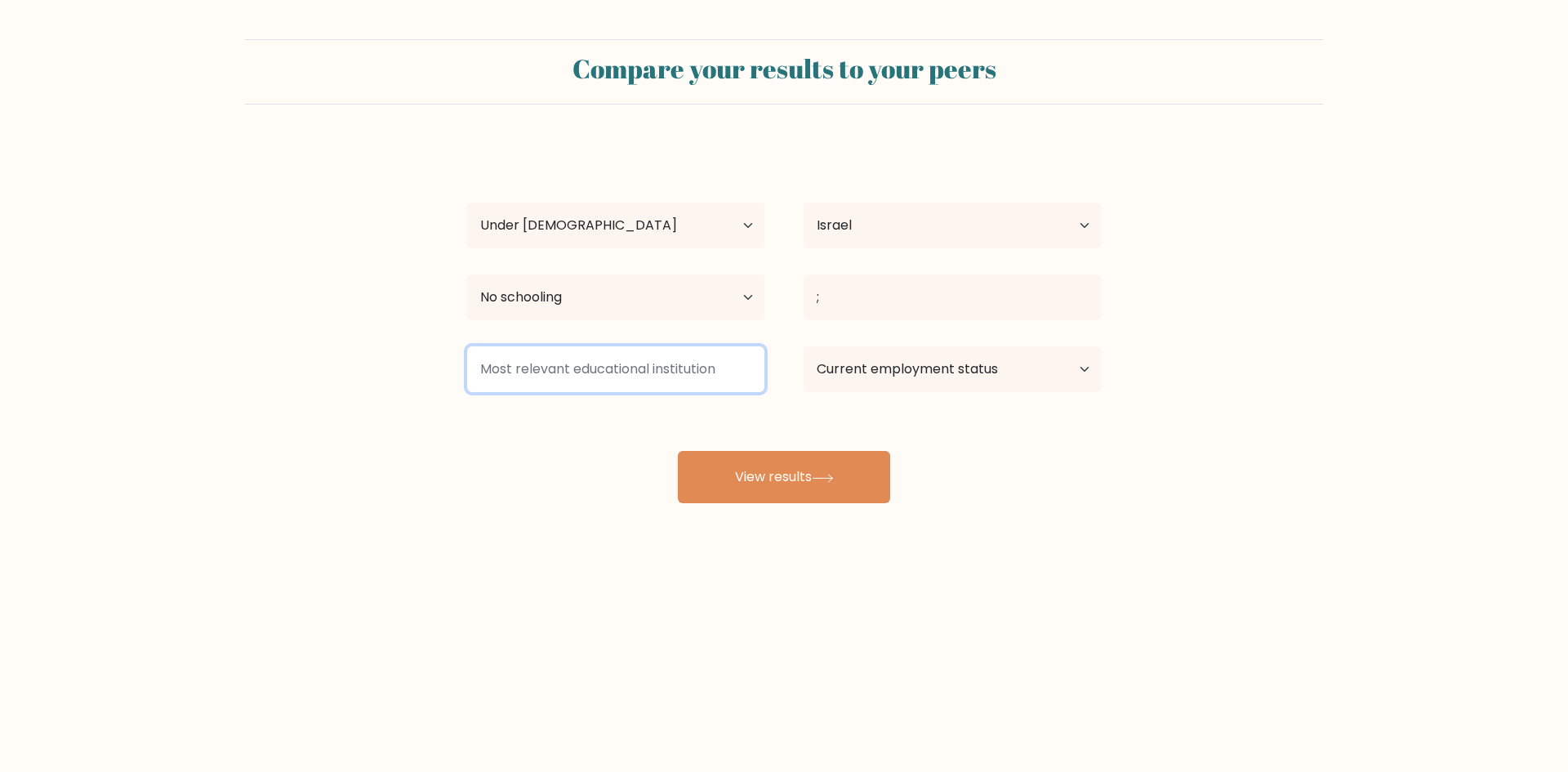
click at [535, 375] on input at bounding box center [615, 369] width 297 height 46
type input "k"
click at [959, 368] on select "Current employment status Employed Student Retired Other / prefer not to answer" at bounding box center [952, 369] width 297 height 46
select select "student"
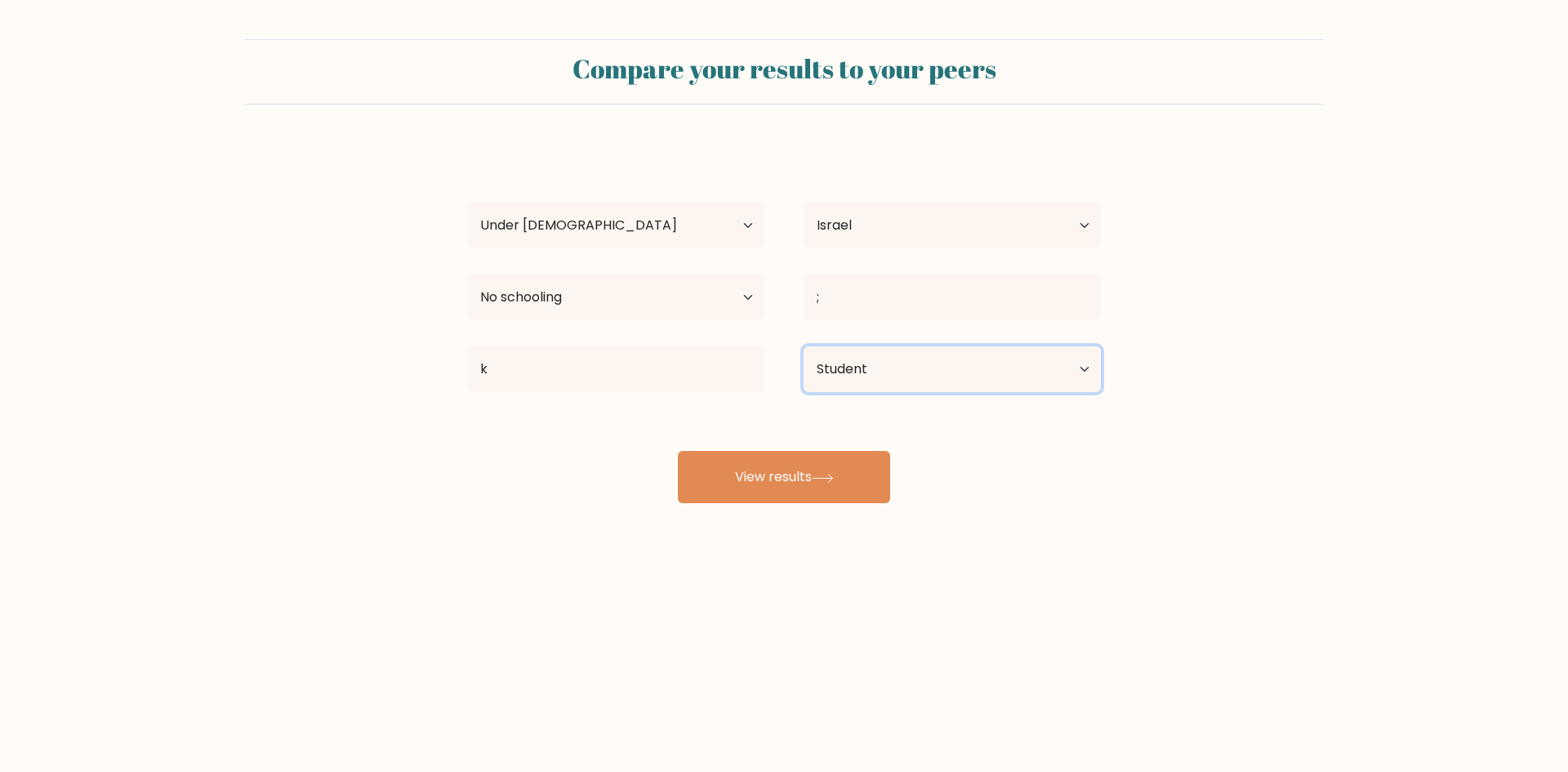
click at [804, 346] on select "Current employment status Employed Student Retired Other / prefer not to answer" at bounding box center [952, 369] width 297 height 46
click at [729, 475] on button "View results" at bounding box center [784, 477] width 212 height 52
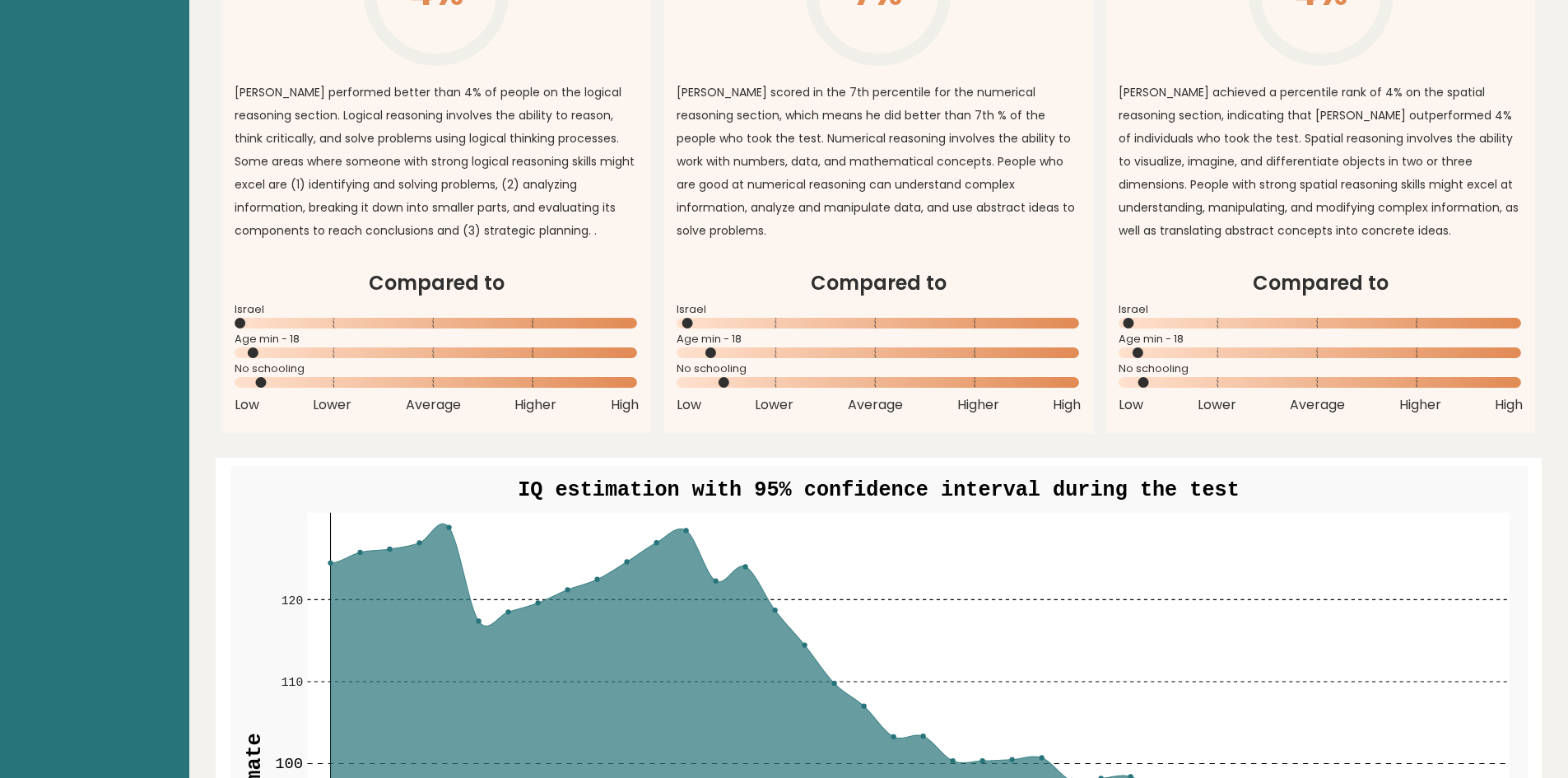
scroll to position [1729, 0]
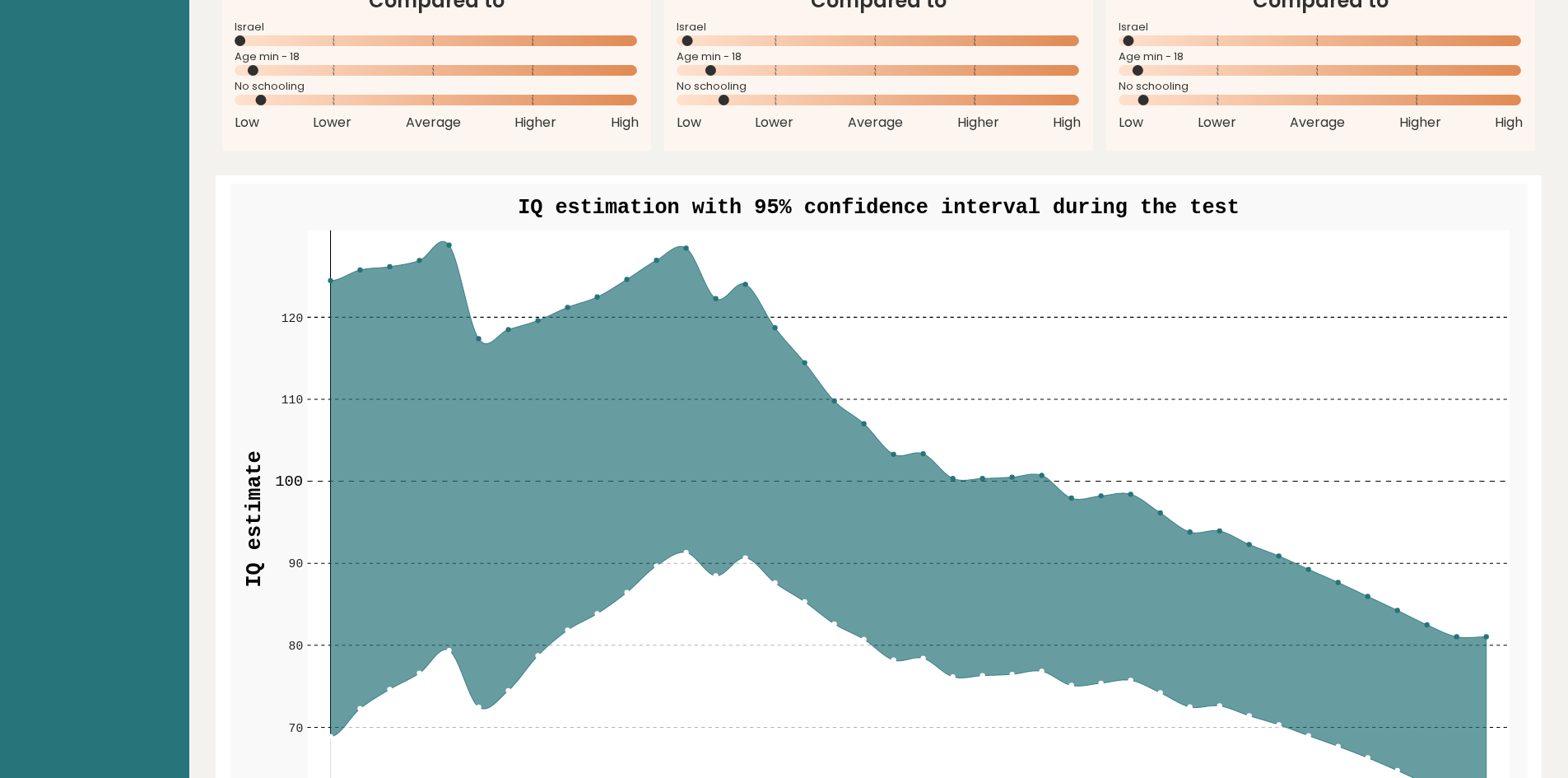
drag, startPoint x: 448, startPoint y: 221, endPoint x: 454, endPoint y: 236, distance: 16.2
click at [454, 236] on rect at bounding box center [908, 519] width 1203 height 578
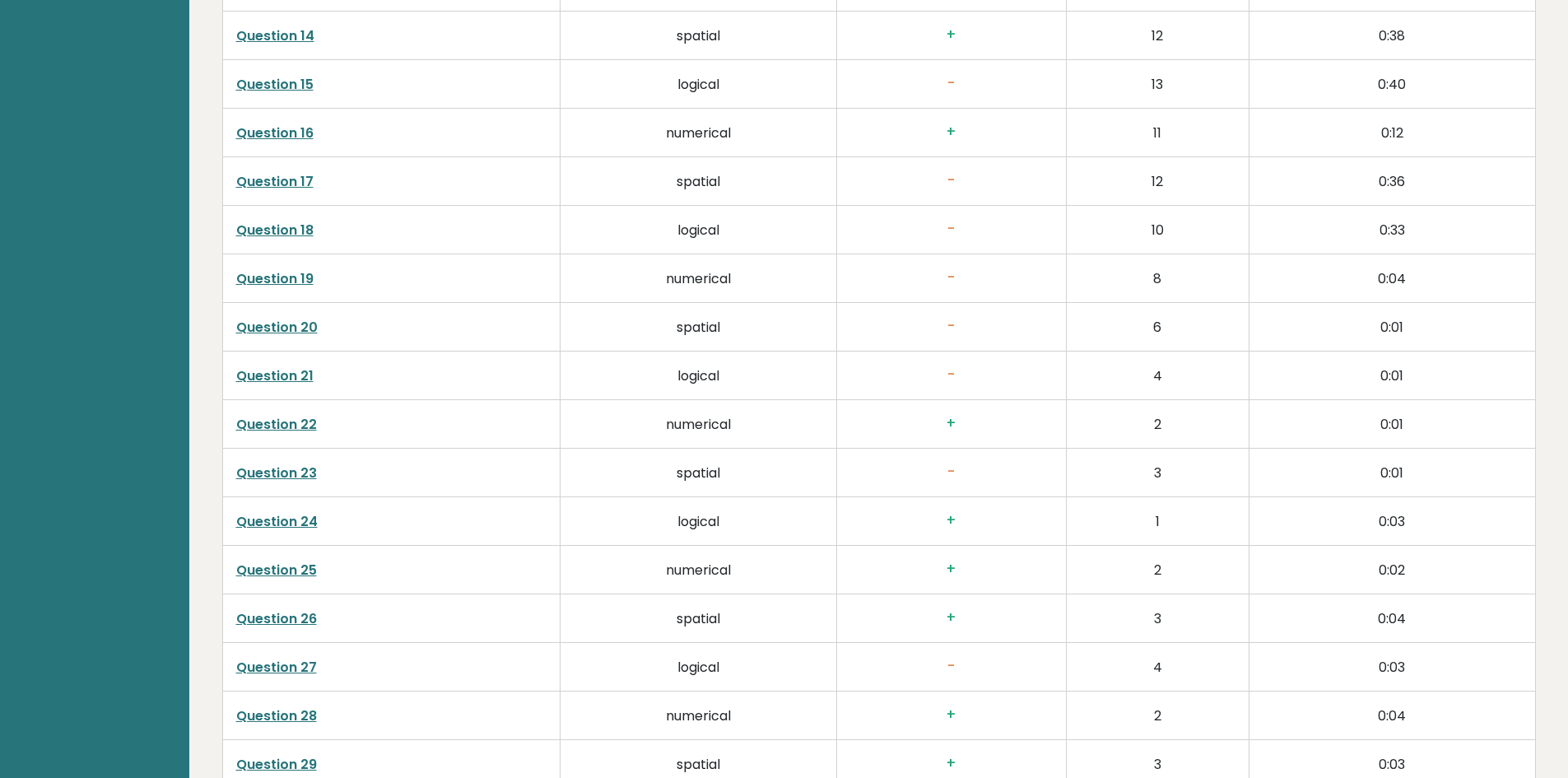
scroll to position [3623, 0]
